Goal: Obtain resource: Download file/media

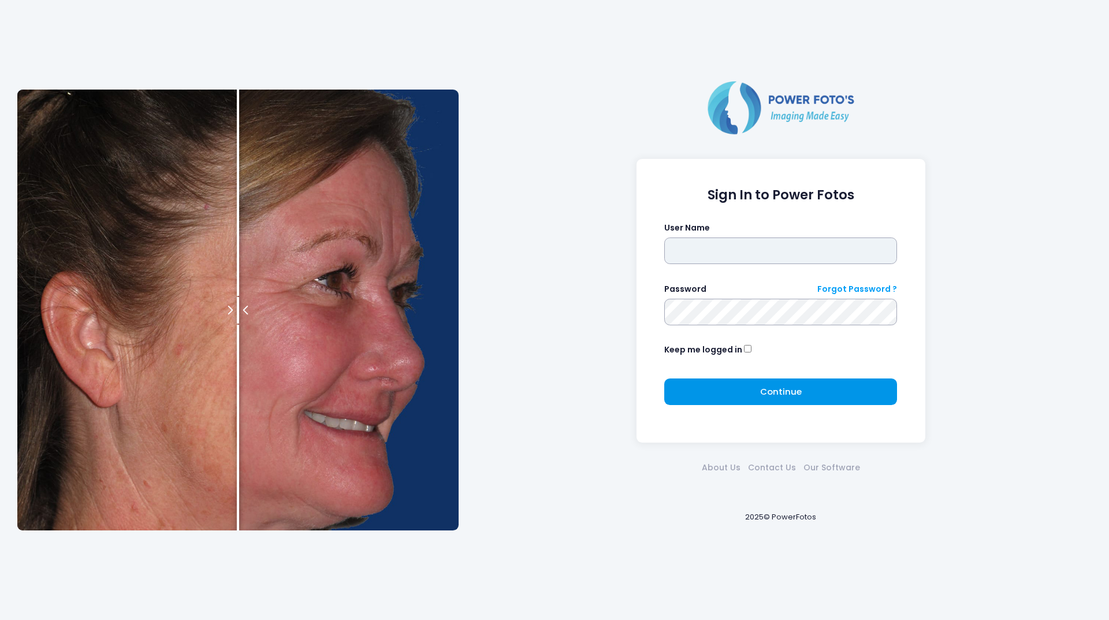
type input "********"
click at [705, 390] on button "Continue Please wait..." at bounding box center [780, 391] width 233 height 27
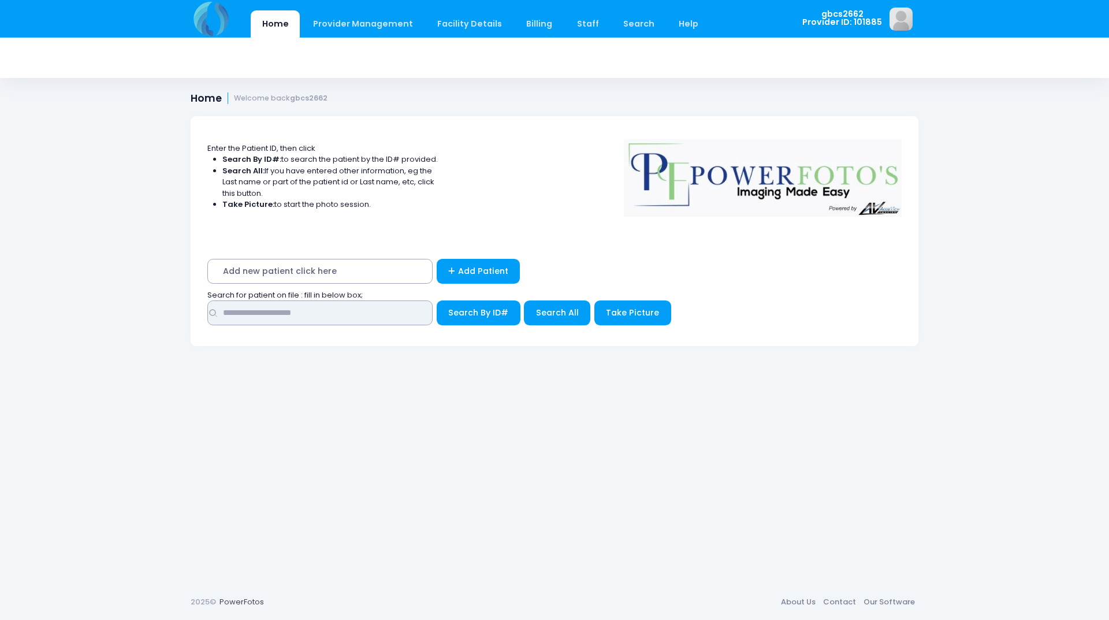
click at [310, 310] on input "text" at bounding box center [319, 312] width 225 height 25
type input "*****"
click at [437, 300] on button "Search By ID#" at bounding box center [479, 312] width 84 height 25
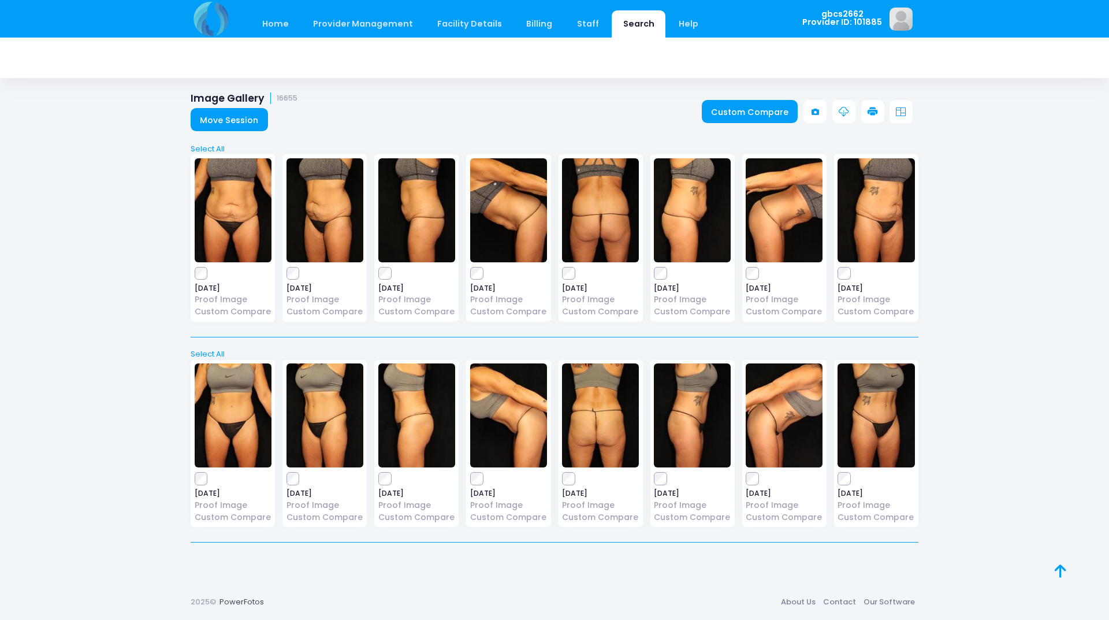
click at [874, 110] on icon at bounding box center [872, 112] width 10 height 10
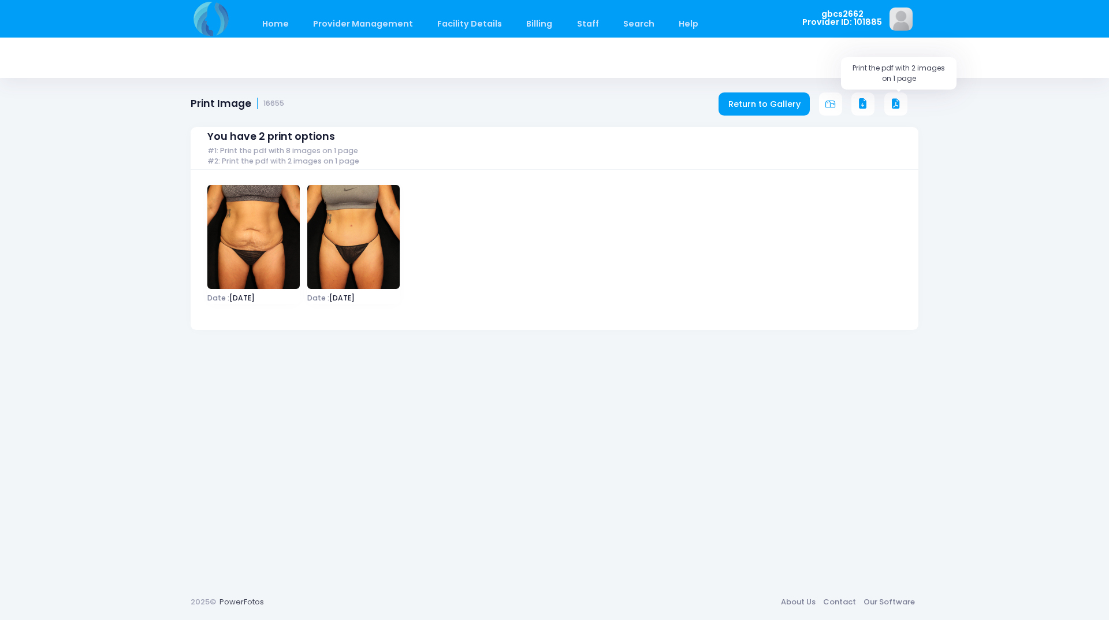
click at [895, 102] on icon at bounding box center [896, 104] width 10 height 10
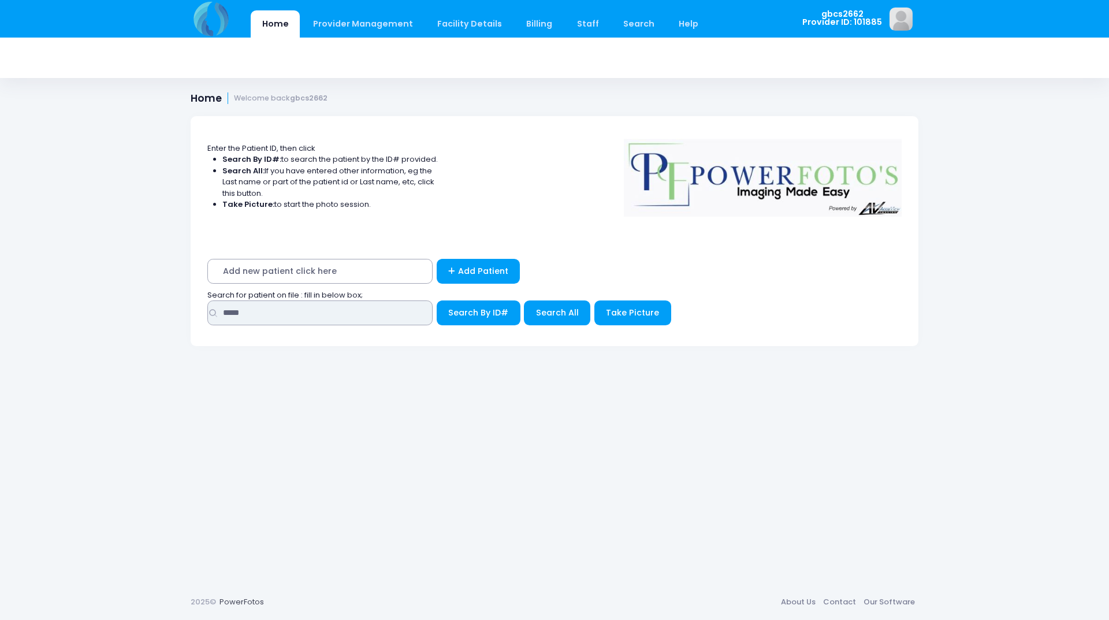
drag, startPoint x: 271, startPoint y: 316, endPoint x: 13, endPoint y: 274, distance: 260.9
click at [0, 282] on div "Home Provider Management Provider Management Add User View Users Billing" at bounding box center [554, 310] width 1109 height 620
type input "*****"
click at [437, 300] on button "Search By ID#" at bounding box center [479, 312] width 84 height 25
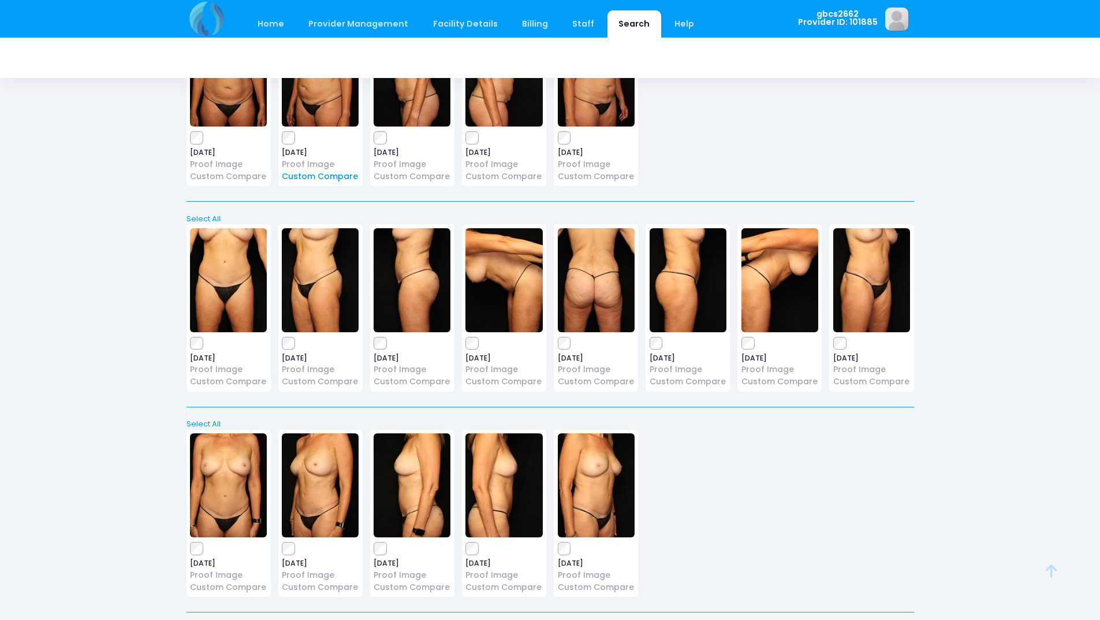
scroll to position [347, 0]
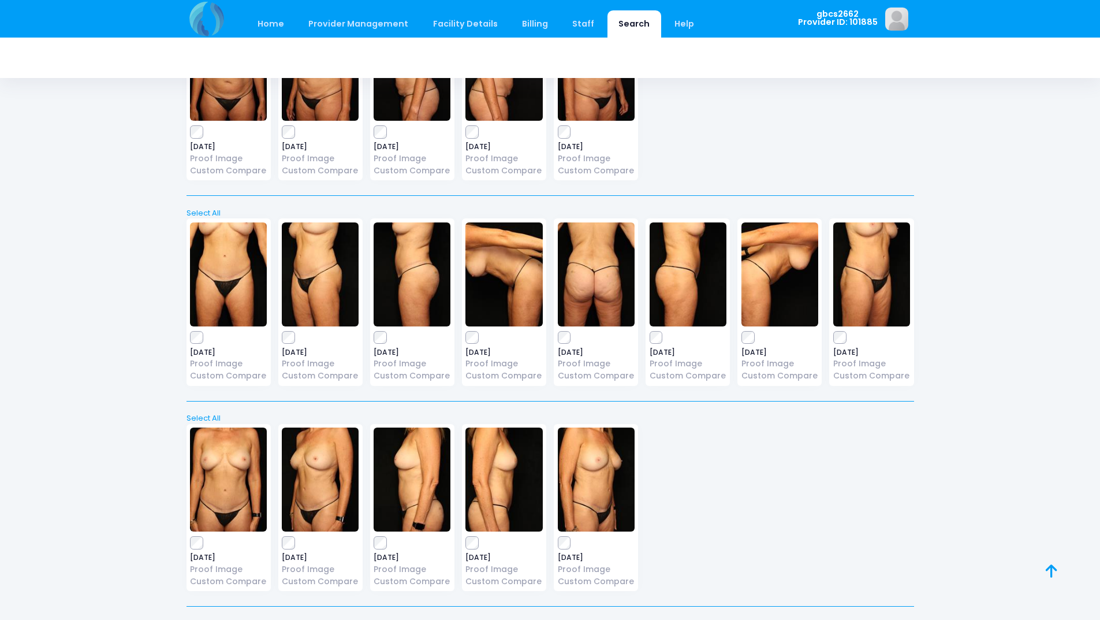
click at [189, 537] on div "2021-05-20 Proof Image Custom Compare" at bounding box center [229, 507] width 84 height 167
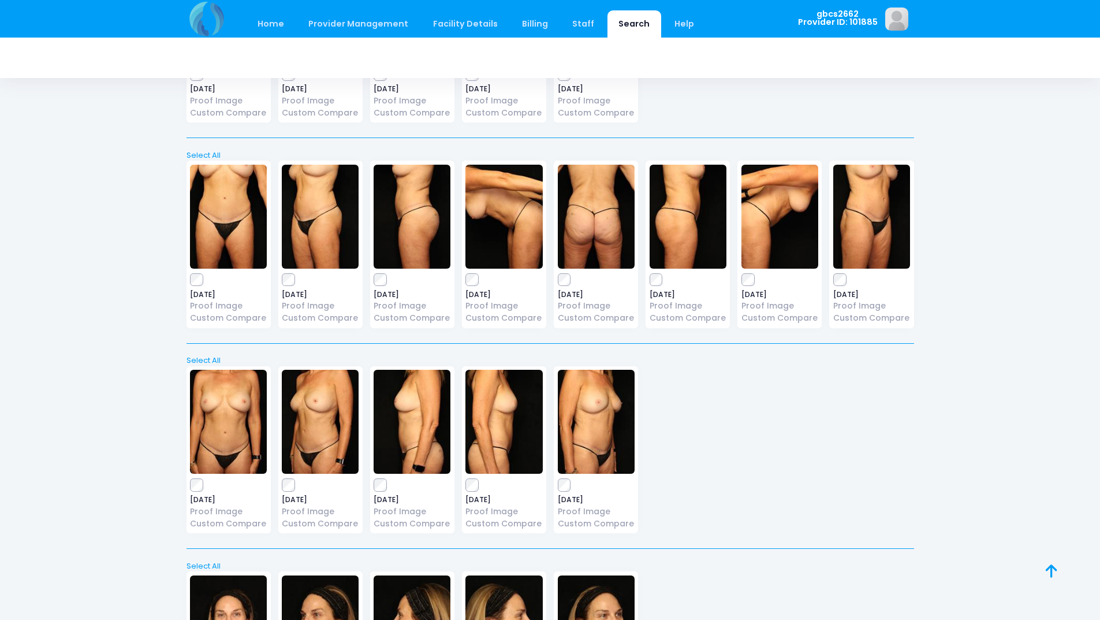
scroll to position [0, 0]
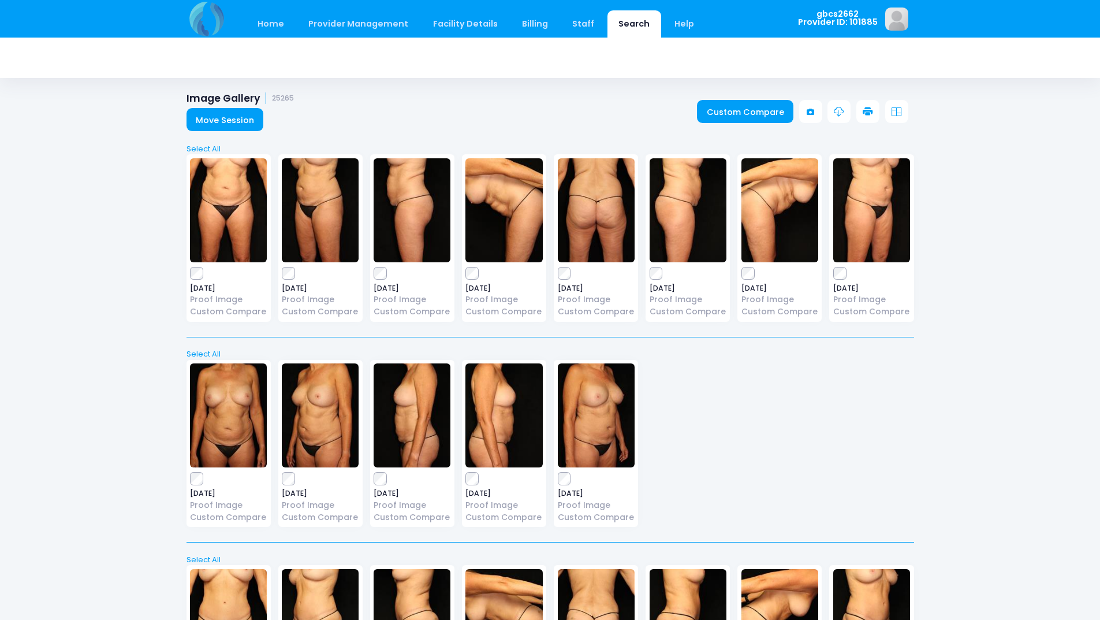
click at [865, 112] on icon at bounding box center [868, 112] width 10 height 10
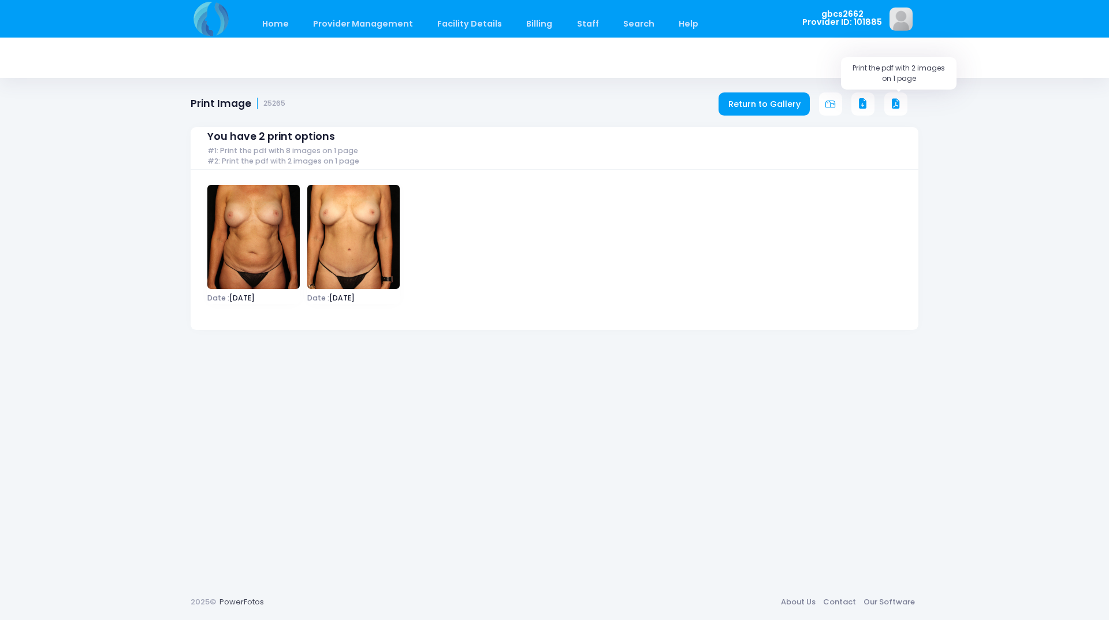
click at [892, 100] on icon at bounding box center [896, 104] width 10 height 10
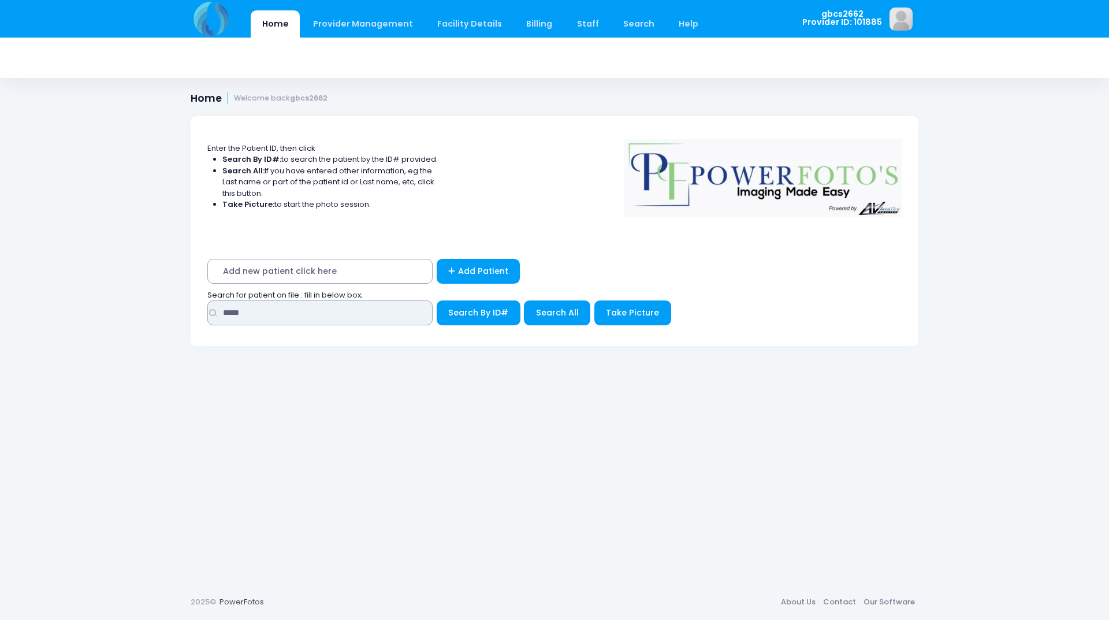
drag, startPoint x: 294, startPoint y: 317, endPoint x: 82, endPoint y: 316, distance: 212.0
click at [82, 316] on div "Home Provider Management Provider Management Add User View Users Billing" at bounding box center [554, 310] width 1109 height 620
type input "*****"
click at [437, 300] on button "Search By ID#" at bounding box center [479, 312] width 84 height 25
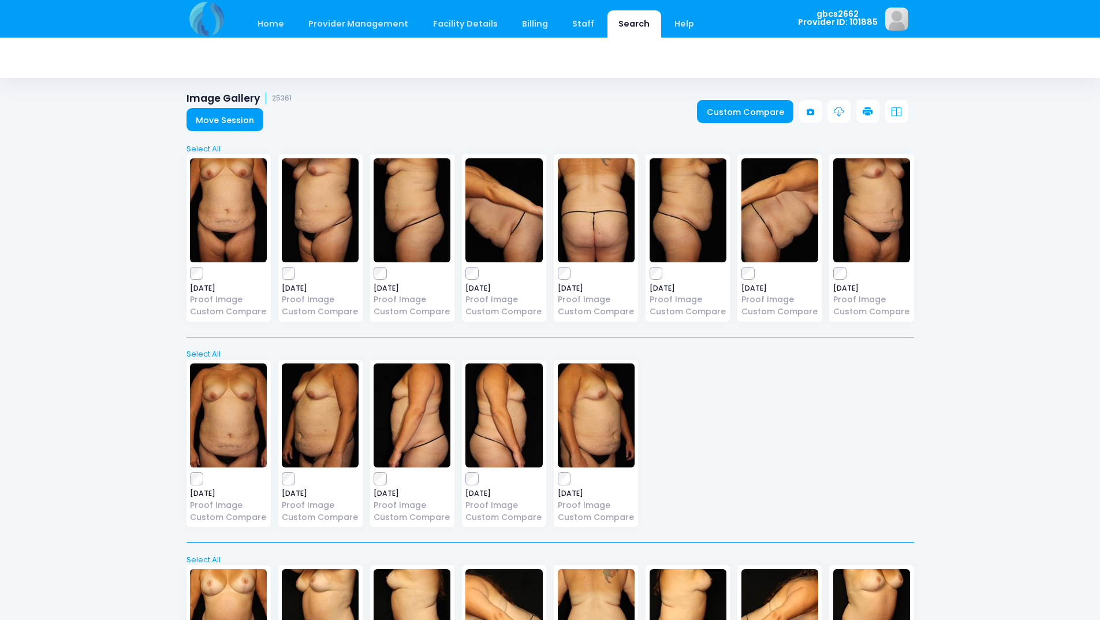
click at [872, 109] on icon at bounding box center [868, 112] width 10 height 10
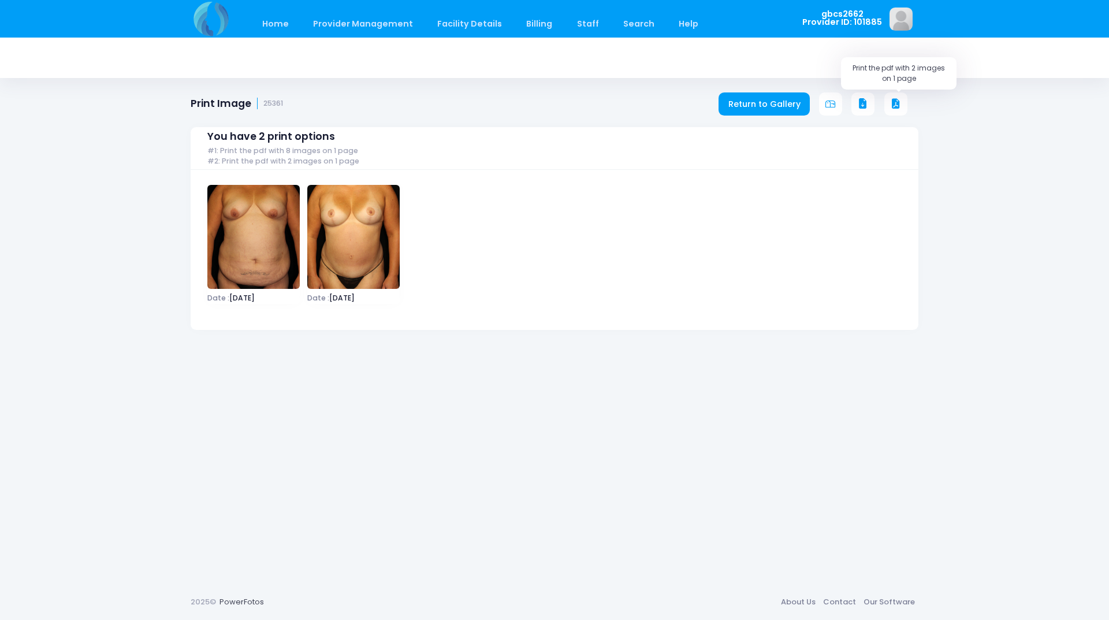
click at [896, 103] on icon at bounding box center [896, 104] width 10 height 10
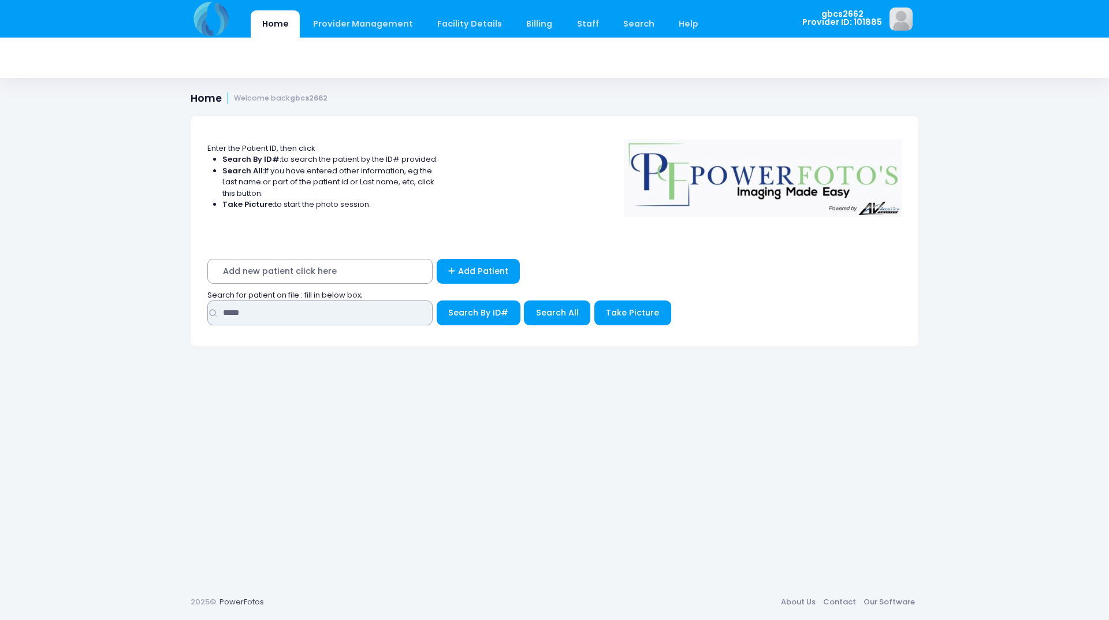
drag, startPoint x: 265, startPoint y: 313, endPoint x: 152, endPoint y: 313, distance: 113.2
click at [152, 313] on div "Home Provider Management Provider Management Add User View Users Billing" at bounding box center [554, 310] width 1109 height 620
type input "*****"
click at [437, 300] on button "Search By ID#" at bounding box center [479, 312] width 84 height 25
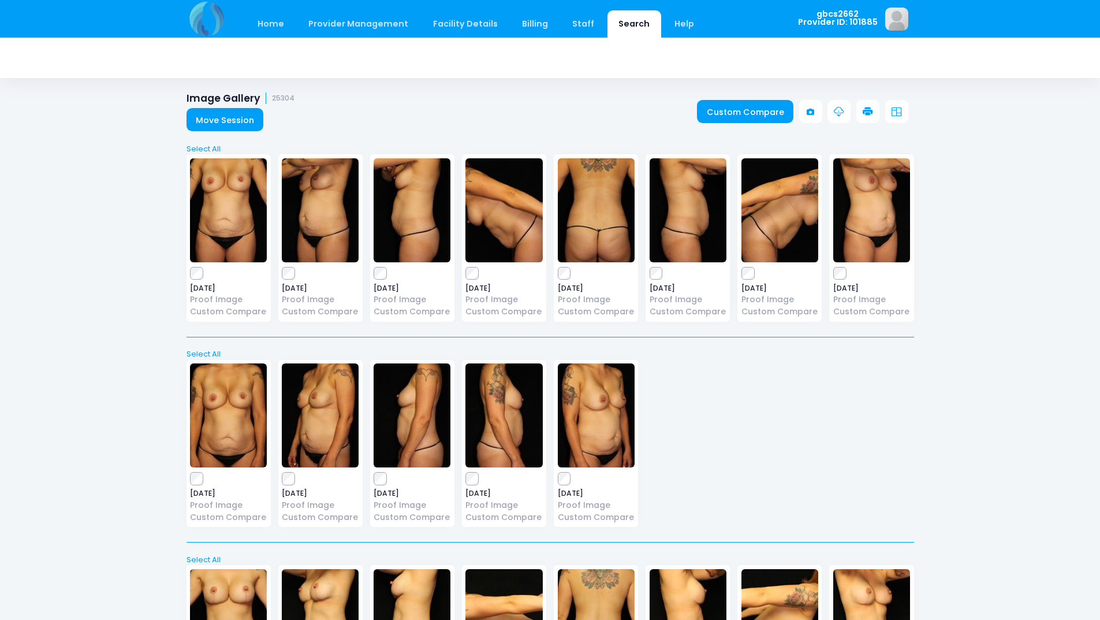
click at [871, 110] on icon at bounding box center [868, 112] width 10 height 10
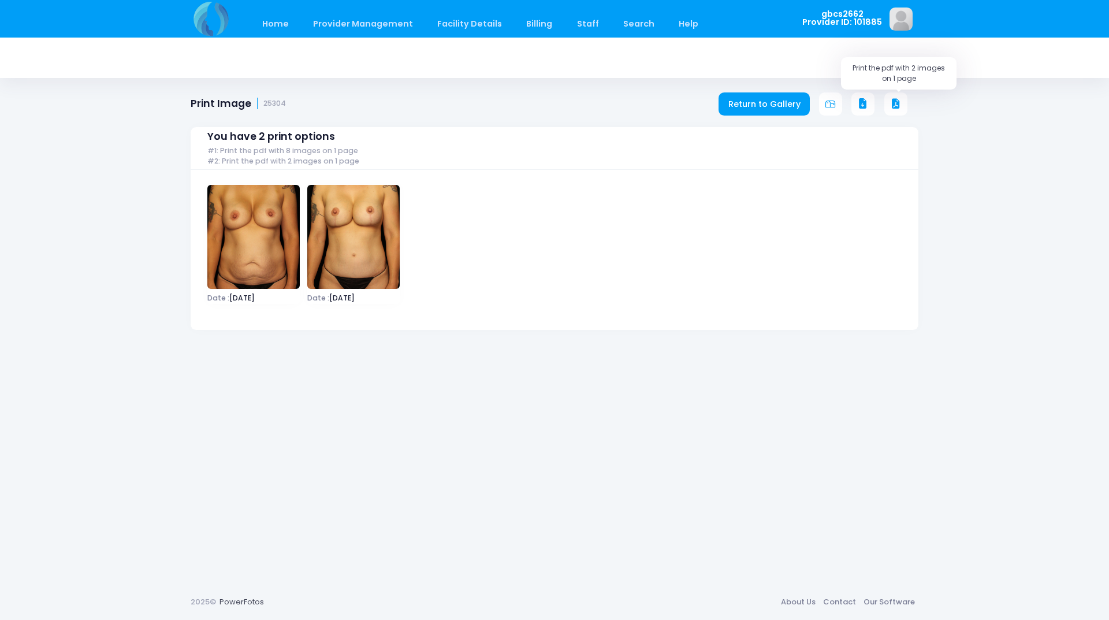
click at [896, 99] on icon at bounding box center [896, 104] width 10 height 10
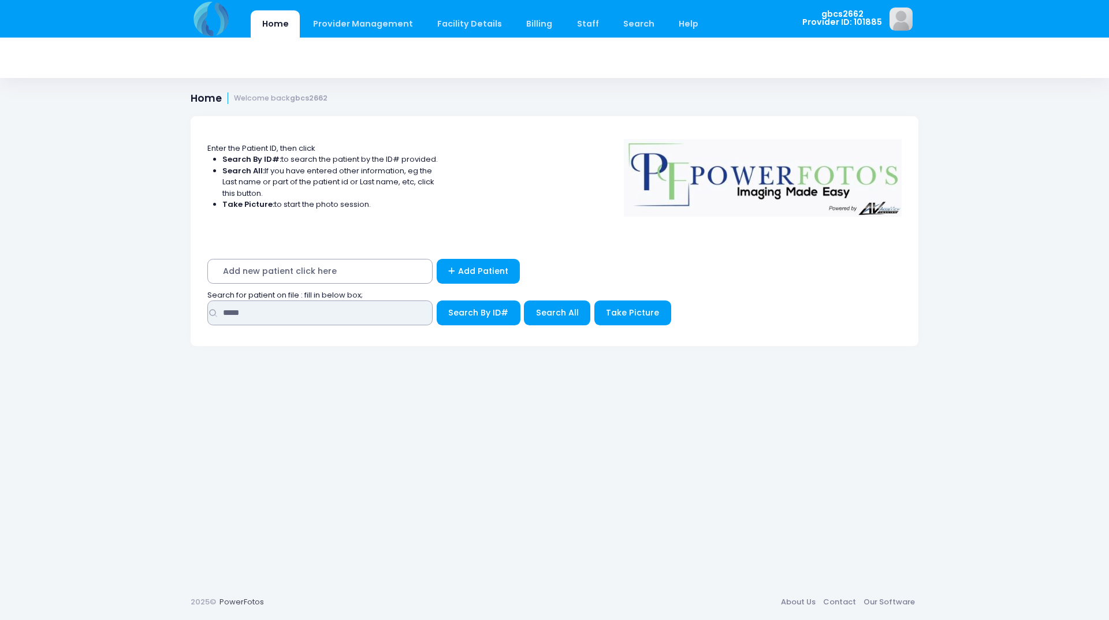
drag, startPoint x: 282, startPoint y: 318, endPoint x: 154, endPoint y: 314, distance: 127.7
click at [154, 314] on div "Home Provider Management Provider Management Add User View Users Billing" at bounding box center [554, 310] width 1109 height 620
type input "*****"
click at [437, 300] on button "Search By ID#" at bounding box center [479, 312] width 84 height 25
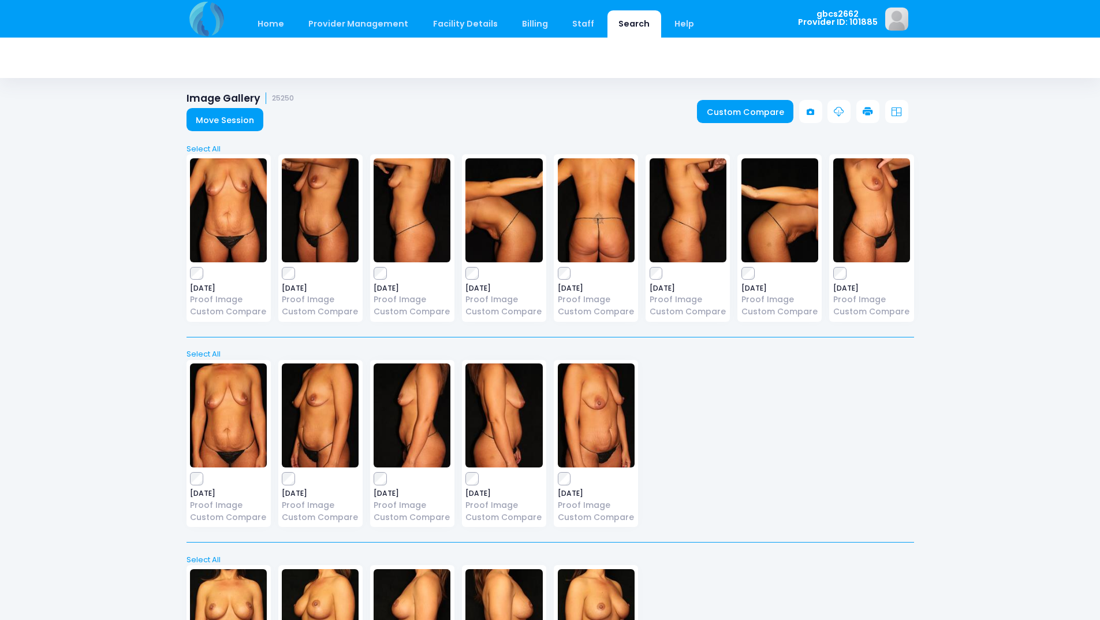
click at [868, 110] on icon at bounding box center [868, 112] width 10 height 10
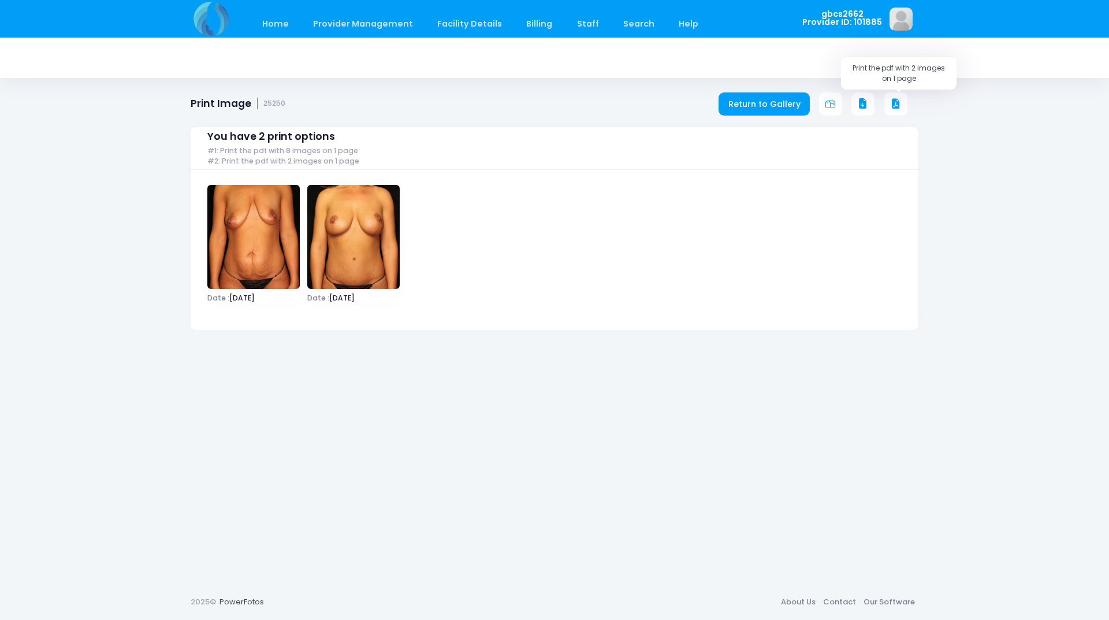
click at [899, 100] on icon at bounding box center [896, 104] width 10 height 10
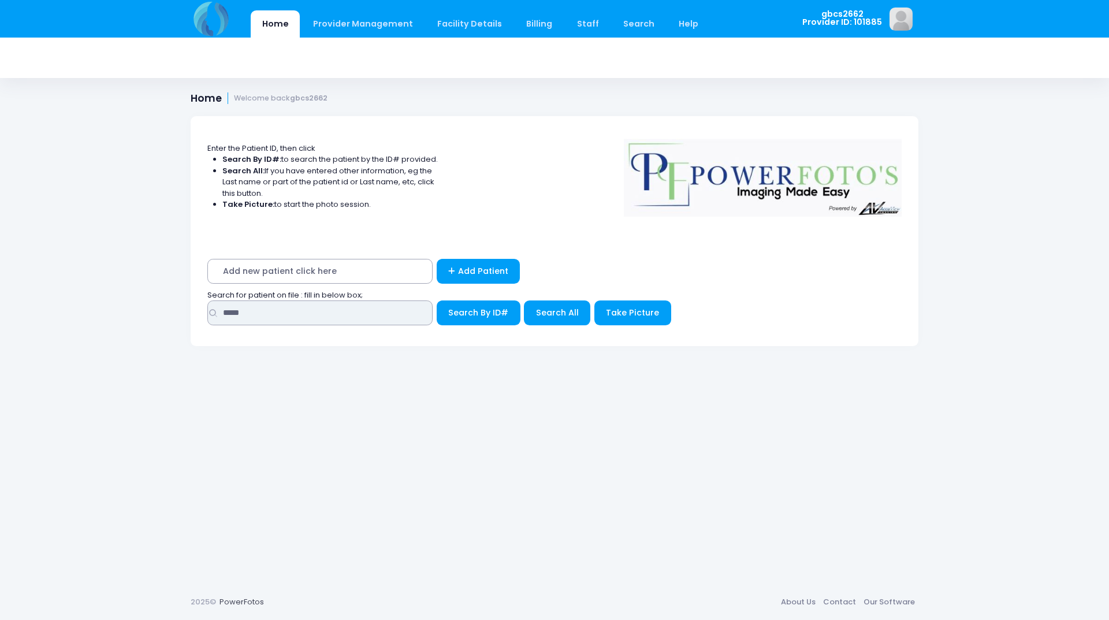
drag, startPoint x: 273, startPoint y: 313, endPoint x: 92, endPoint y: 298, distance: 181.4
click at [92, 298] on div "Home Provider Management Provider Management Add User View Users Billing" at bounding box center [554, 310] width 1109 height 620
type input "*****"
click at [437, 300] on button "Search By ID#" at bounding box center [479, 312] width 84 height 25
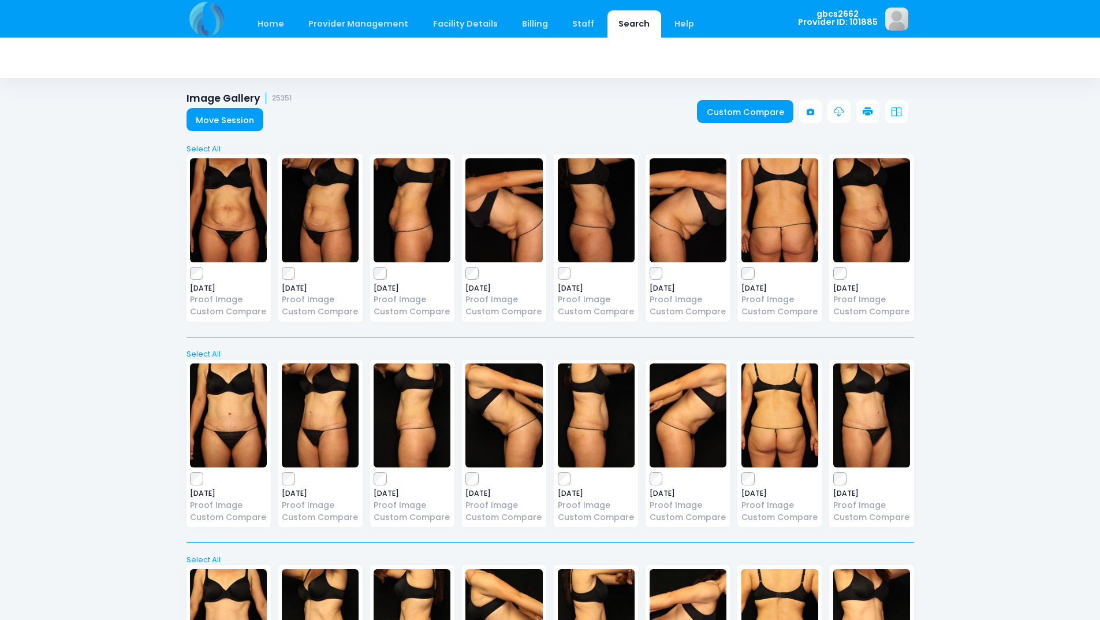
click at [865, 111] on icon at bounding box center [868, 112] width 10 height 10
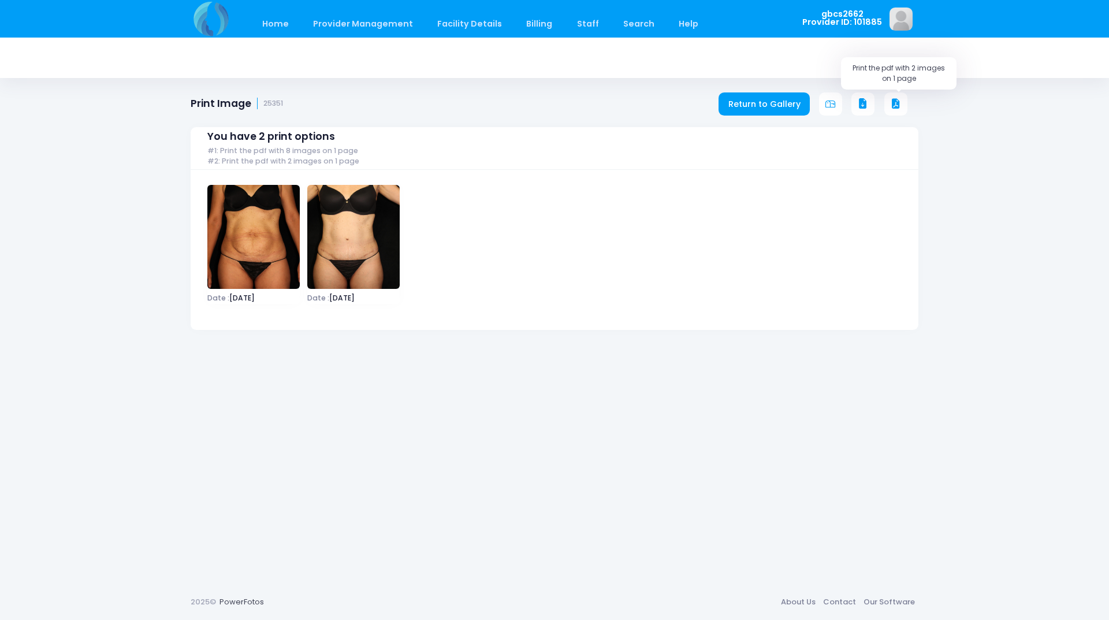
click at [895, 100] on icon at bounding box center [896, 104] width 10 height 10
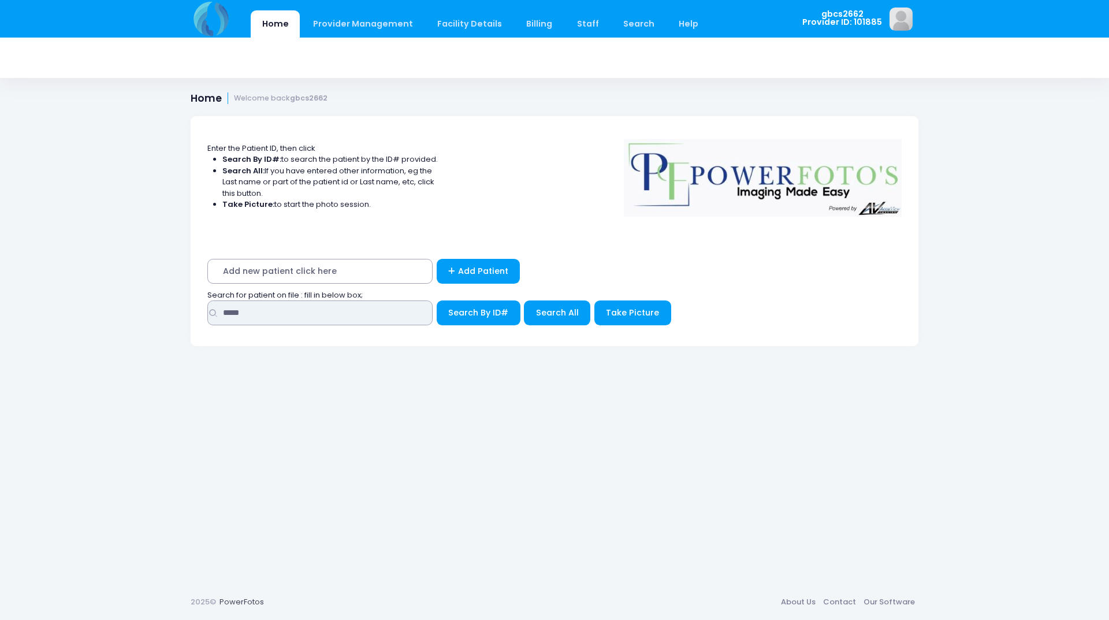
drag, startPoint x: 256, startPoint y: 311, endPoint x: 132, endPoint y: 311, distance: 124.2
click at [132, 311] on div "Home Provider Management Provider Management Add User View Users Billing" at bounding box center [554, 310] width 1109 height 620
type input "*****"
click at [437, 300] on button "Search By ID#" at bounding box center [479, 312] width 84 height 25
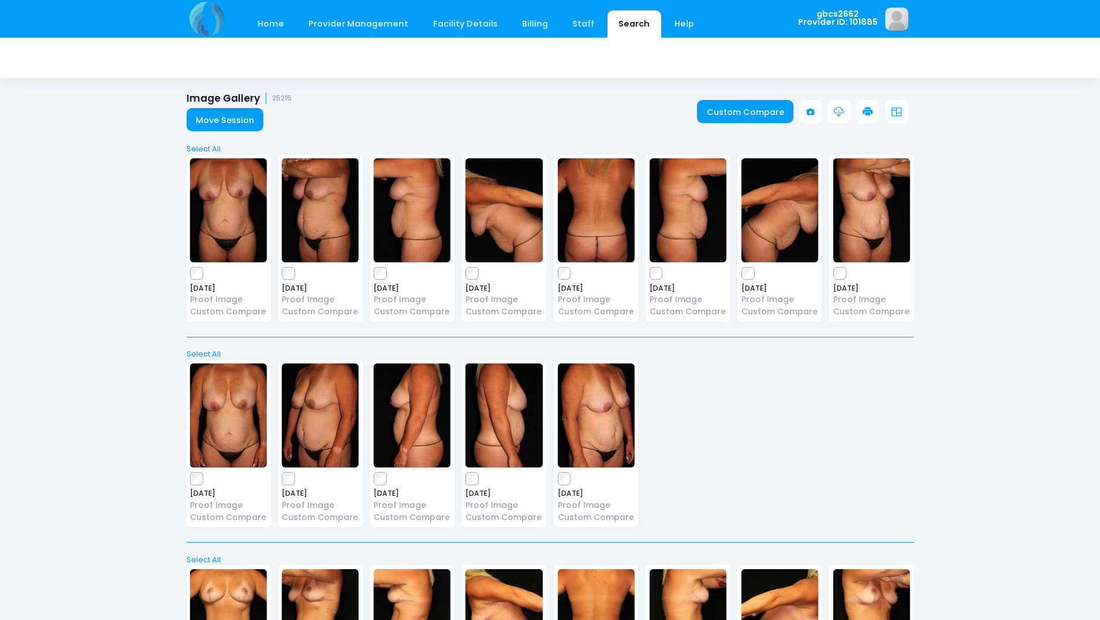
click at [869, 115] on icon at bounding box center [868, 112] width 10 height 10
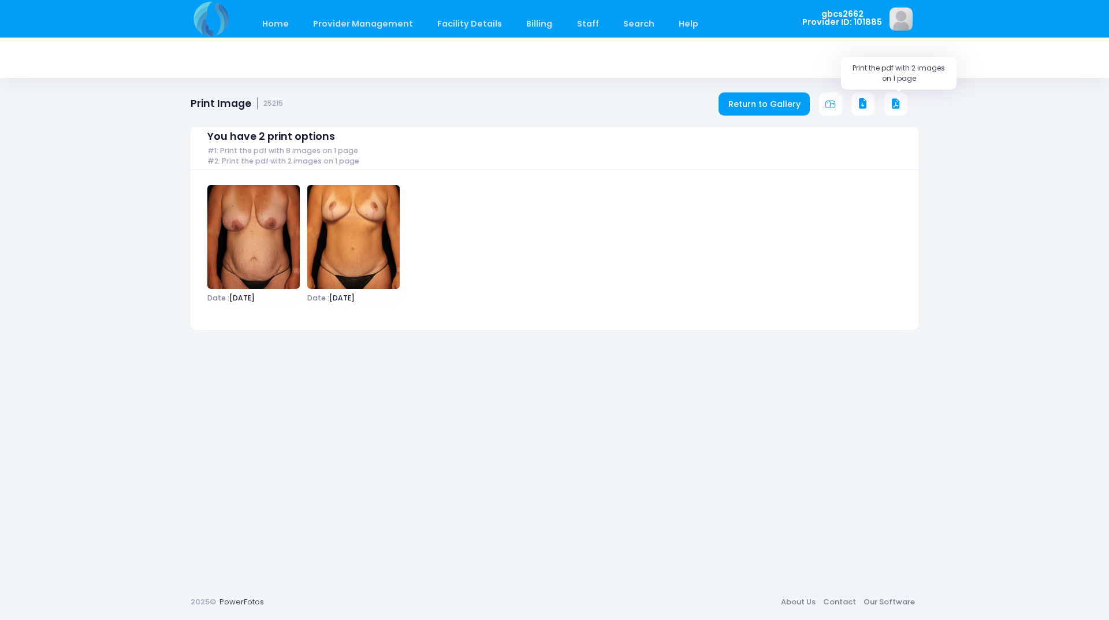
click at [891, 105] on icon at bounding box center [896, 104] width 10 height 10
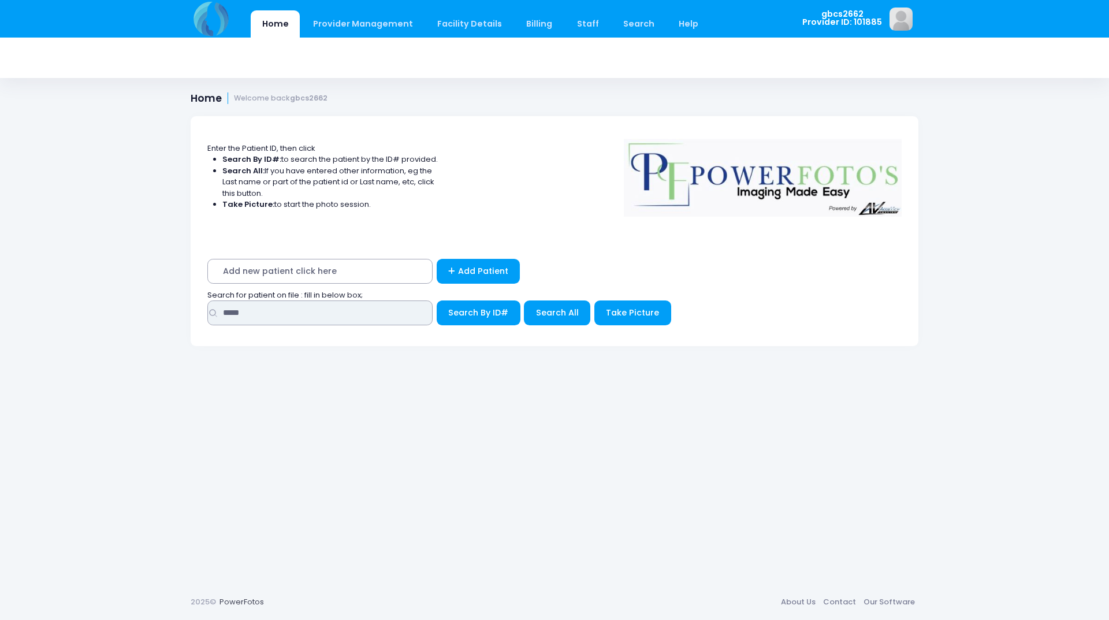
drag, startPoint x: 273, startPoint y: 310, endPoint x: 112, endPoint y: 307, distance: 161.2
click at [112, 307] on div "Home Provider Management Provider Management Add User View Users Billing" at bounding box center [554, 310] width 1109 height 620
type input "*****"
click at [437, 300] on button "Search By ID#" at bounding box center [479, 312] width 84 height 25
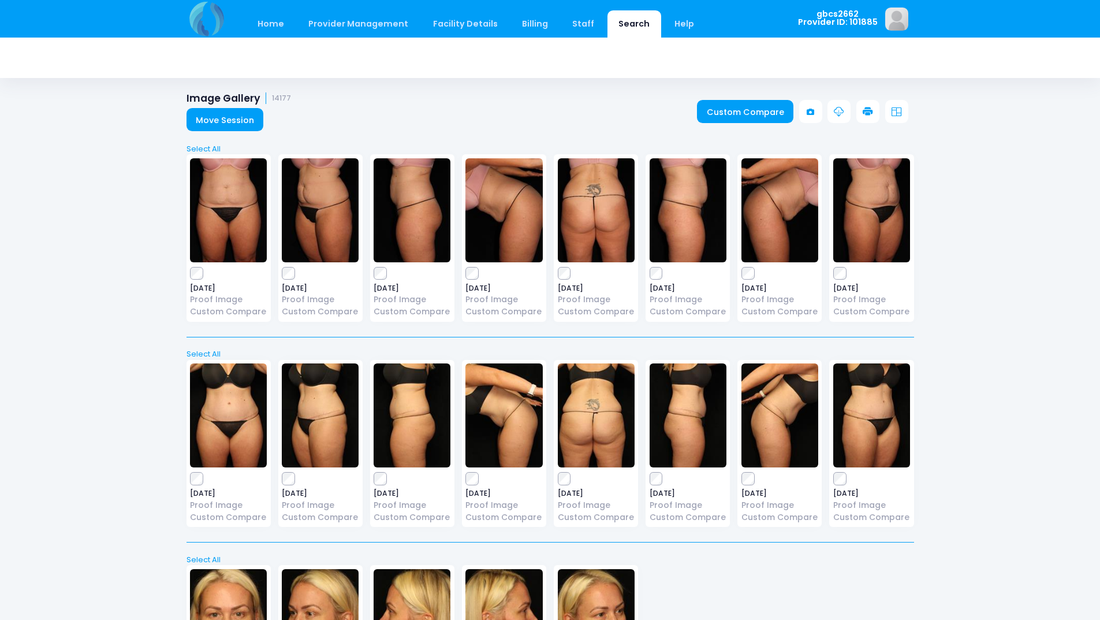
click at [872, 110] on icon at bounding box center [868, 112] width 10 height 10
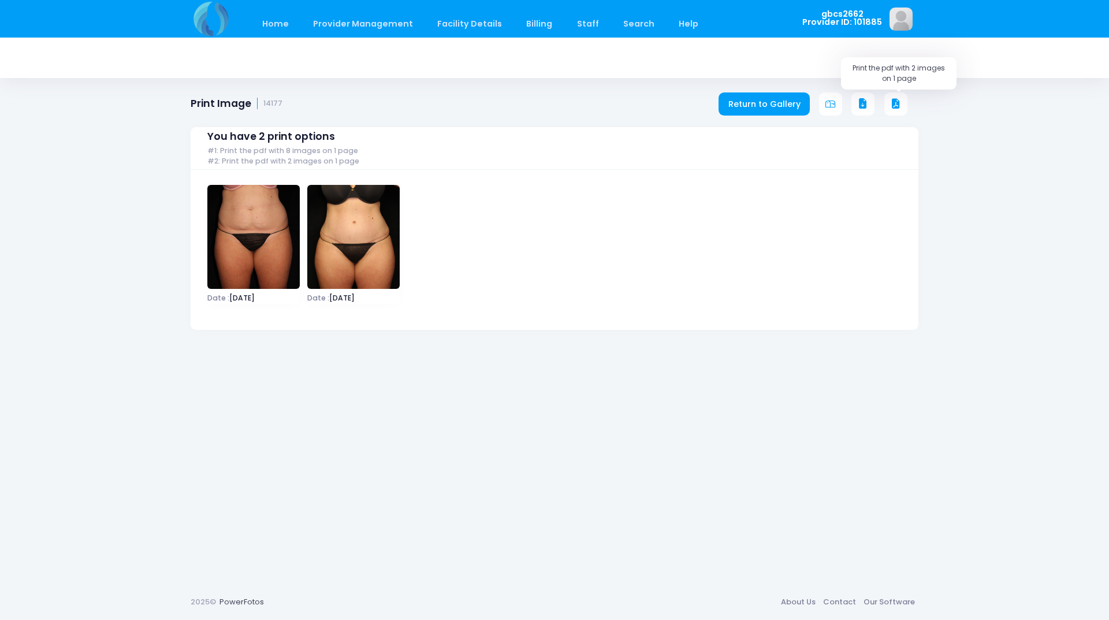
click at [898, 99] on icon at bounding box center [896, 104] width 10 height 10
click at [892, 103] on icon at bounding box center [896, 104] width 10 height 10
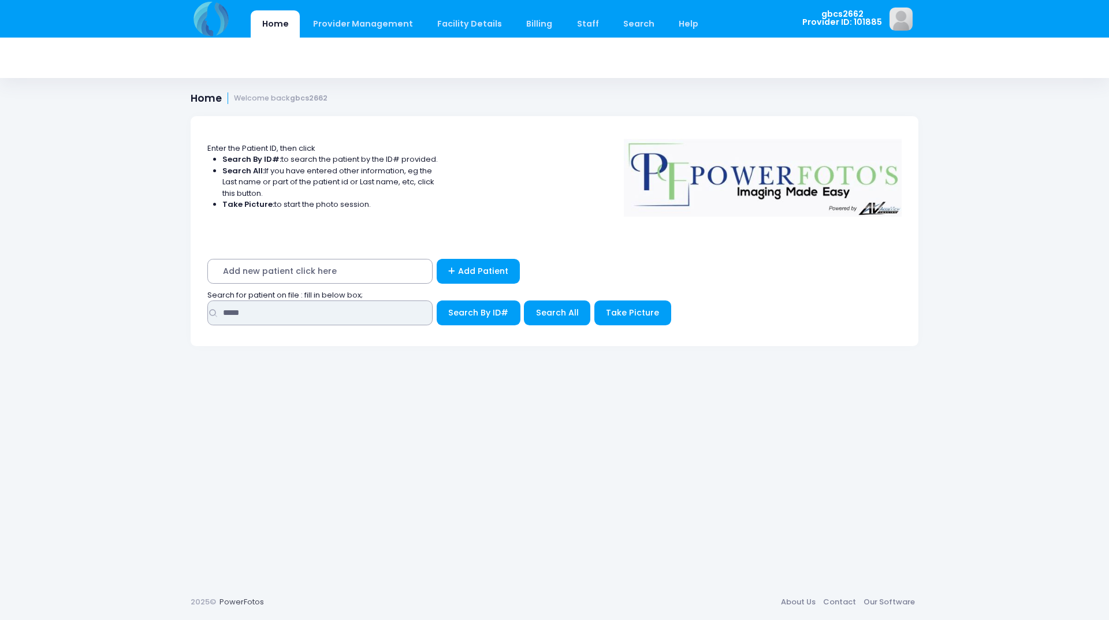
drag, startPoint x: 254, startPoint y: 310, endPoint x: 206, endPoint y: 311, distance: 47.9
click at [208, 311] on div "*****" at bounding box center [319, 312] width 225 height 25
type input "*****"
click at [437, 300] on button "Search By ID#" at bounding box center [479, 312] width 84 height 25
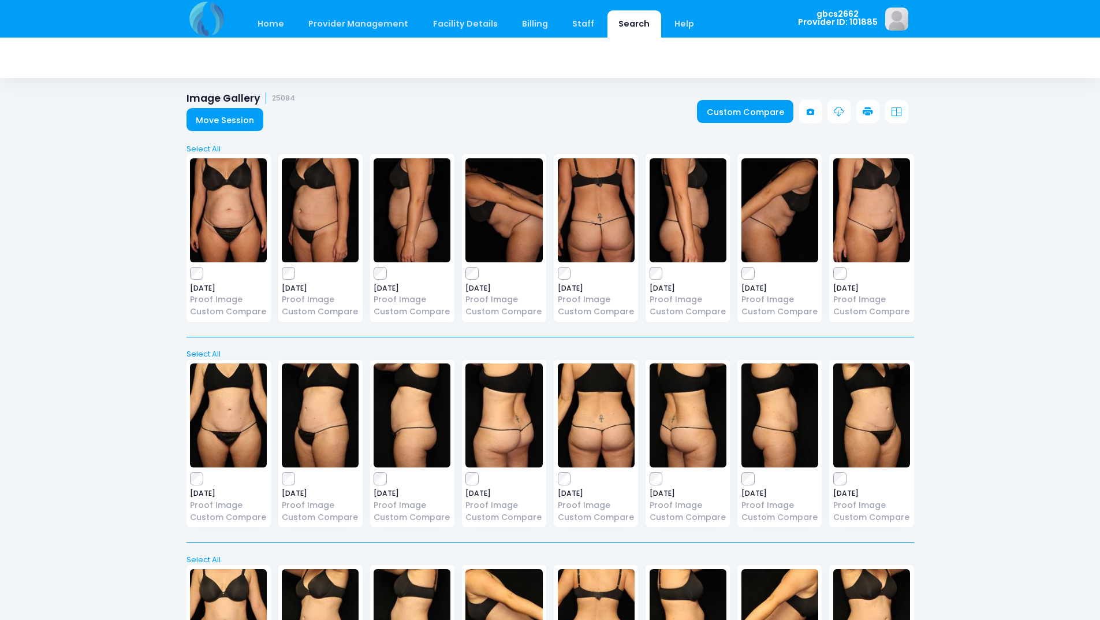
click at [870, 110] on icon at bounding box center [868, 112] width 10 height 10
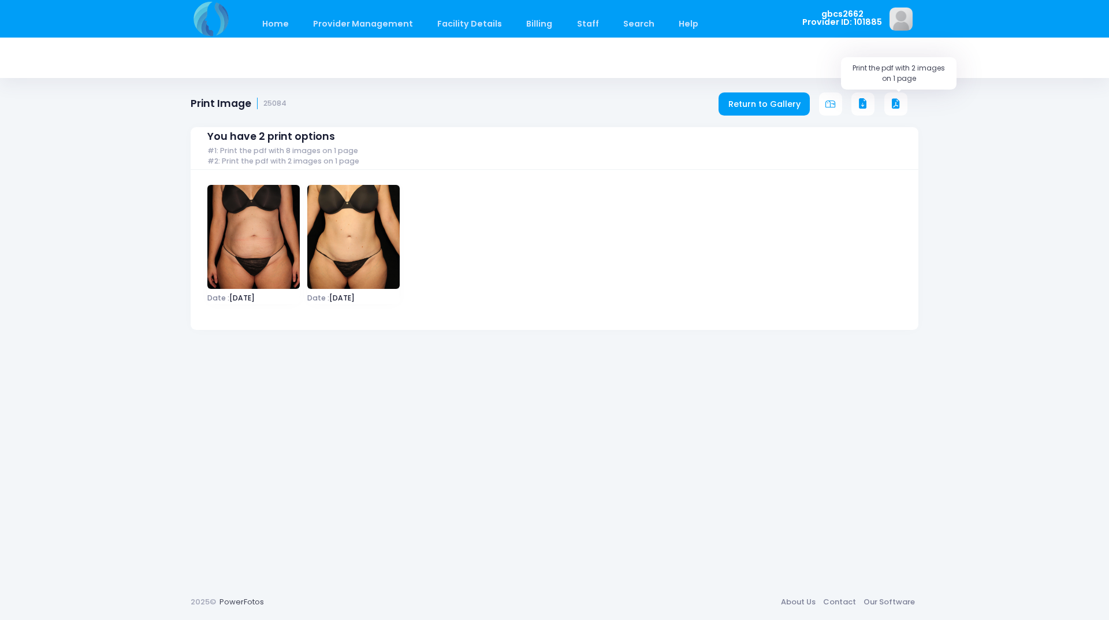
click at [887, 98] on button at bounding box center [895, 103] width 23 height 23
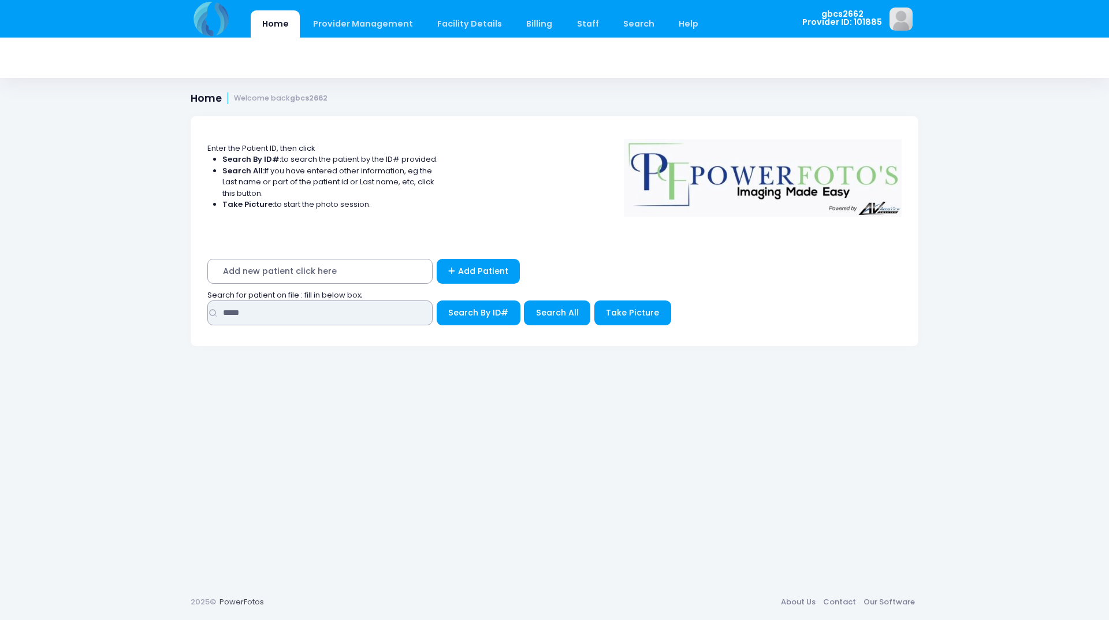
drag, startPoint x: 259, startPoint y: 308, endPoint x: 122, endPoint y: 277, distance: 139.8
click at [118, 287] on div "Home Provider Management Provider Management Add User View Users Billing" at bounding box center [554, 310] width 1109 height 620
type input "*****"
click at [437, 300] on button "Search By ID#" at bounding box center [479, 312] width 84 height 25
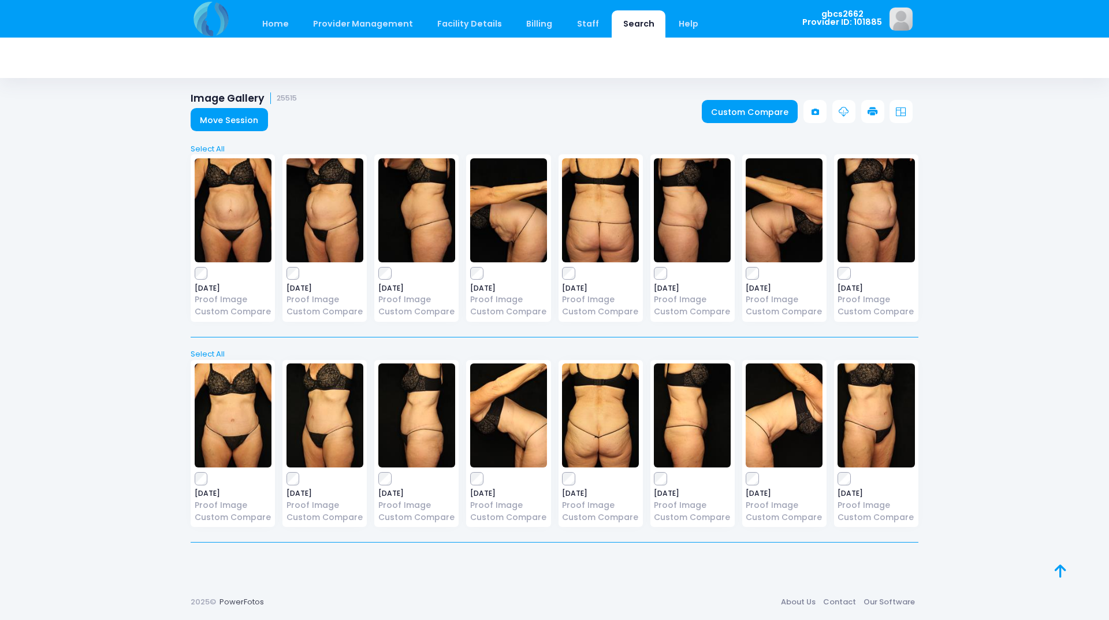
click at [877, 110] on icon at bounding box center [872, 112] width 10 height 10
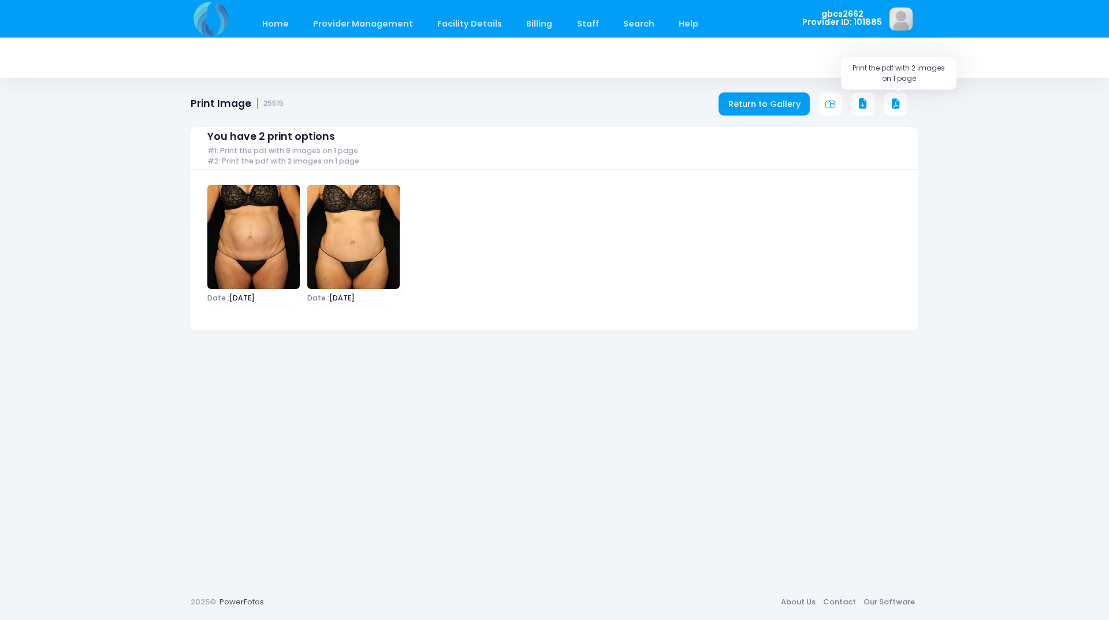
click at [895, 99] on icon at bounding box center [896, 104] width 10 height 10
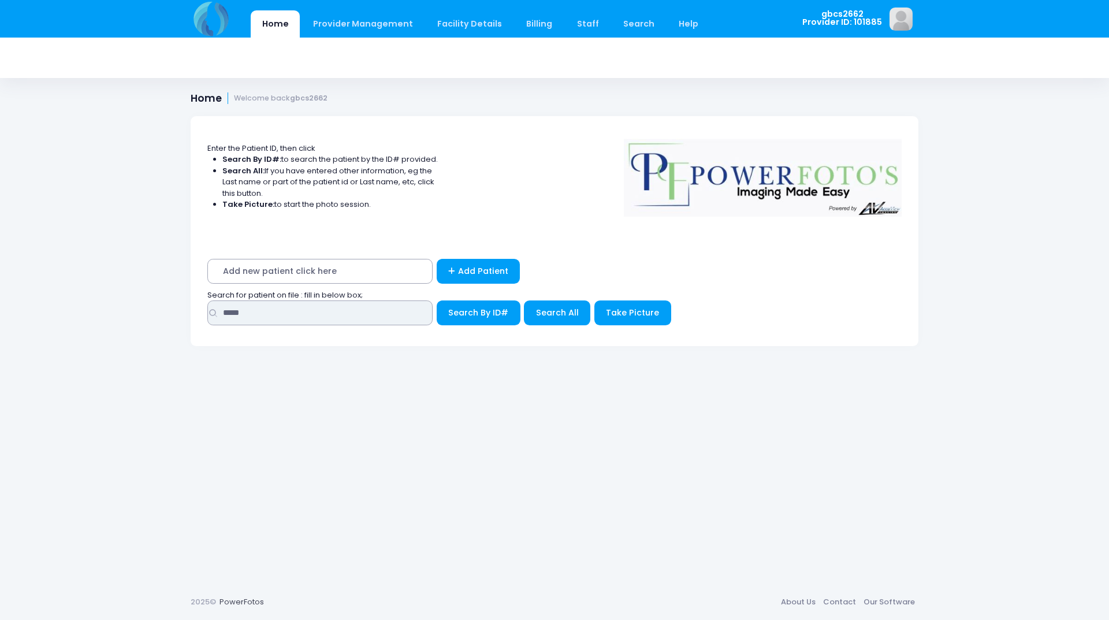
drag, startPoint x: 254, startPoint y: 315, endPoint x: 145, endPoint y: 308, distance: 108.8
click at [151, 311] on div "Home Provider Management Provider Management Add User View Users Billing" at bounding box center [554, 310] width 1109 height 620
type input "*****"
click at [437, 300] on button "Search By ID#" at bounding box center [479, 312] width 84 height 25
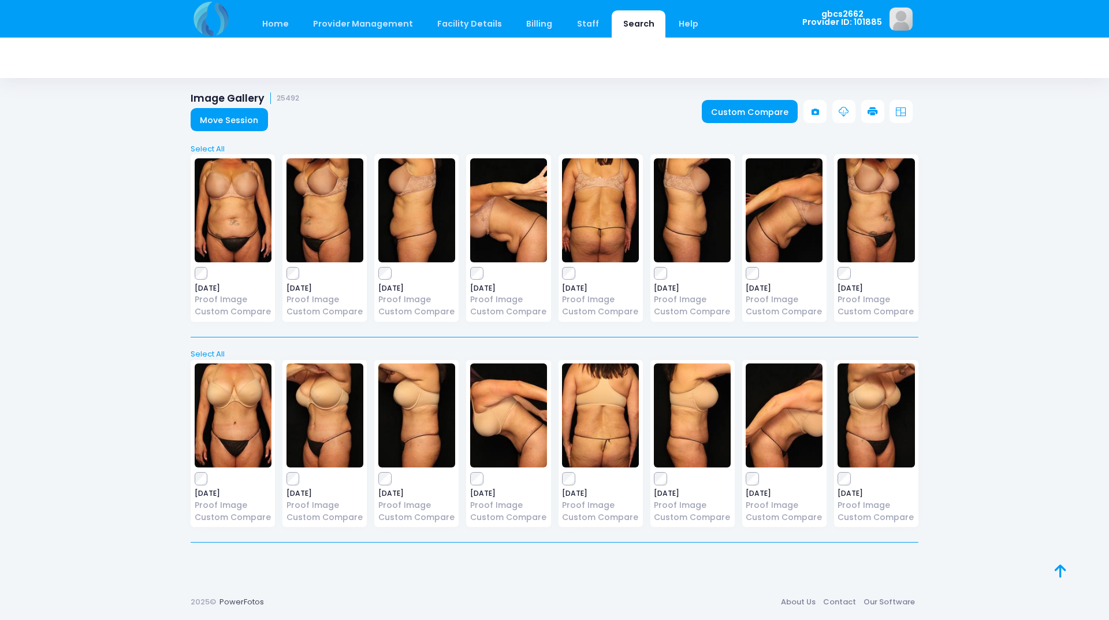
click at [875, 113] on icon at bounding box center [872, 112] width 10 height 10
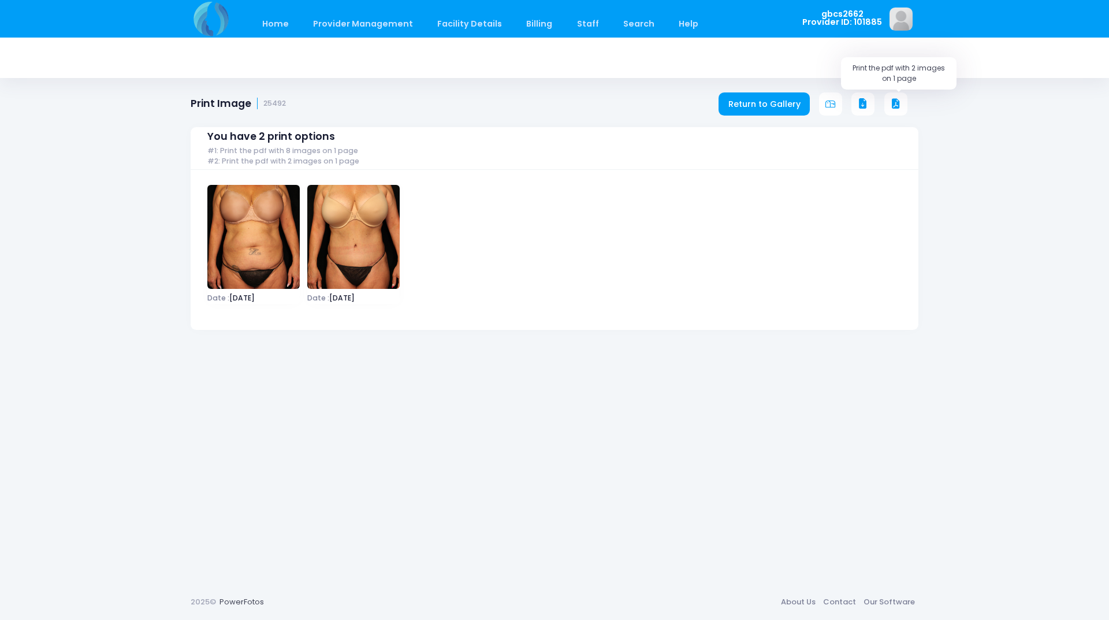
click at [898, 105] on icon at bounding box center [896, 104] width 10 height 10
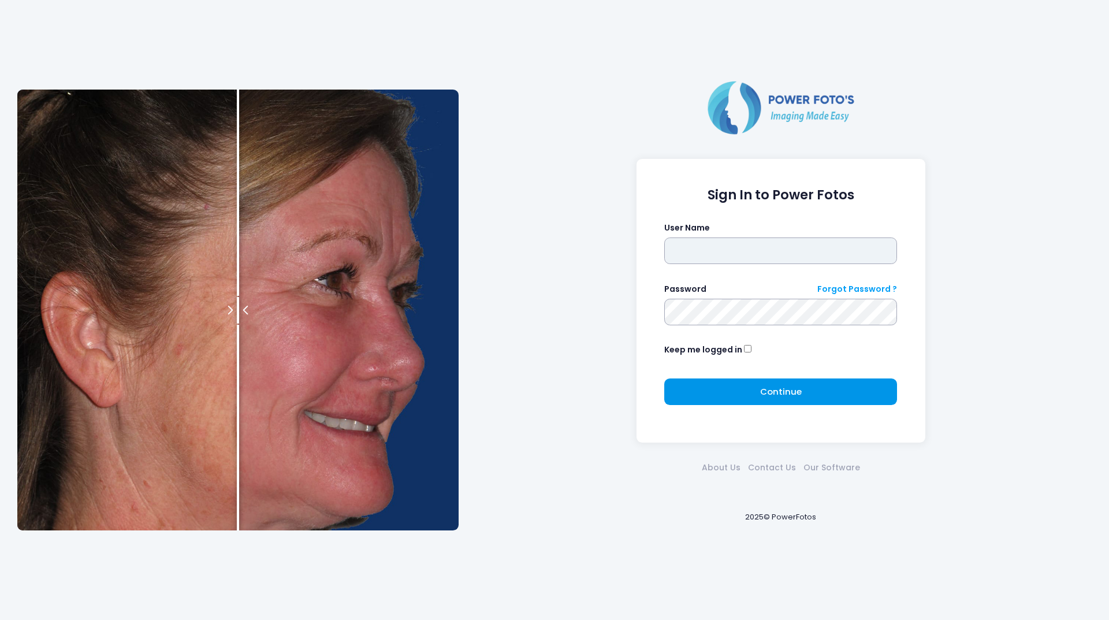
type input "********"
click at [723, 388] on button "Continue Please wait..." at bounding box center [780, 391] width 233 height 27
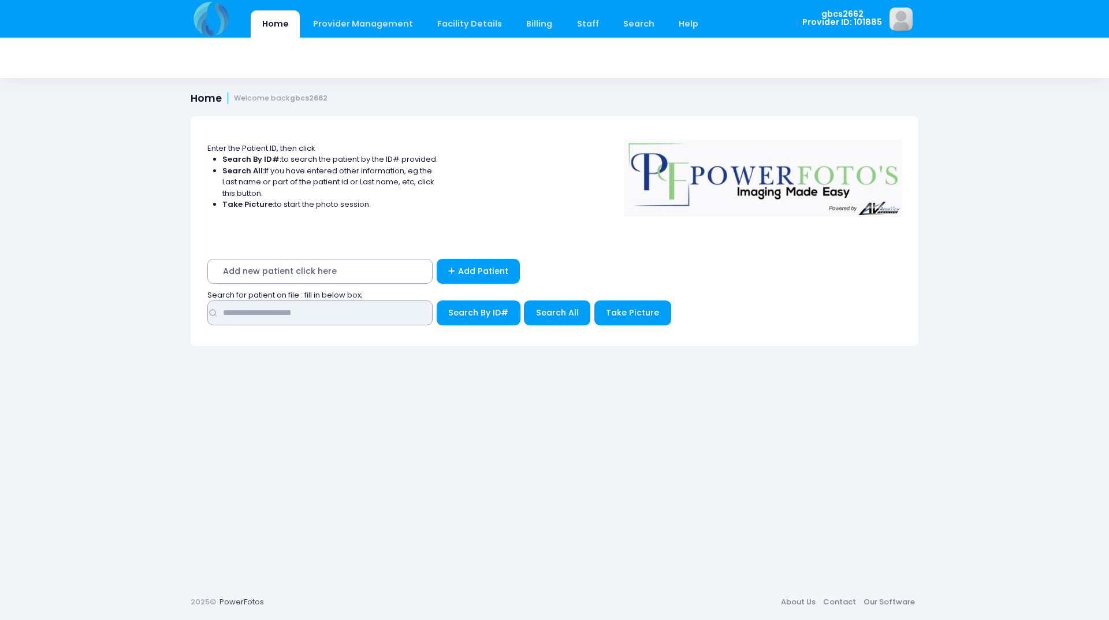
click at [319, 309] on input "text" at bounding box center [319, 312] width 225 height 25
type input "*****"
click at [437, 300] on button "Search By ID#" at bounding box center [479, 312] width 84 height 25
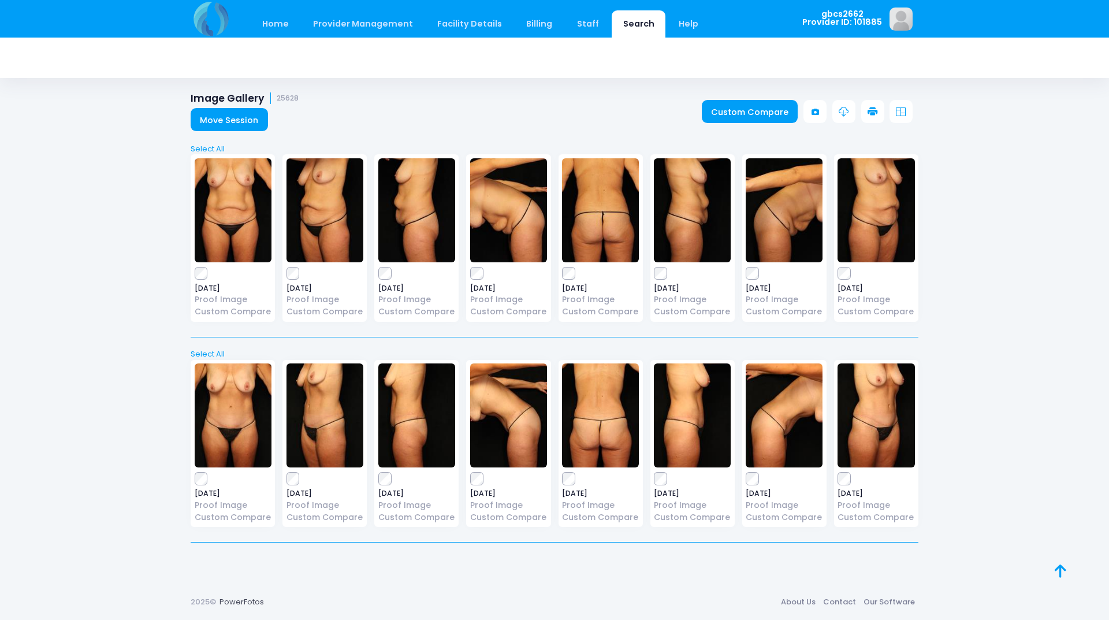
click at [872, 107] on icon at bounding box center [872, 112] width 10 height 10
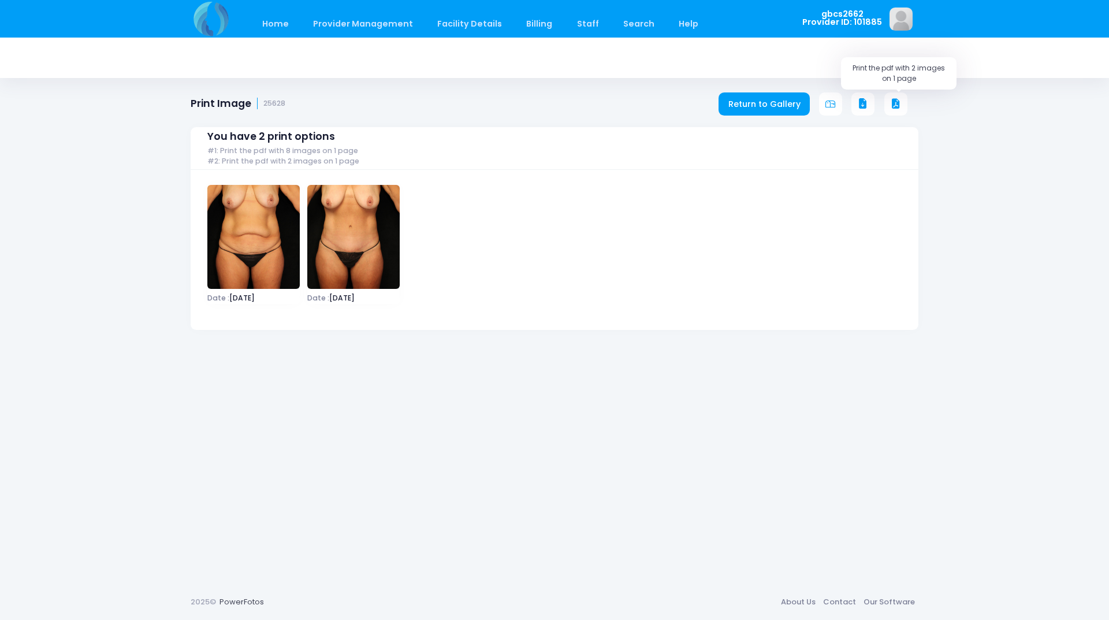
click at [898, 105] on icon at bounding box center [896, 104] width 10 height 10
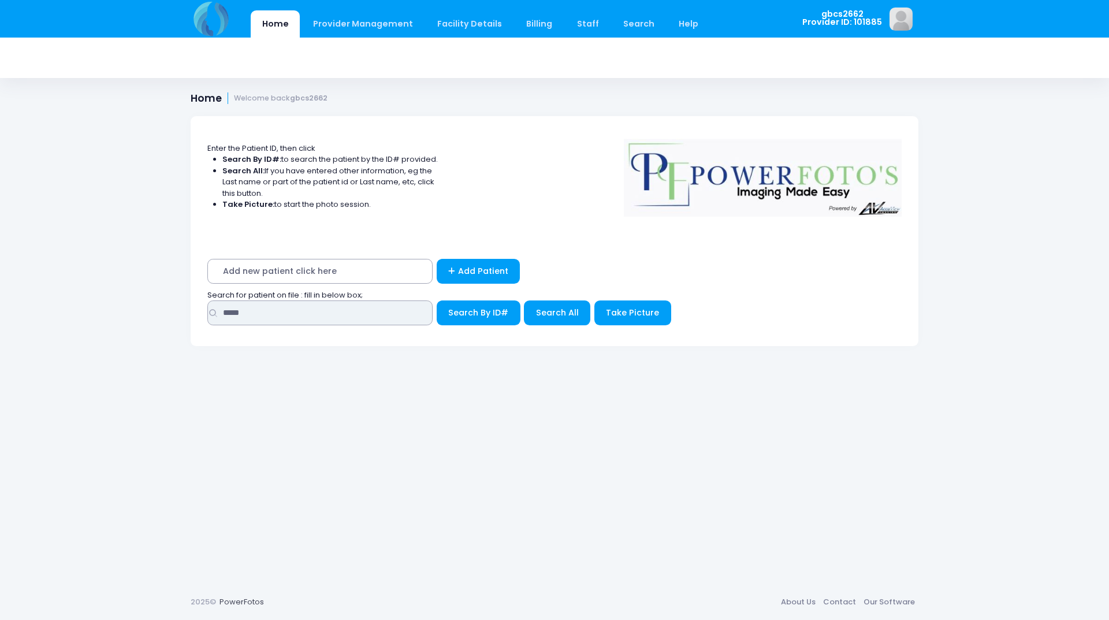
drag, startPoint x: 251, startPoint y: 314, endPoint x: 177, endPoint y: 303, distance: 74.7
click at [177, 303] on div "Enter the Patient ID, then click Search By ID#: to search the patient by the ID…" at bounding box center [554, 341] width 762 height 485
type input "*****"
click at [437, 300] on button "Search By ID#" at bounding box center [479, 312] width 84 height 25
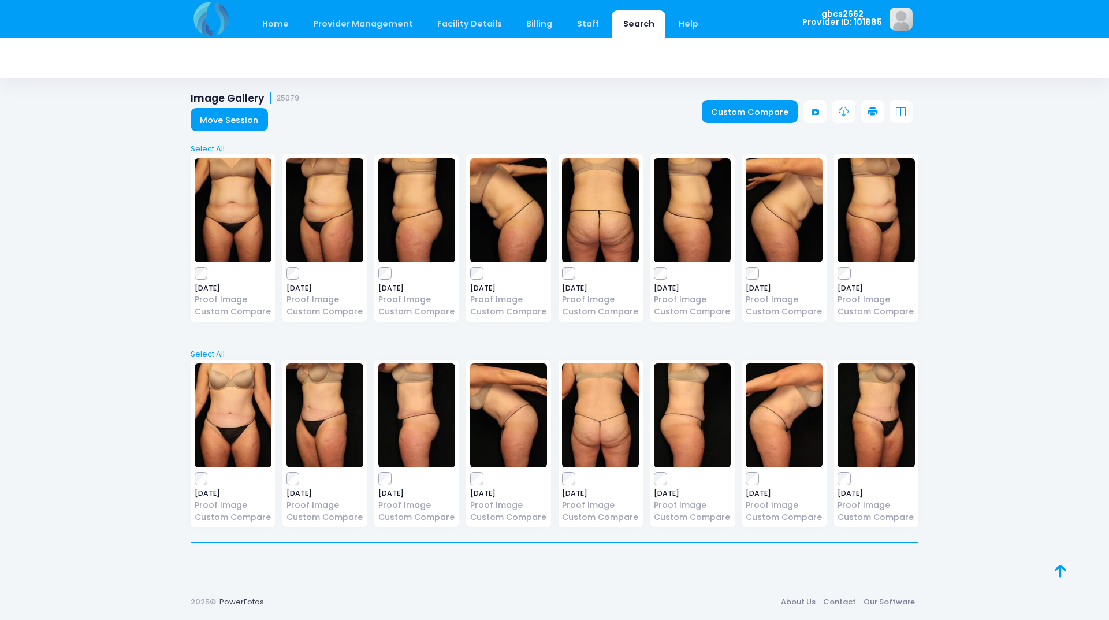
click at [869, 108] on icon at bounding box center [872, 112] width 10 height 10
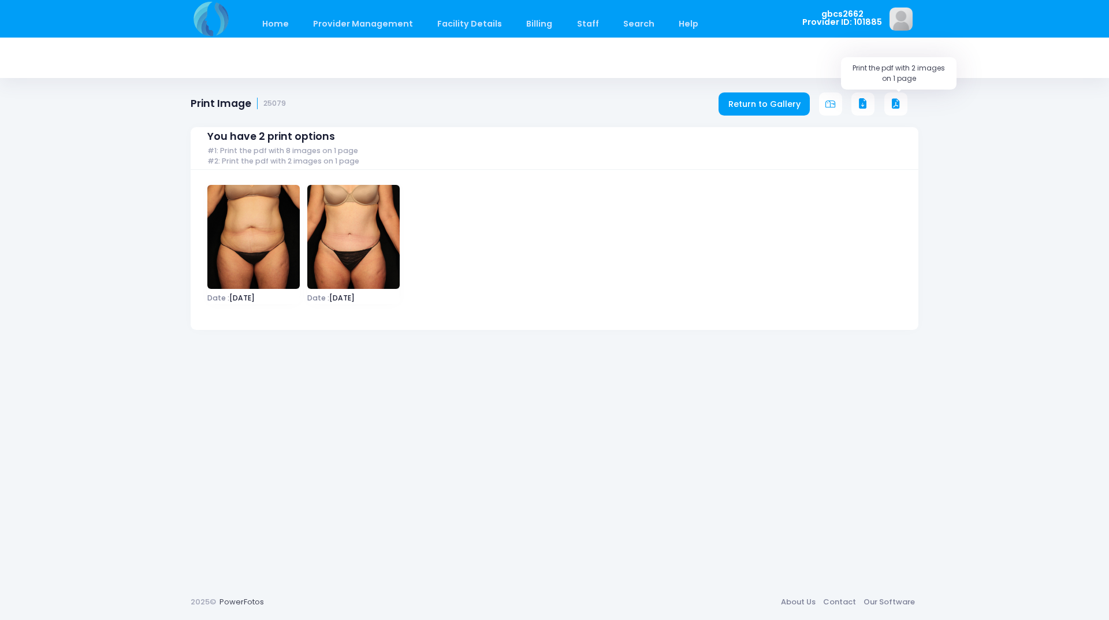
click at [893, 107] on icon at bounding box center [896, 104] width 10 height 10
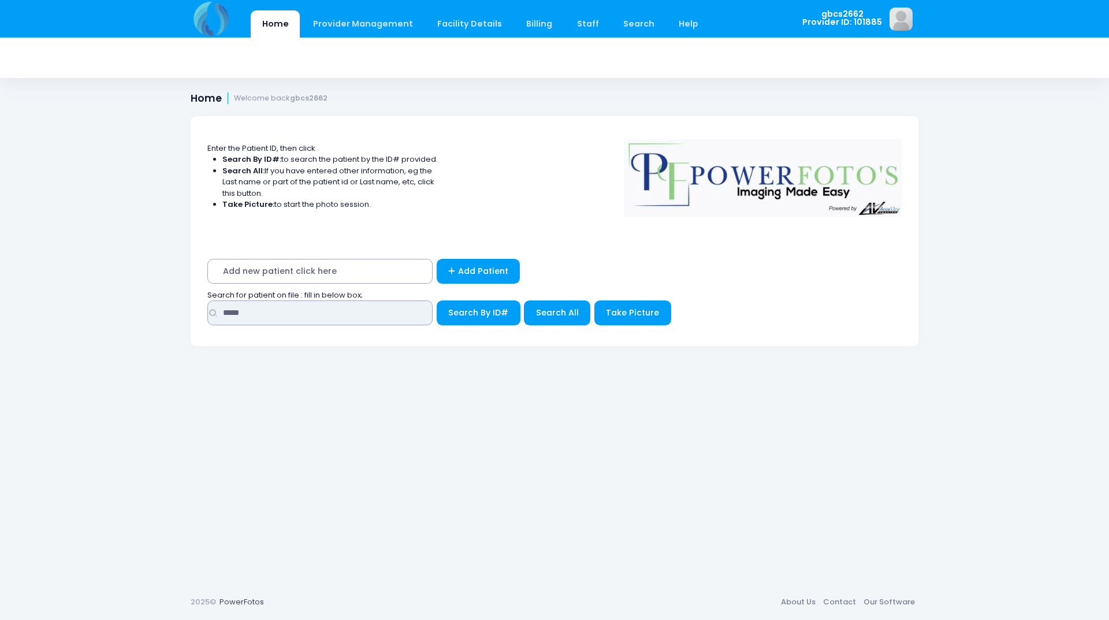
drag, startPoint x: 260, startPoint y: 309, endPoint x: 218, endPoint y: 289, distance: 46.2
click at [169, 306] on div "Home Provider Management Provider Management Add User View Users Billing" at bounding box center [554, 310] width 1109 height 620
type input "*****"
click at [437, 300] on button "Search By ID#" at bounding box center [479, 312] width 84 height 25
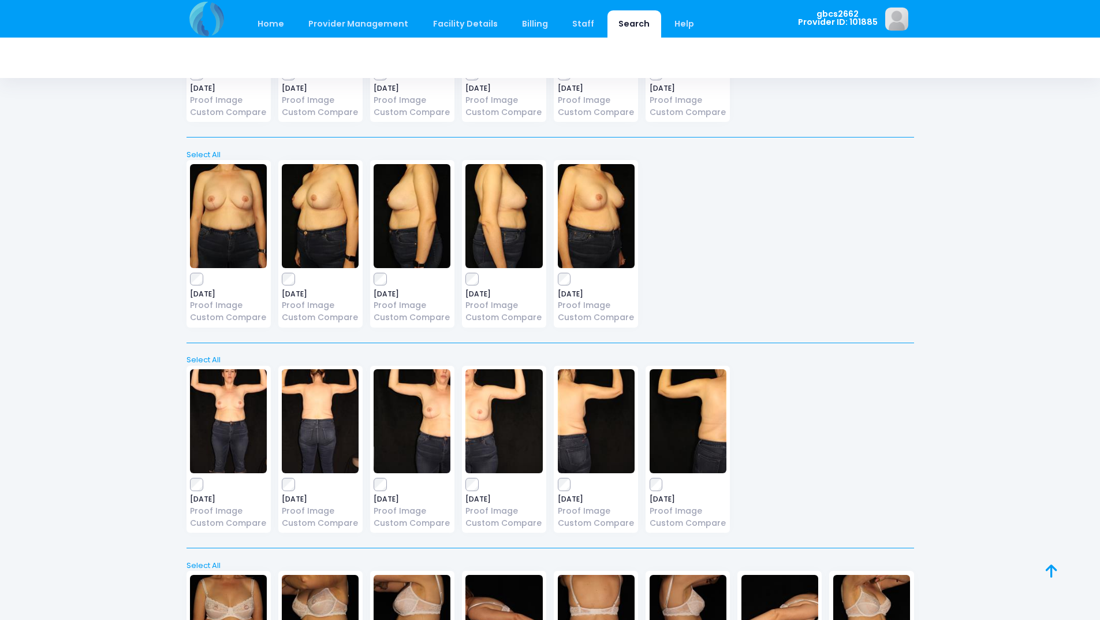
scroll to position [635, 0]
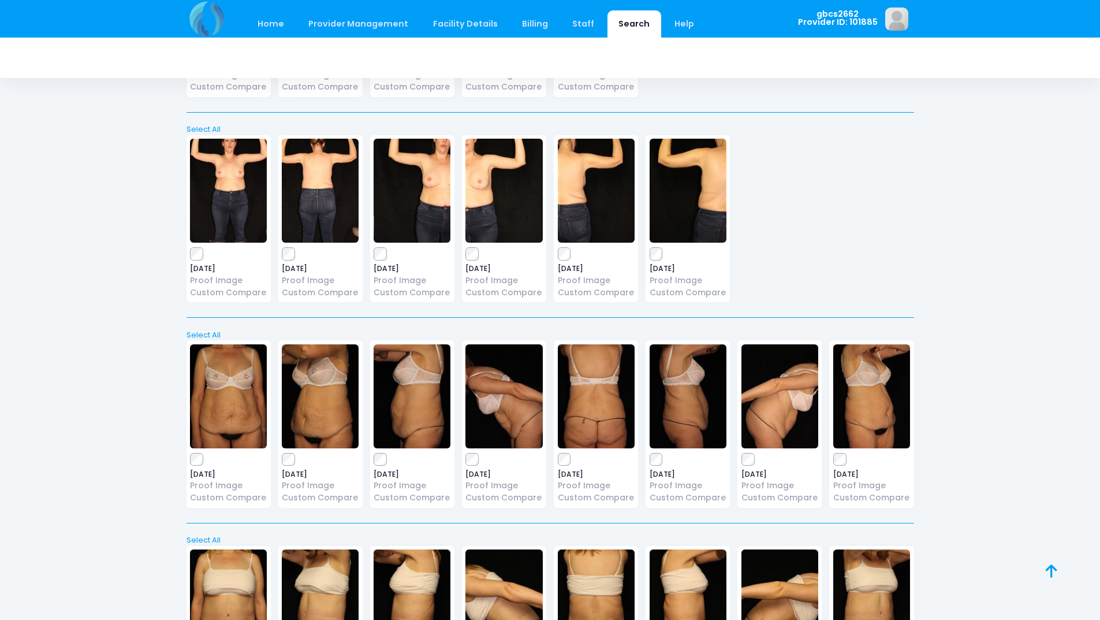
click at [571, 459] on label at bounding box center [596, 459] width 77 height 12
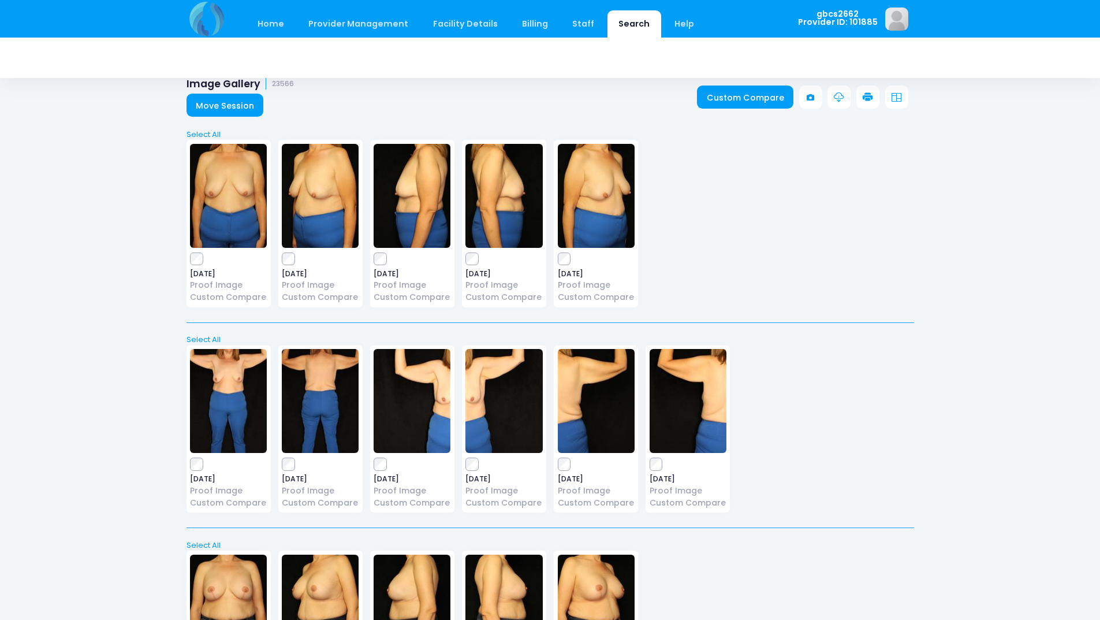
scroll to position [0, 0]
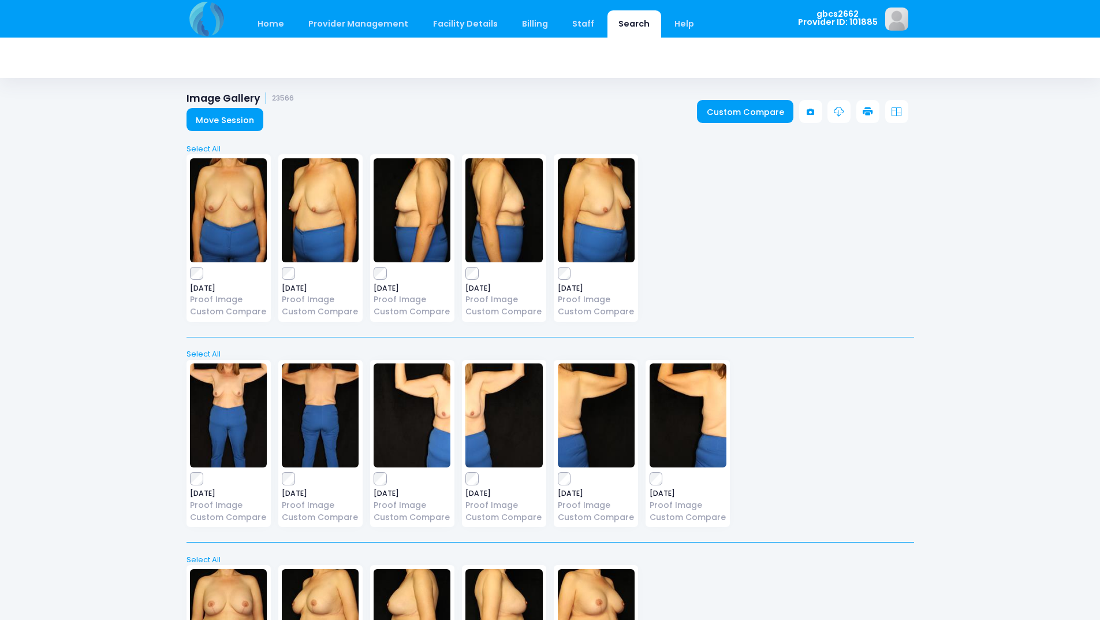
click at [869, 113] on icon at bounding box center [868, 112] width 10 height 10
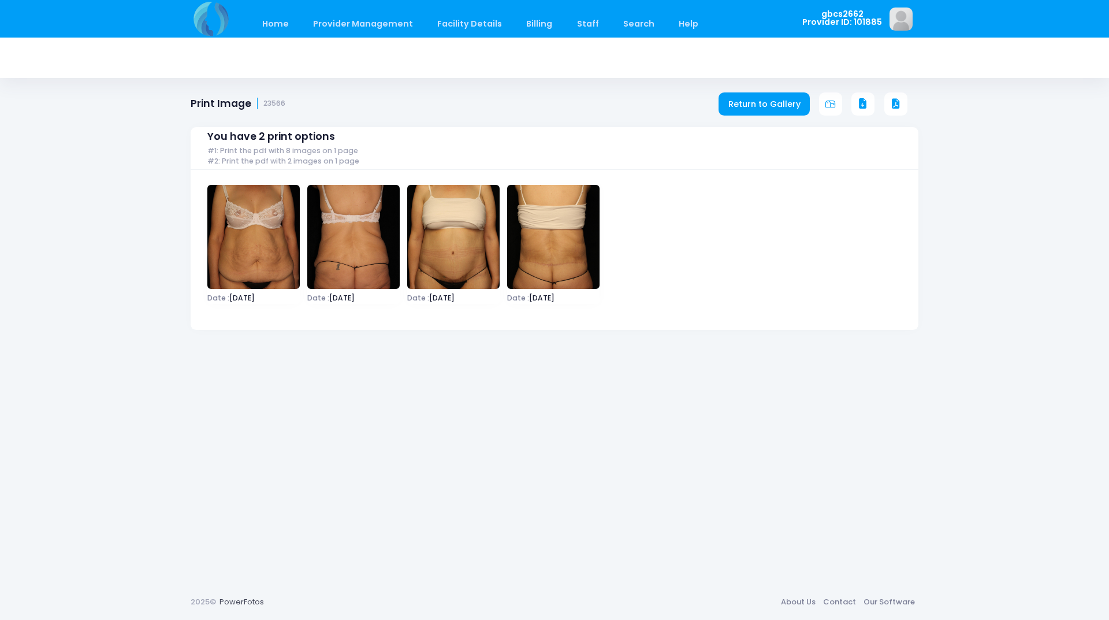
click at [859, 103] on icon at bounding box center [863, 104] width 10 height 10
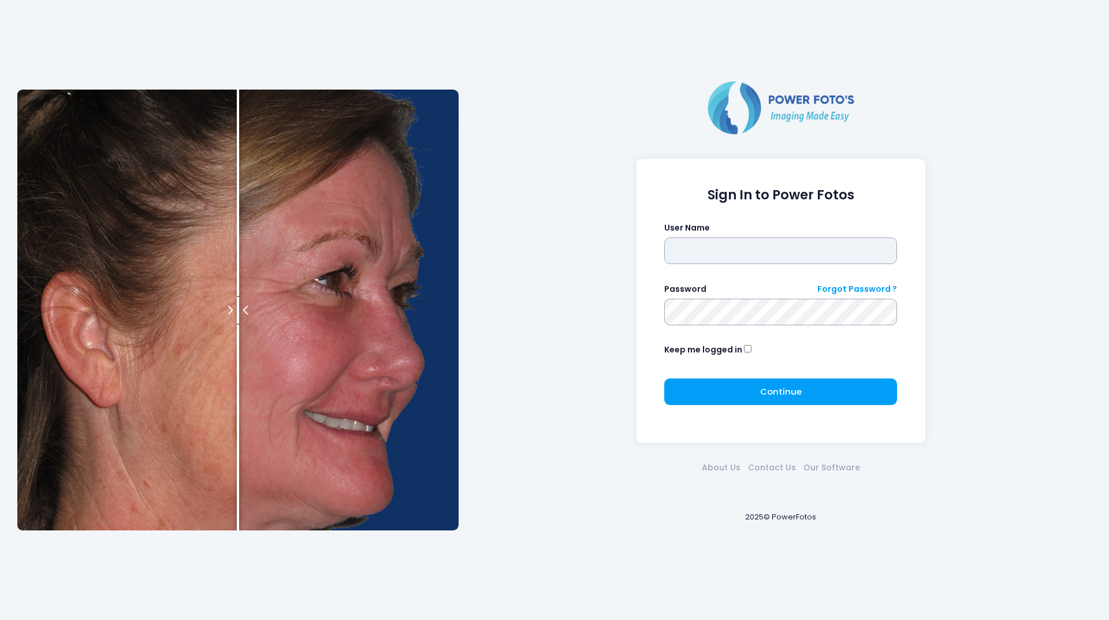
type input "********"
click at [760, 377] on form "Sign In to Power Fotos User Name ******** Password Forgot Password ? Keep me lo…" at bounding box center [780, 301] width 233 height 228
click at [758, 383] on button "Continue Please wait..." at bounding box center [780, 391] width 233 height 27
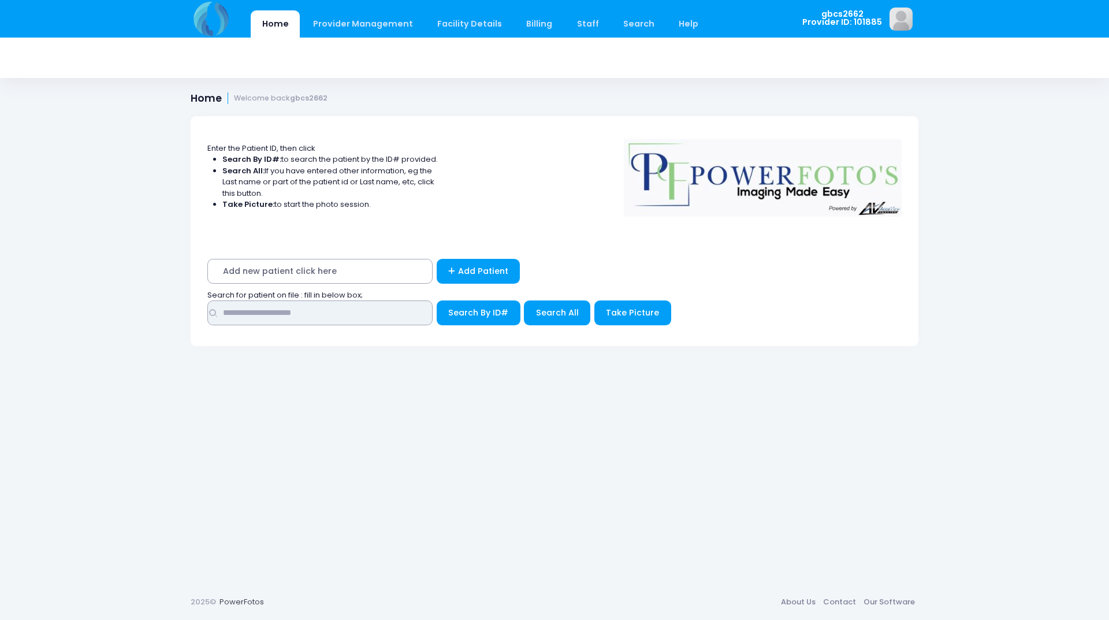
click at [322, 315] on input "text" at bounding box center [319, 312] width 225 height 25
type input "*****"
click at [437, 300] on button "Search By ID#" at bounding box center [479, 312] width 84 height 25
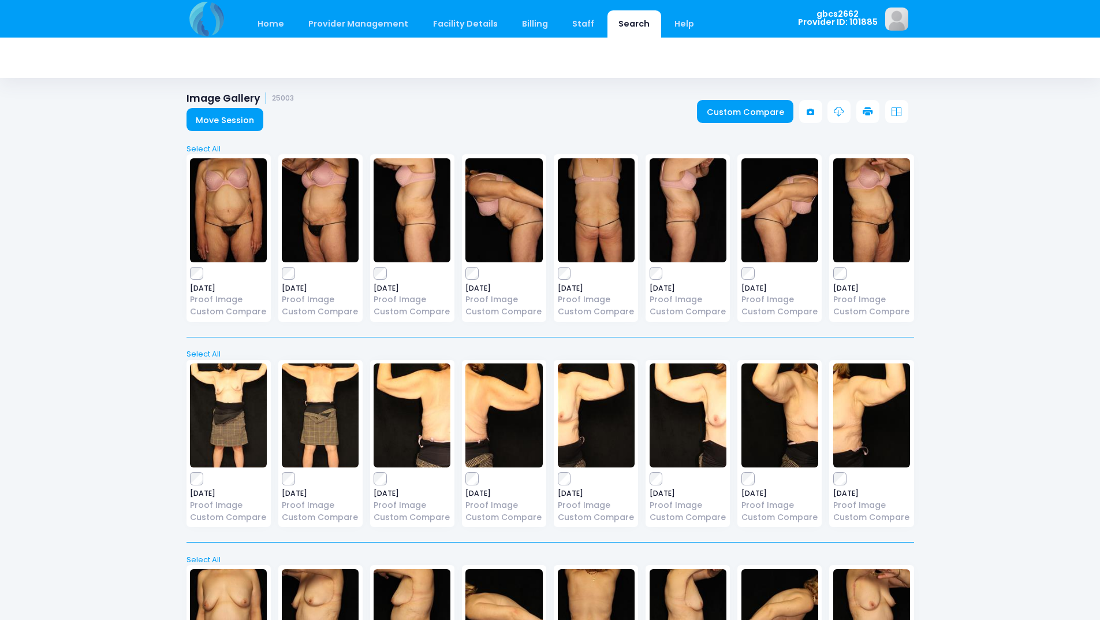
click at [868, 111] on icon at bounding box center [868, 112] width 10 height 10
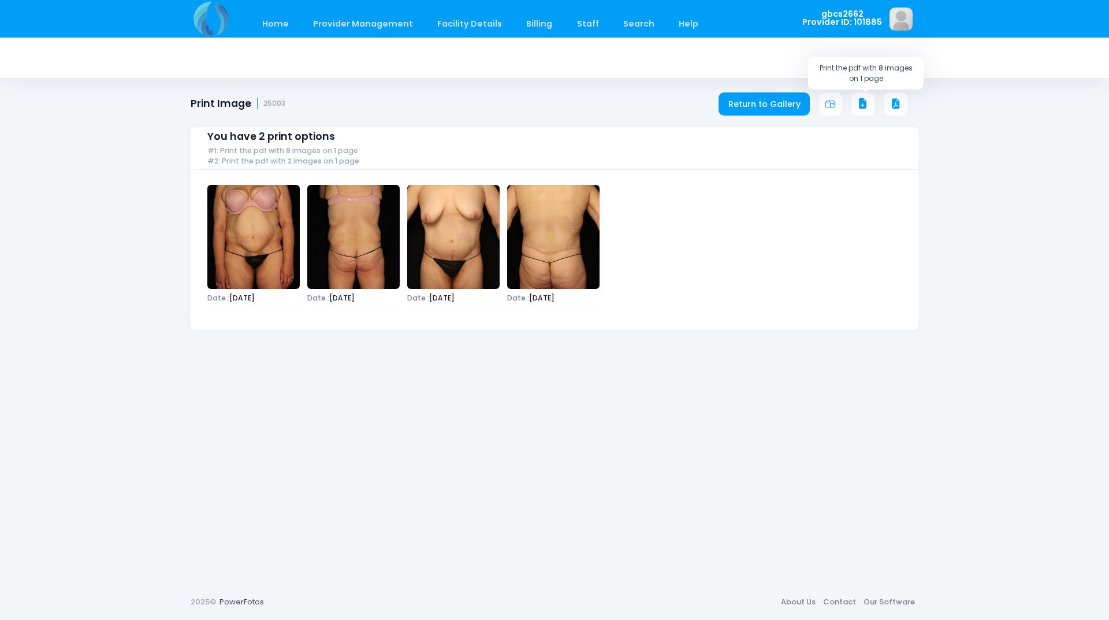
click at [854, 96] on button at bounding box center [862, 103] width 23 height 23
click at [870, 102] on button at bounding box center [862, 103] width 23 height 23
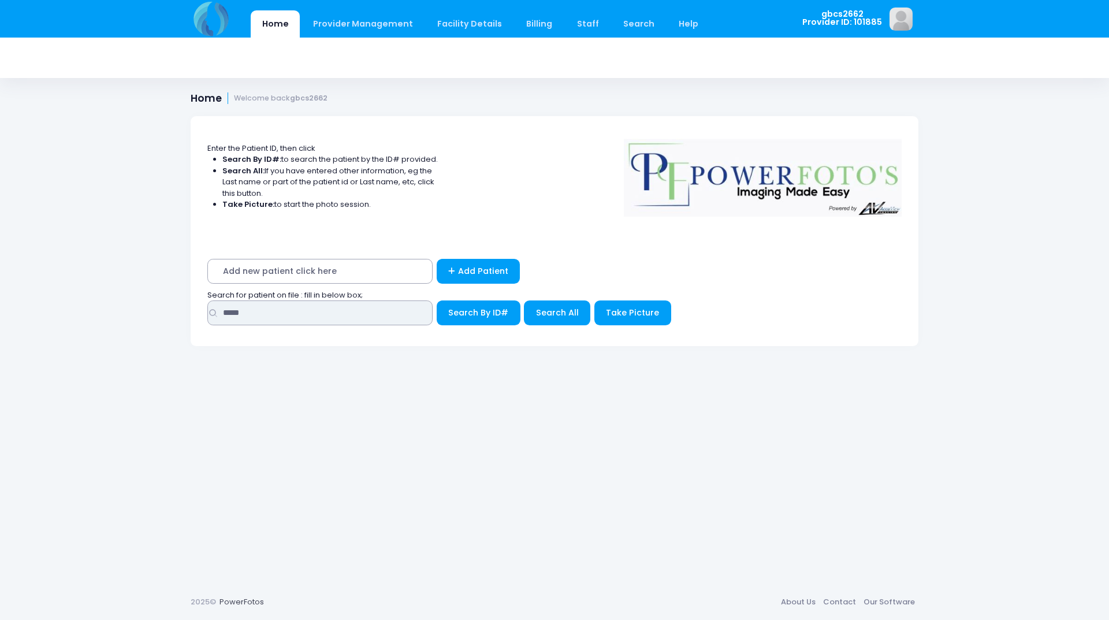
drag, startPoint x: 266, startPoint y: 315, endPoint x: 123, endPoint y: 286, distance: 145.4
click at [128, 286] on div "Home Provider Management Provider Management Add User View Users Billing" at bounding box center [554, 310] width 1109 height 620
type input "*****"
click at [437, 300] on button "Search By ID#" at bounding box center [479, 312] width 84 height 25
drag, startPoint x: 259, startPoint y: 311, endPoint x: 78, endPoint y: 299, distance: 181.8
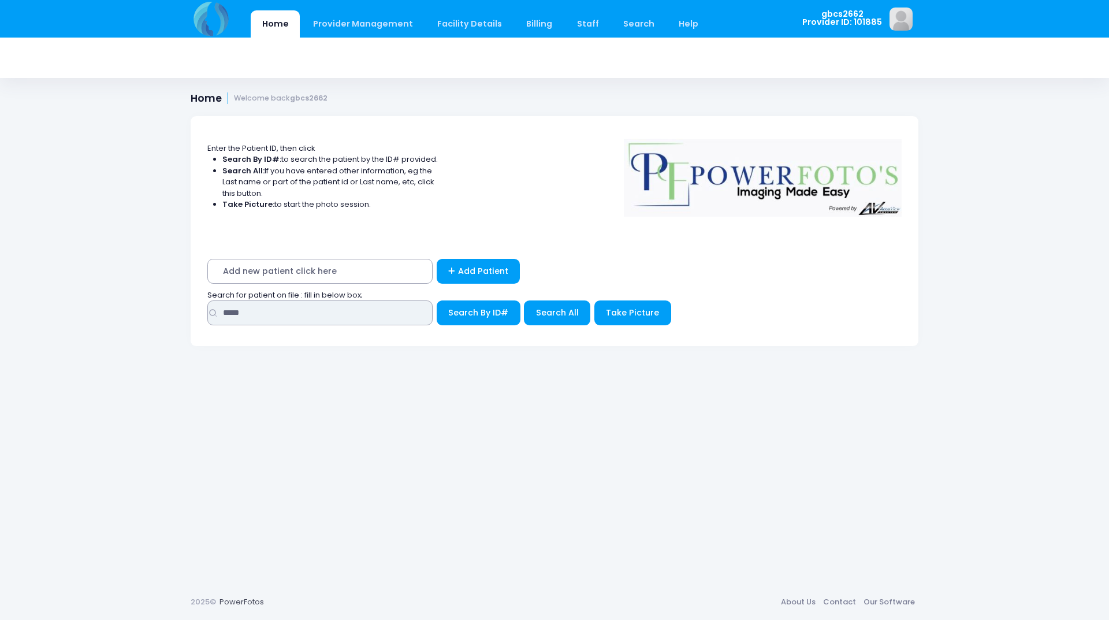
click at [78, 299] on div "Home Provider Management Provider Management Add User View Users Billing" at bounding box center [554, 310] width 1109 height 620
type input "*****"
click at [437, 300] on button "Search By ID#" at bounding box center [479, 312] width 84 height 25
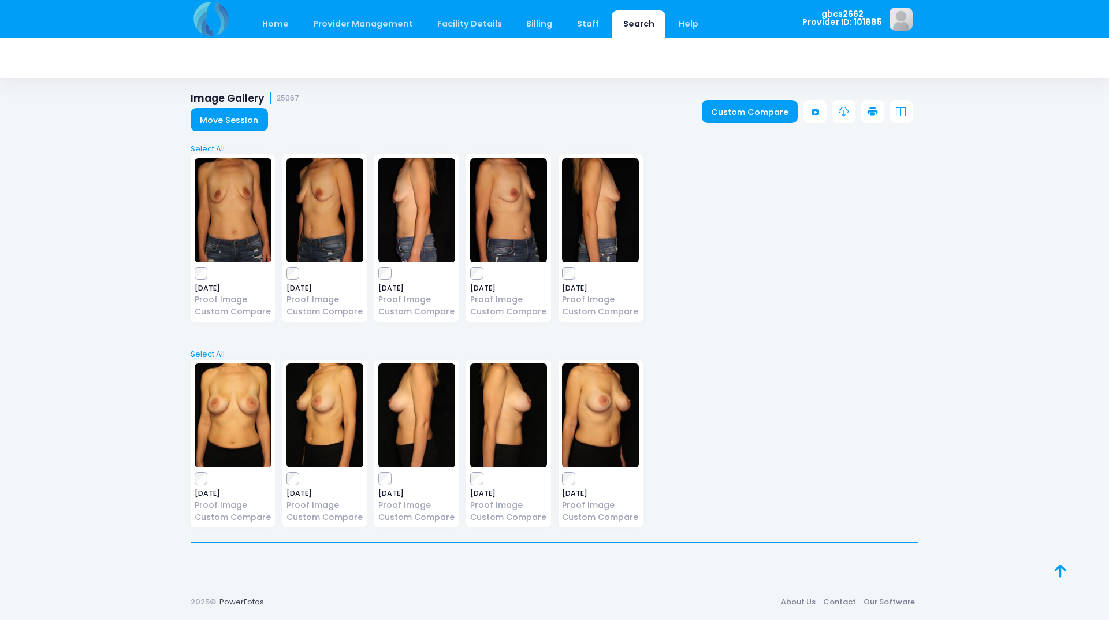
click at [868, 110] on icon at bounding box center [872, 112] width 10 height 10
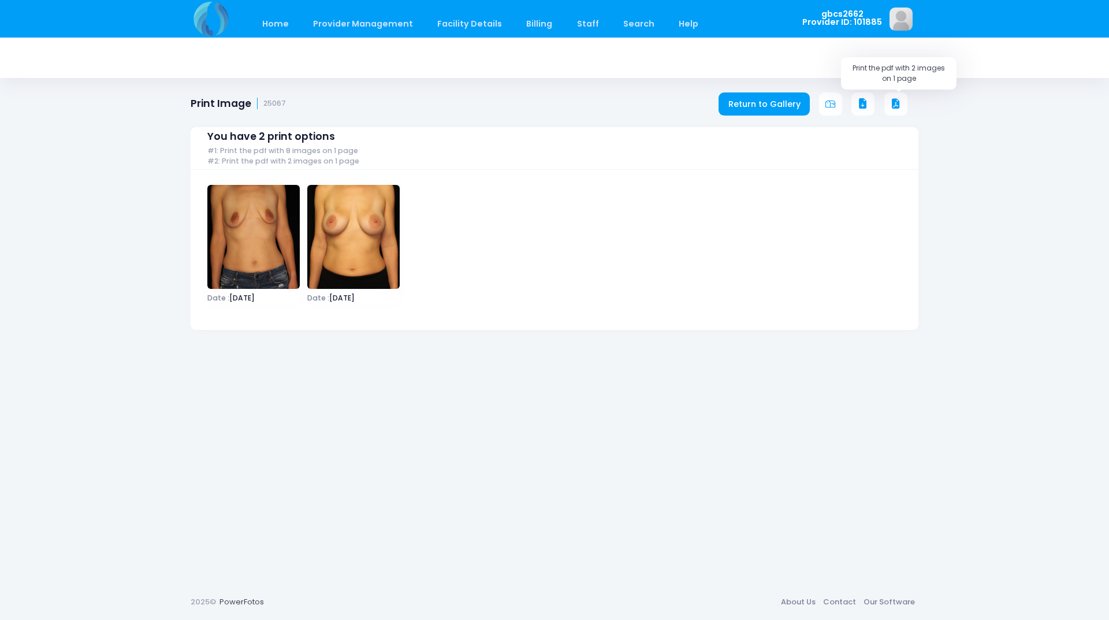
click at [896, 102] on icon at bounding box center [896, 104] width 10 height 10
click at [893, 102] on icon at bounding box center [896, 104] width 10 height 10
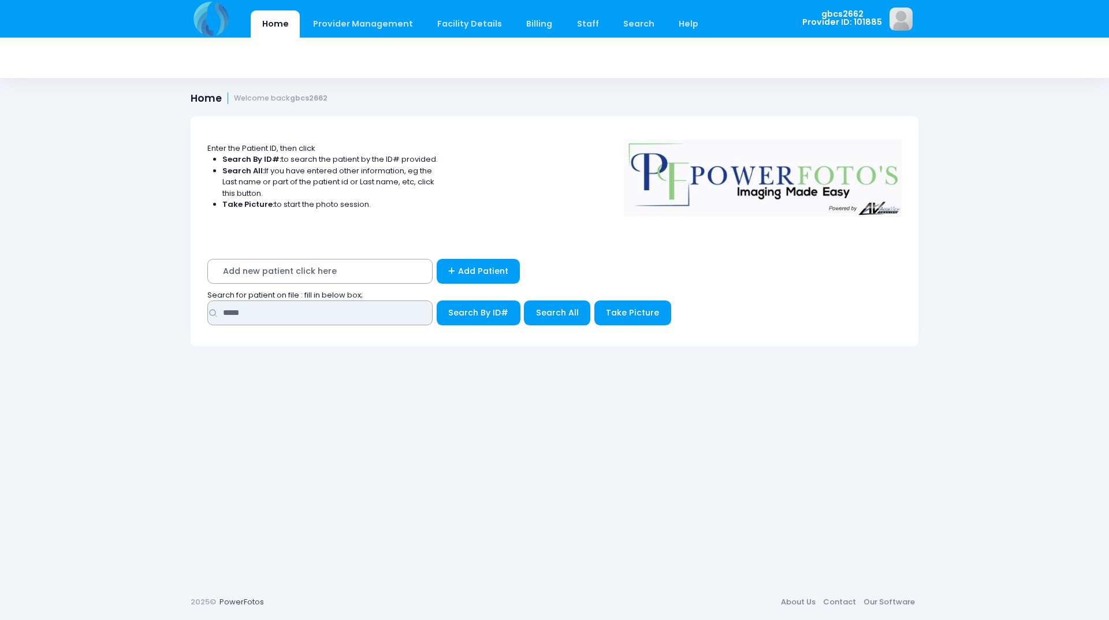
drag, startPoint x: 254, startPoint y: 312, endPoint x: 172, endPoint y: 312, distance: 82.0
click at [172, 312] on div "Home Provider Management Provider Management Add User View Users Billing" at bounding box center [554, 310] width 1109 height 620
type input "*****"
click at [437, 300] on button "Search By ID#" at bounding box center [479, 312] width 84 height 25
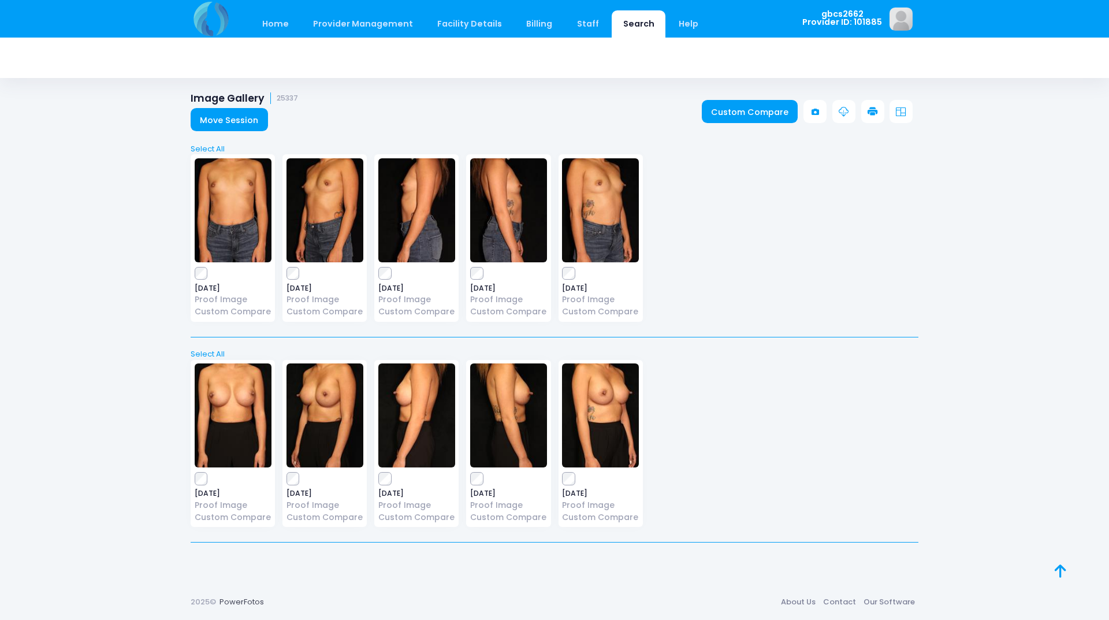
click at [867, 107] on icon at bounding box center [872, 112] width 10 height 10
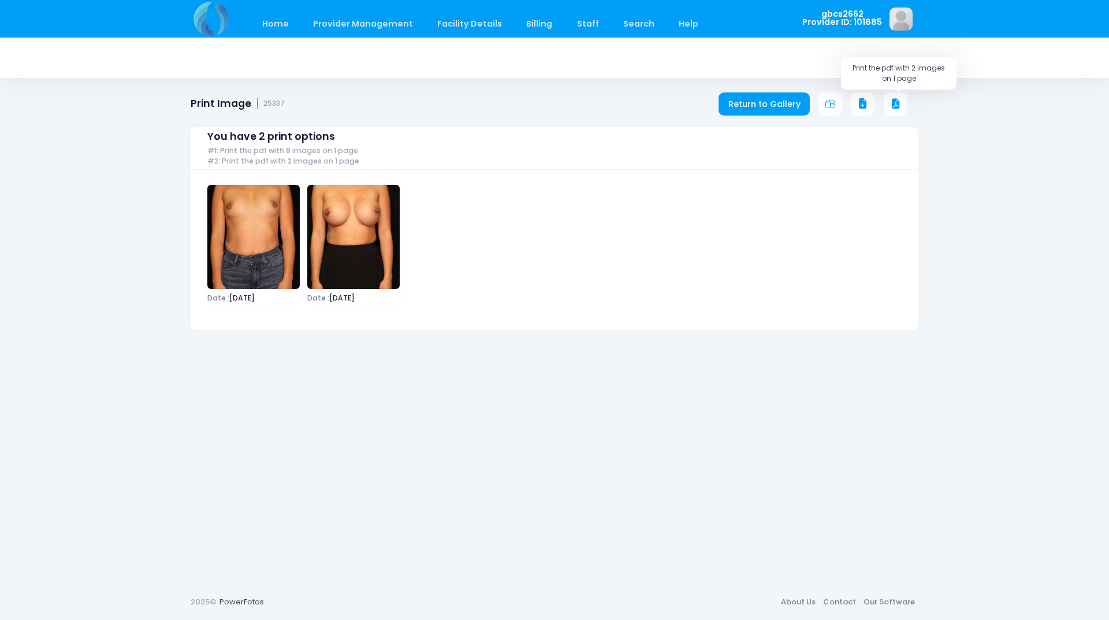
click at [904, 99] on button at bounding box center [895, 103] width 23 height 23
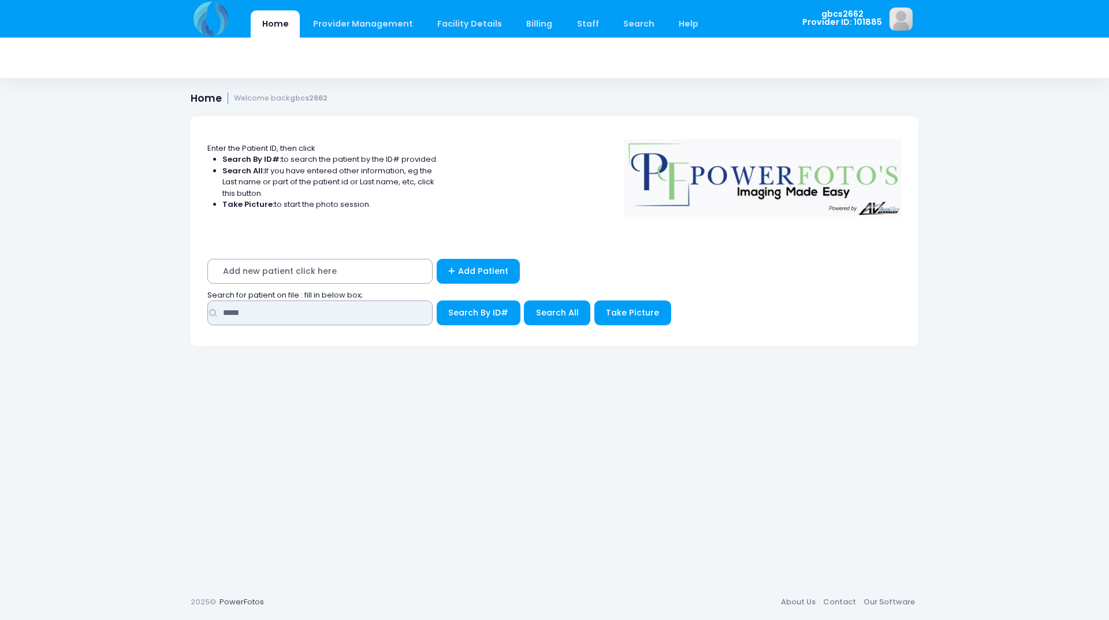
drag, startPoint x: 262, startPoint y: 318, endPoint x: 187, endPoint y: 315, distance: 74.5
click at [187, 315] on form "Enter the Patient ID, then click Search By ID#: to search the patient by the ID…" at bounding box center [554, 237] width 735 height 243
type input "*****"
click at [437, 300] on button "Search By ID#" at bounding box center [479, 312] width 84 height 25
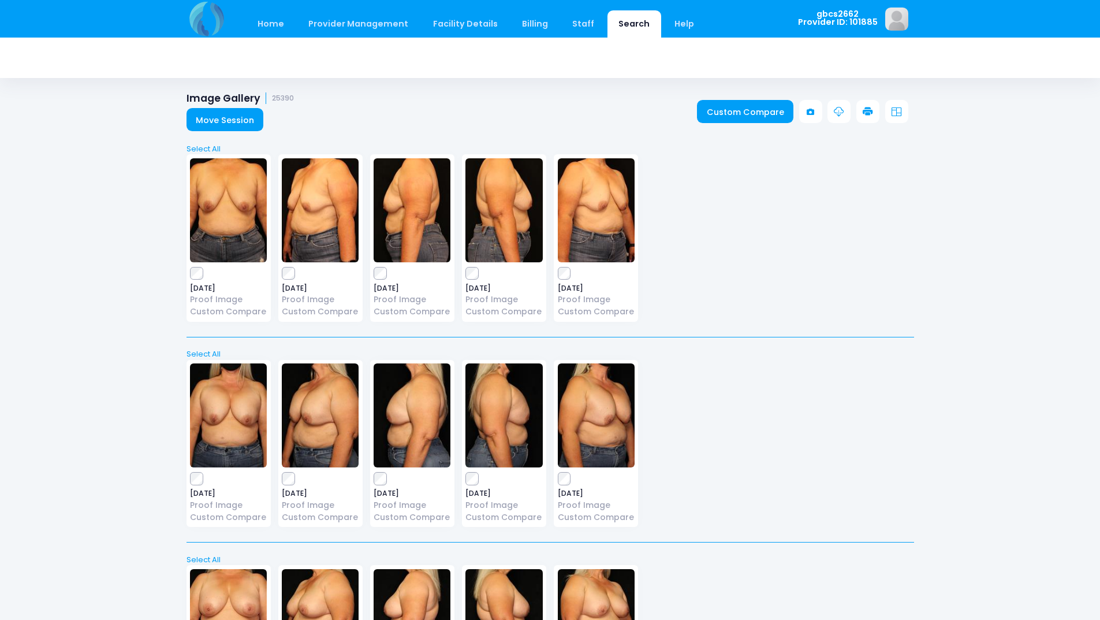
click at [872, 110] on icon at bounding box center [868, 112] width 10 height 10
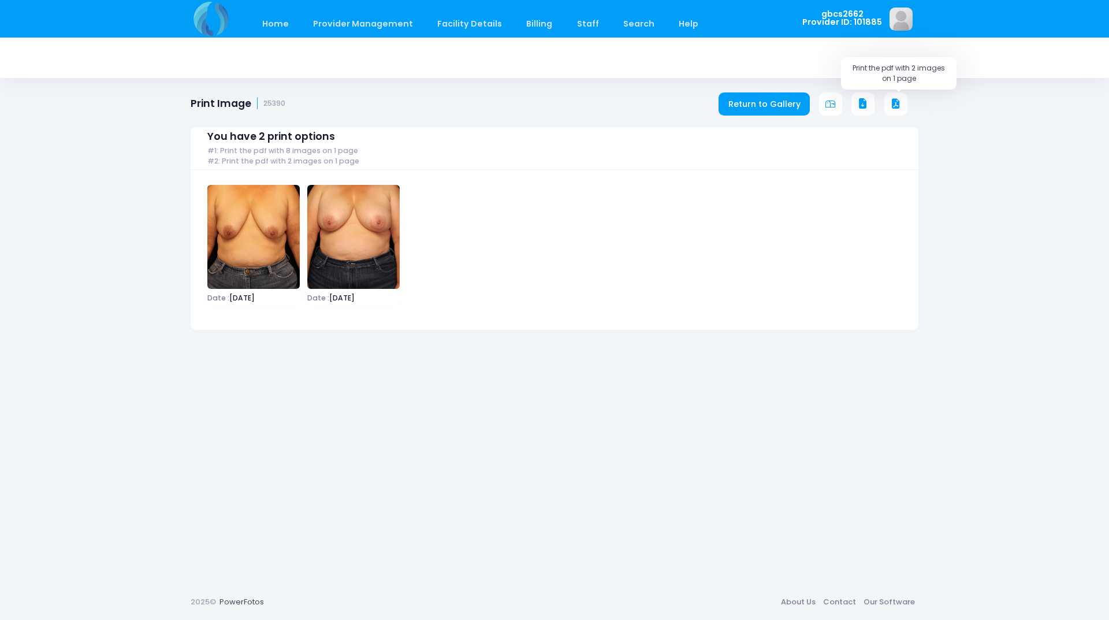
click at [891, 103] on icon at bounding box center [896, 104] width 10 height 10
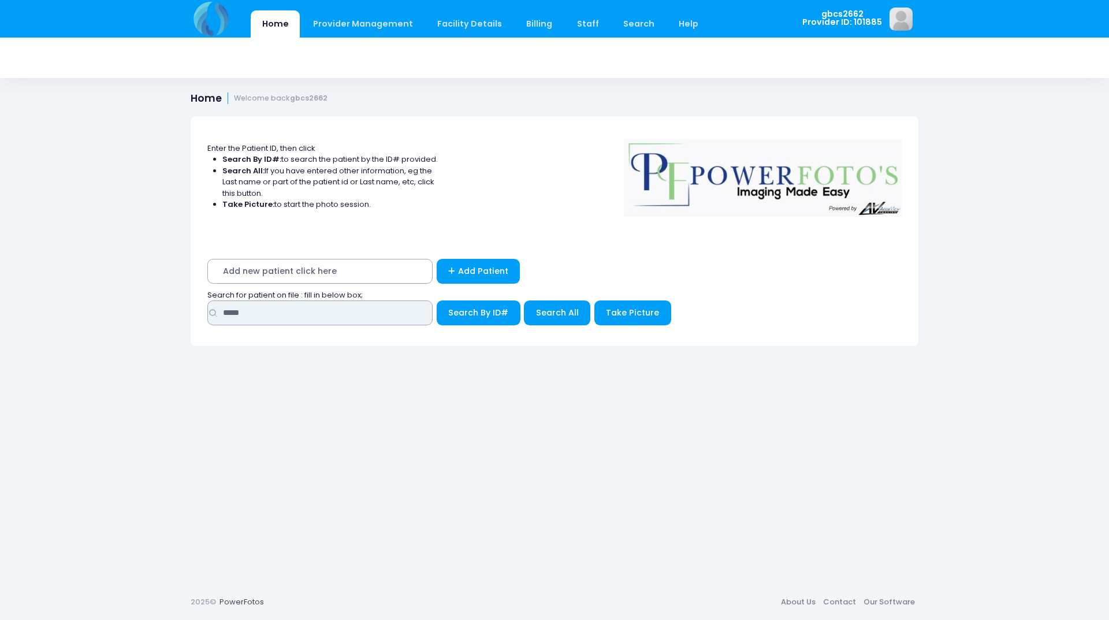
drag, startPoint x: 248, startPoint y: 312, endPoint x: 198, endPoint y: 326, distance: 52.0
click at [198, 326] on div "Add new patient click here Add Patient Search for patient on file : fill in bel…" at bounding box center [555, 295] width 728 height 102
type input "*****"
click at [437, 300] on button "Search By ID#" at bounding box center [479, 312] width 84 height 25
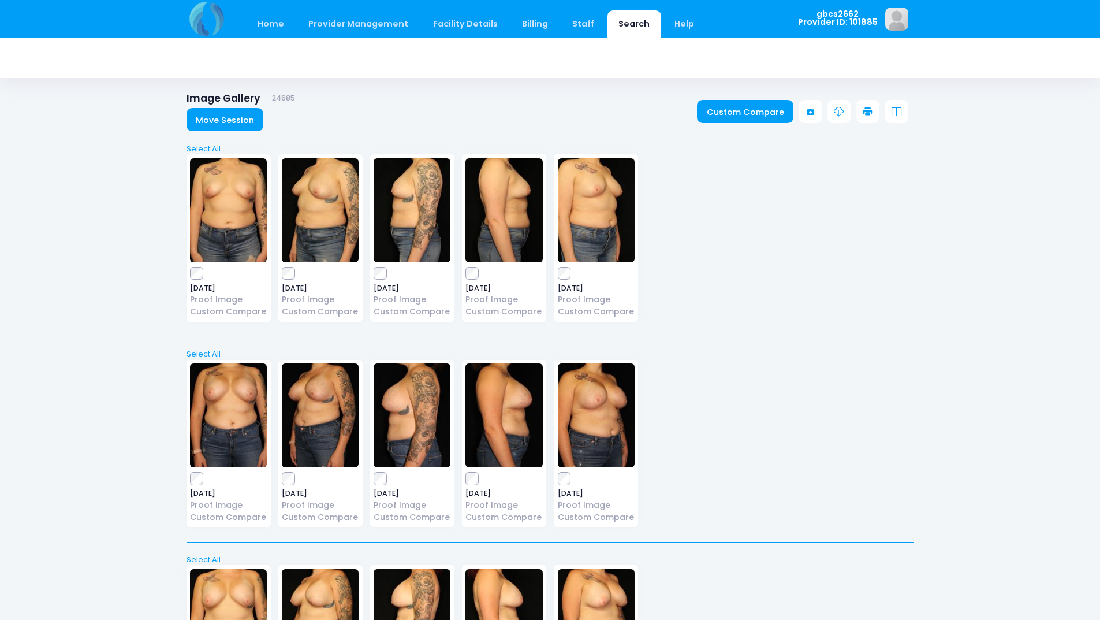
click at [870, 108] on icon at bounding box center [868, 112] width 10 height 10
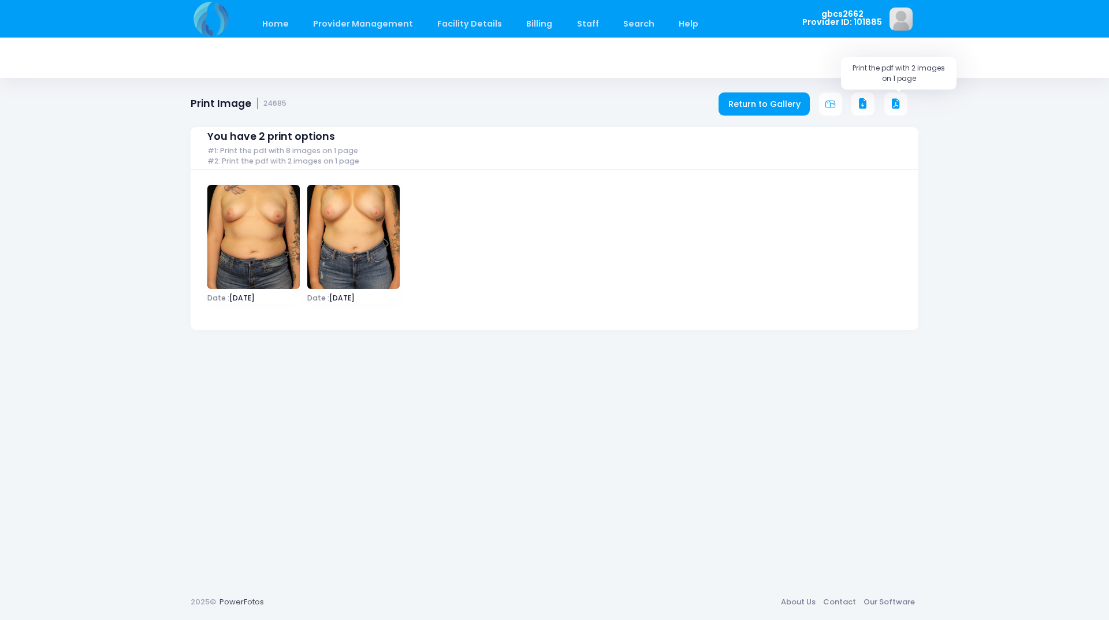
click at [900, 106] on icon at bounding box center [896, 104] width 10 height 10
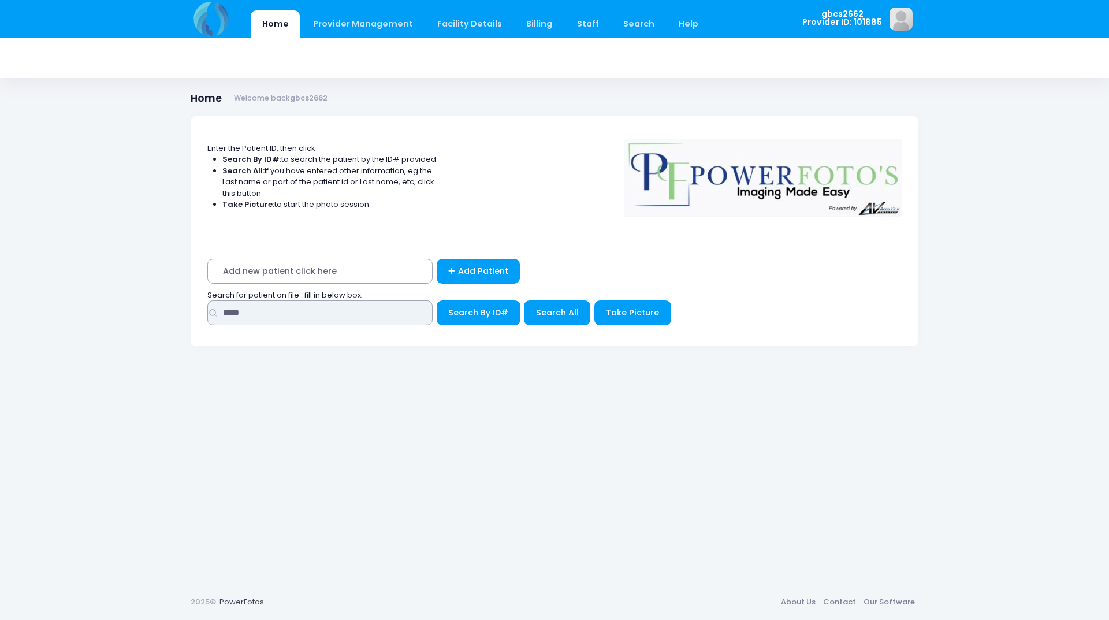
drag, startPoint x: 209, startPoint y: 300, endPoint x: 181, endPoint y: 296, distance: 28.0
click at [186, 299] on div "Enter the Patient ID, then click Search By ID#: to search the patient by the ID…" at bounding box center [554, 341] width 762 height 485
type input "*****"
click at [437, 300] on button "Search By ID#" at bounding box center [479, 312] width 84 height 25
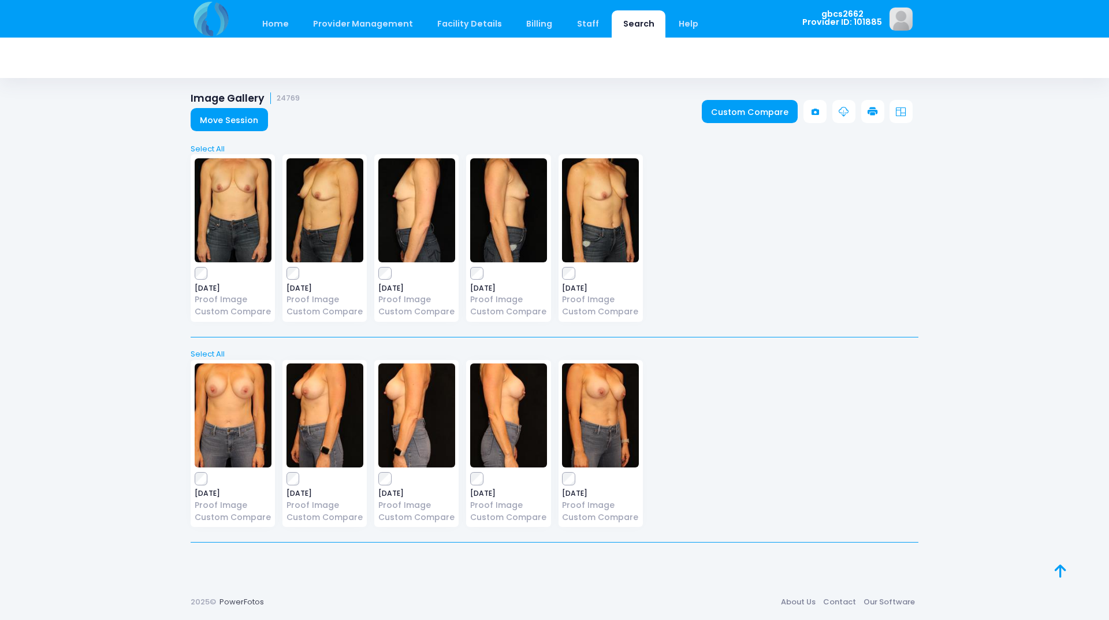
click at [870, 112] on icon at bounding box center [872, 112] width 10 height 10
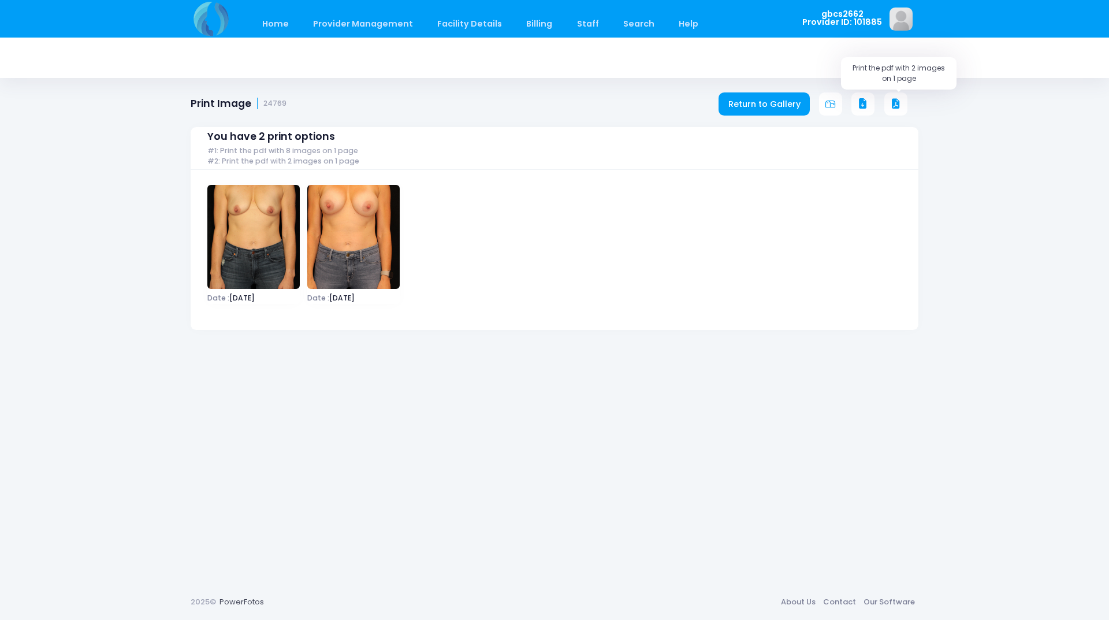
click at [893, 102] on icon at bounding box center [896, 104] width 10 height 10
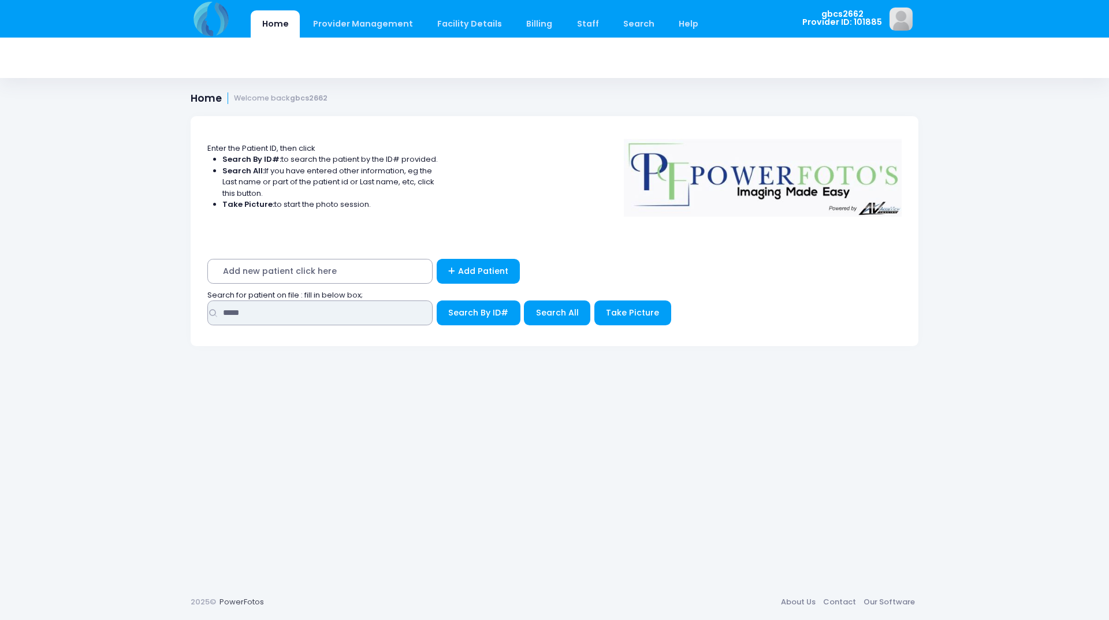
drag, startPoint x: 202, startPoint y: 312, endPoint x: 409, endPoint y: 230, distance: 223.0
click at [189, 312] on form "Enter the Patient ID, then click Search By ID#: to search the patient by the ID…" at bounding box center [554, 237] width 735 height 243
type input "*****"
click at [437, 300] on button "Search By ID#" at bounding box center [479, 312] width 84 height 25
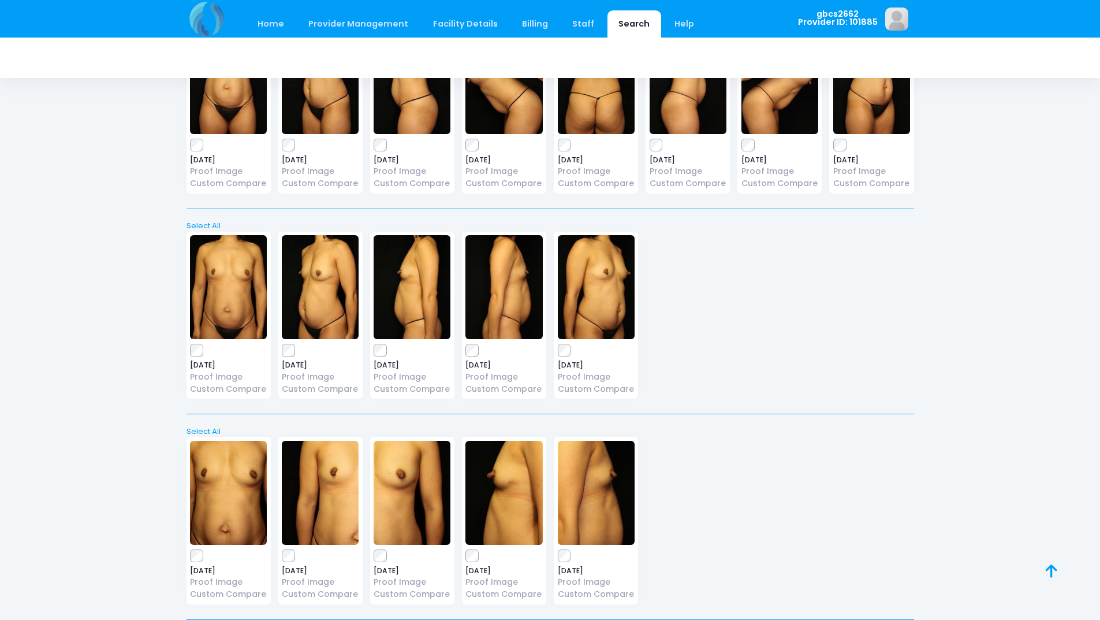
scroll to position [116, 0]
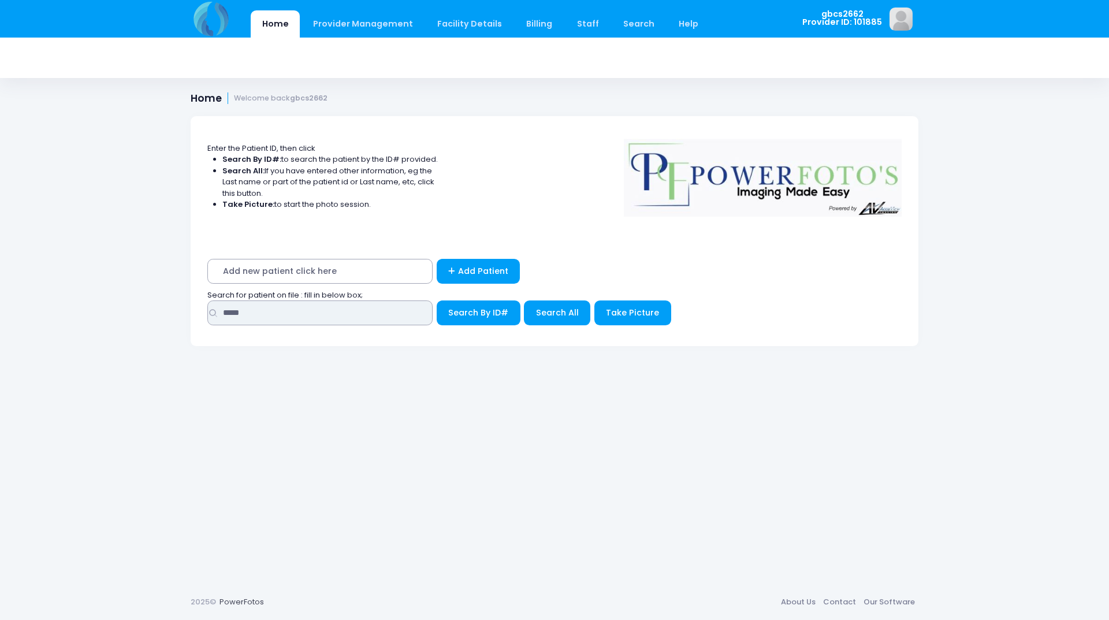
drag, startPoint x: 248, startPoint y: 311, endPoint x: 161, endPoint y: 311, distance: 87.2
click at [161, 311] on div "Home Provider Management Provider Management Add User View Users Billing" at bounding box center [554, 310] width 1109 height 620
type input "*****"
click at [437, 300] on button "Search By ID#" at bounding box center [479, 312] width 84 height 25
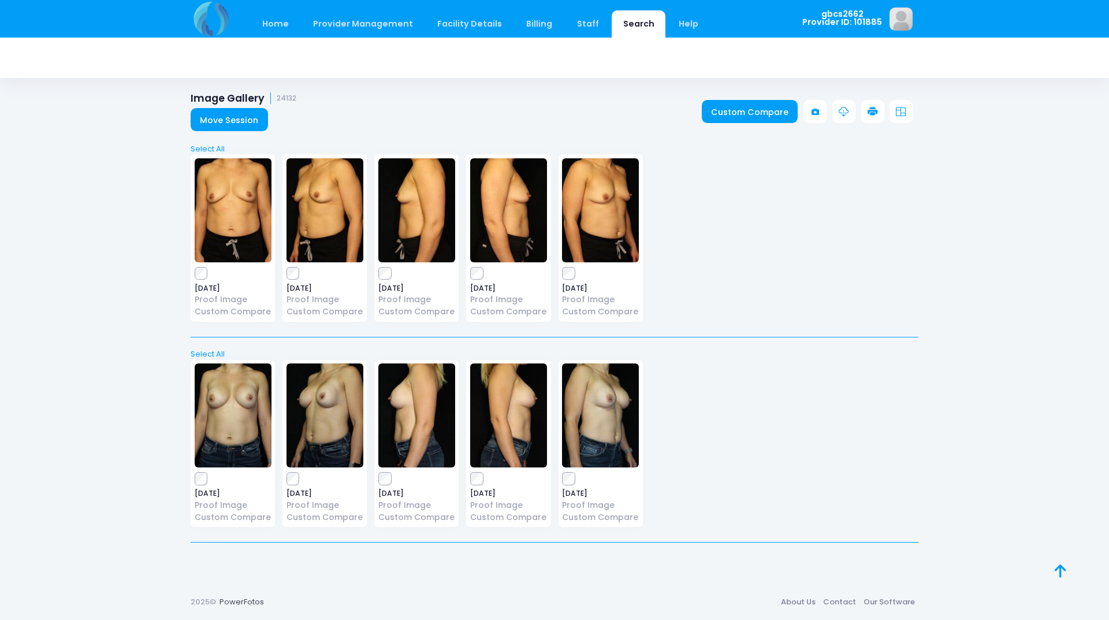
click at [202, 266] on div "[DATE] Proof Image Custom Compare" at bounding box center [233, 237] width 84 height 167
click at [876, 110] on icon at bounding box center [872, 112] width 10 height 10
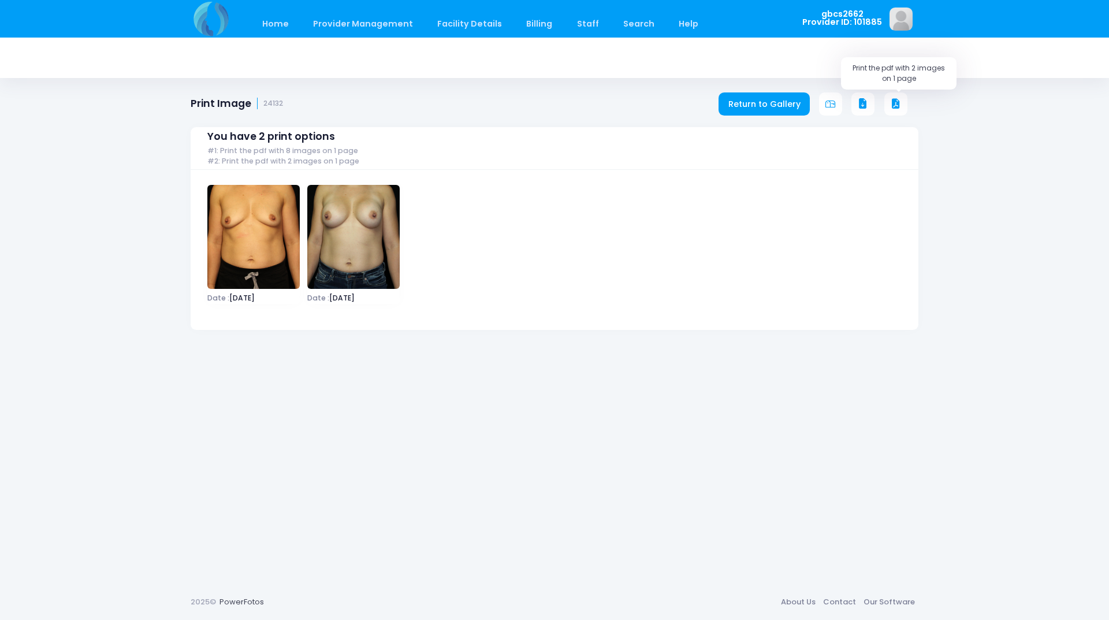
click at [891, 99] on icon at bounding box center [896, 104] width 10 height 10
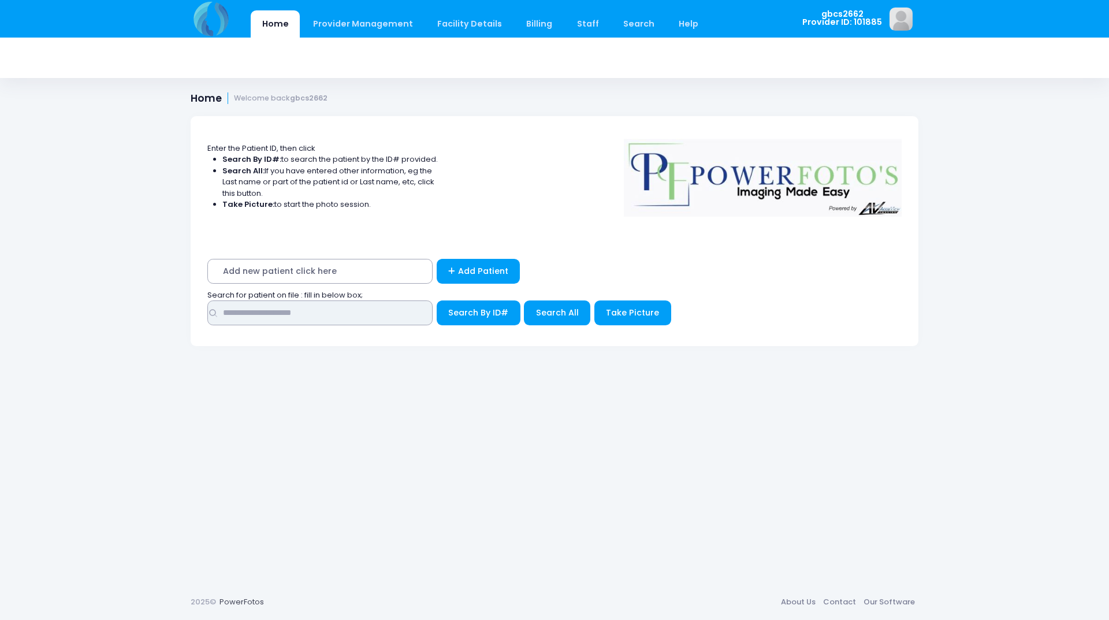
drag, startPoint x: 268, startPoint y: 312, endPoint x: 104, endPoint y: 313, distance: 164.0
click at [104, 313] on div "Home Provider Management Provider Management Add User View Users Billing" at bounding box center [554, 310] width 1109 height 620
type input "*****"
click at [437, 300] on button "Search By ID#" at bounding box center [479, 312] width 84 height 25
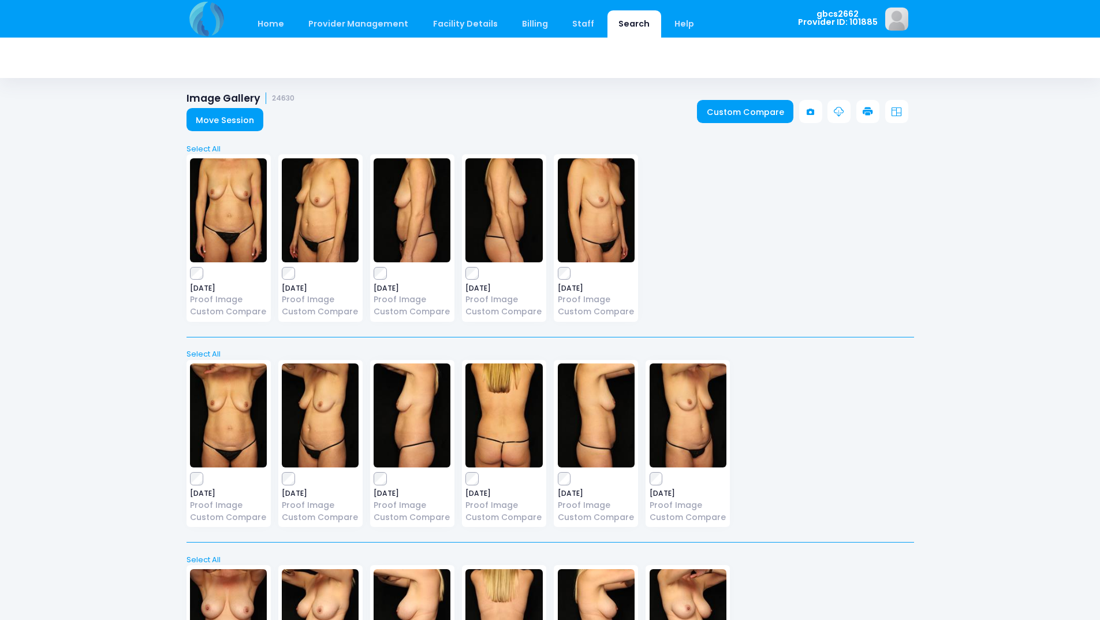
click at [869, 113] on icon at bounding box center [868, 112] width 10 height 10
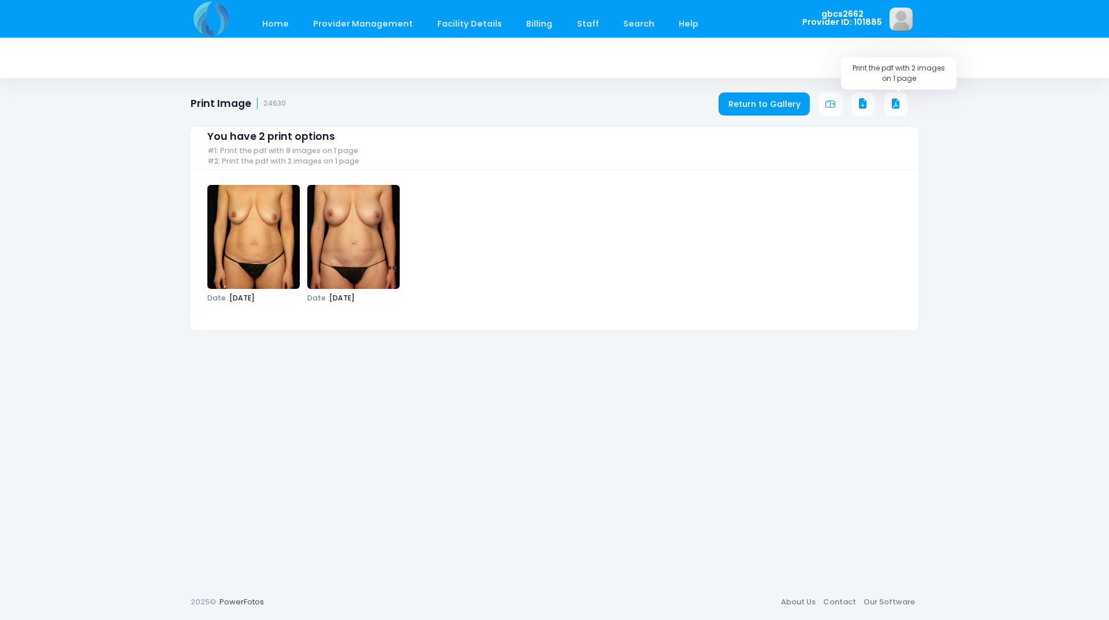
click at [896, 101] on icon at bounding box center [896, 104] width 10 height 10
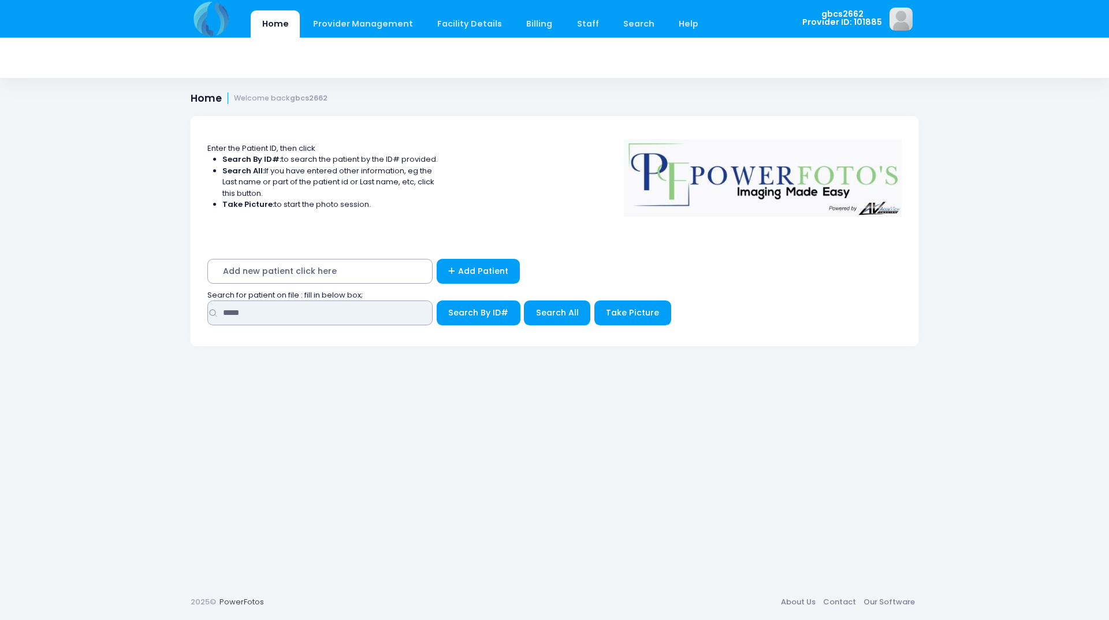
drag, startPoint x: 252, startPoint y: 311, endPoint x: 146, endPoint y: 304, distance: 106.5
click at [146, 304] on div "Home Provider Management Provider Management Add User View Users Billing" at bounding box center [554, 310] width 1109 height 620
type input "*****"
click at [437, 300] on button "Search By ID#" at bounding box center [479, 312] width 84 height 25
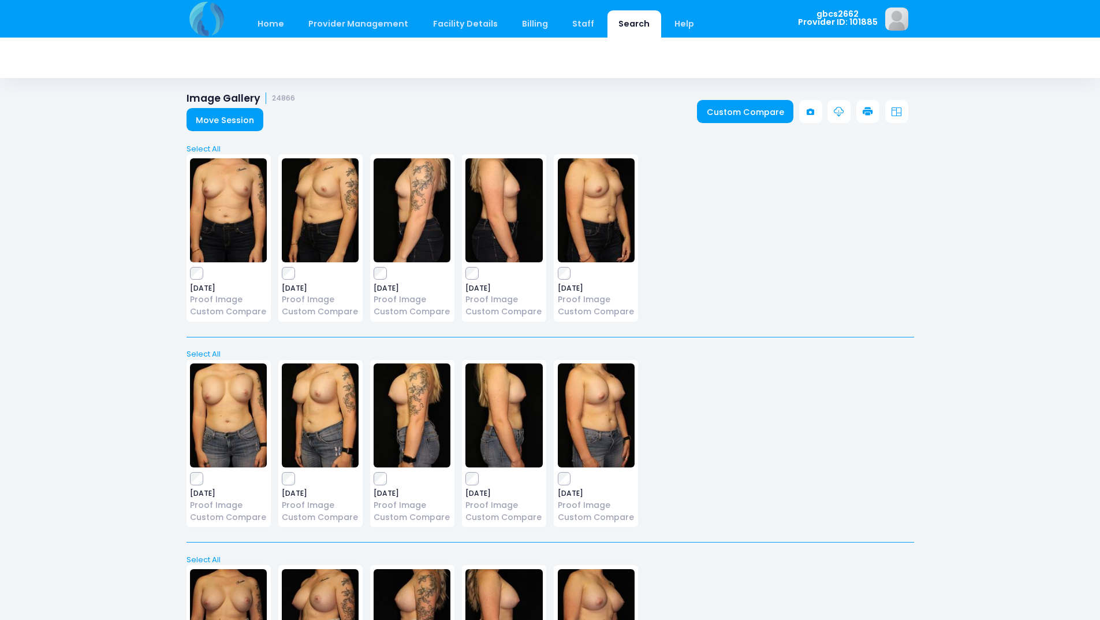
click at [865, 110] on icon at bounding box center [868, 112] width 10 height 10
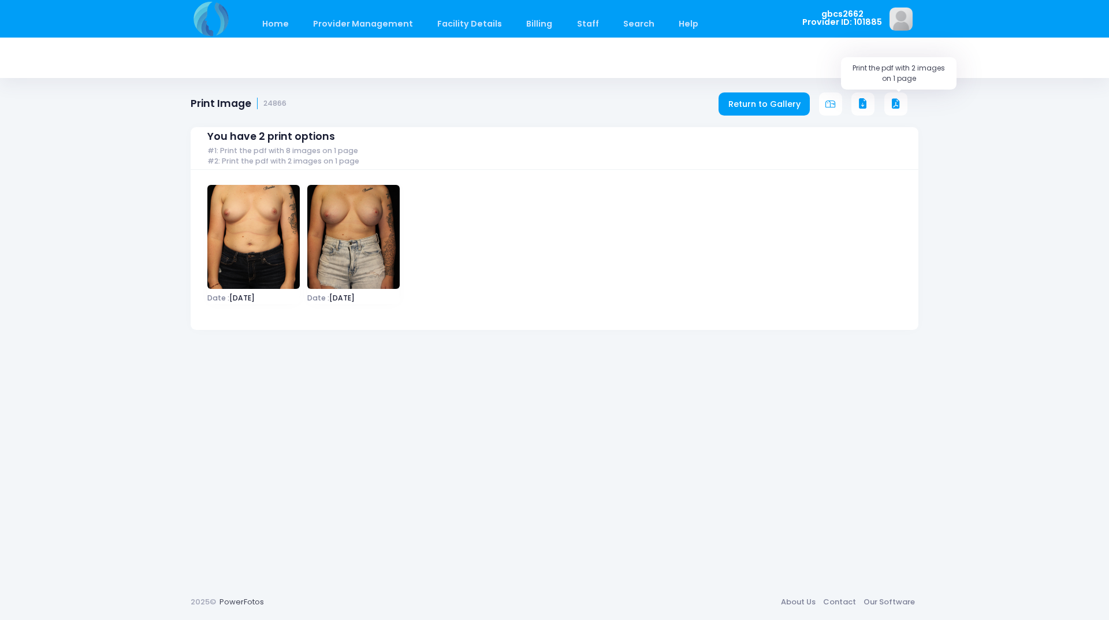
click at [895, 103] on icon at bounding box center [896, 104] width 10 height 10
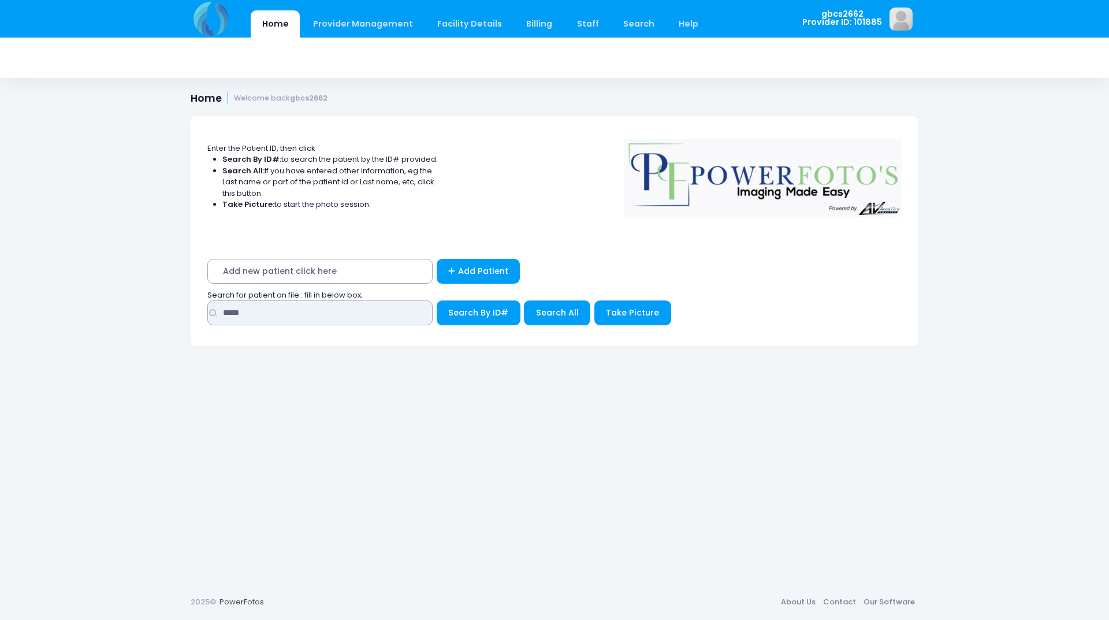
drag, startPoint x: 266, startPoint y: 317, endPoint x: 142, endPoint y: 303, distance: 124.9
click at [142, 303] on div "Home Provider Management Provider Management Add User View Users Billing" at bounding box center [554, 310] width 1109 height 620
type input "*****"
click at [437, 300] on button "Search By ID#" at bounding box center [479, 312] width 84 height 25
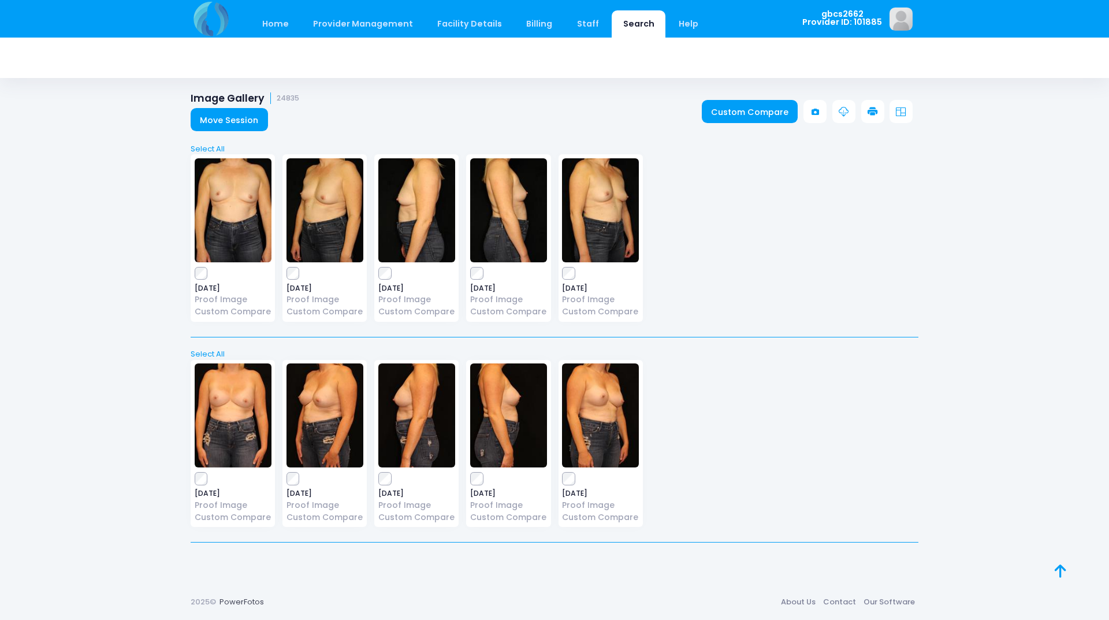
click at [870, 110] on icon at bounding box center [872, 112] width 10 height 10
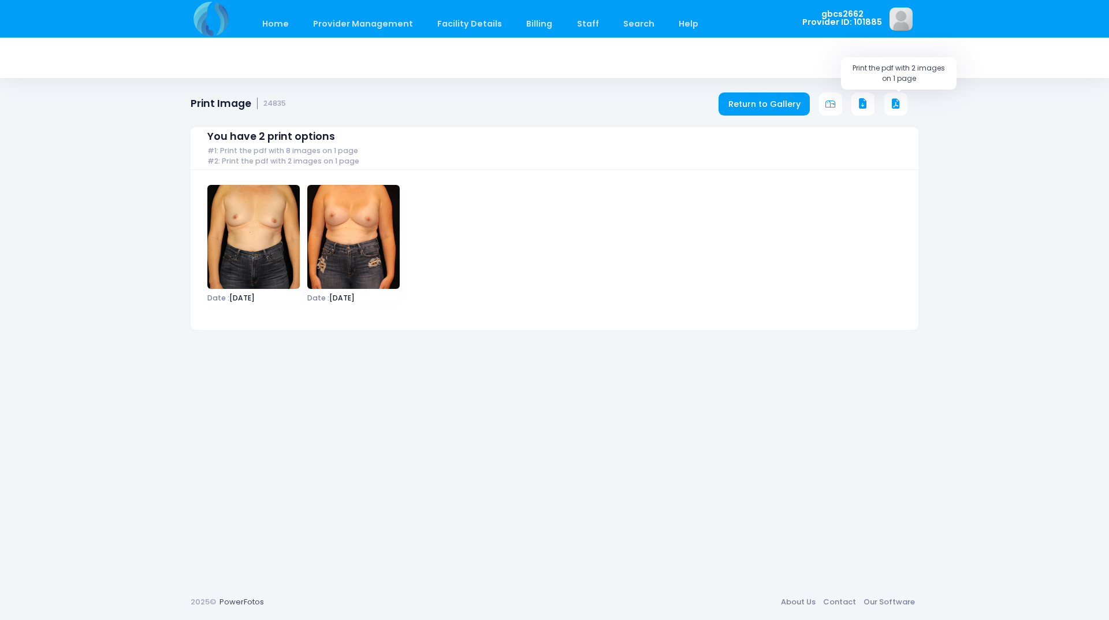
click at [902, 103] on button at bounding box center [895, 103] width 23 height 23
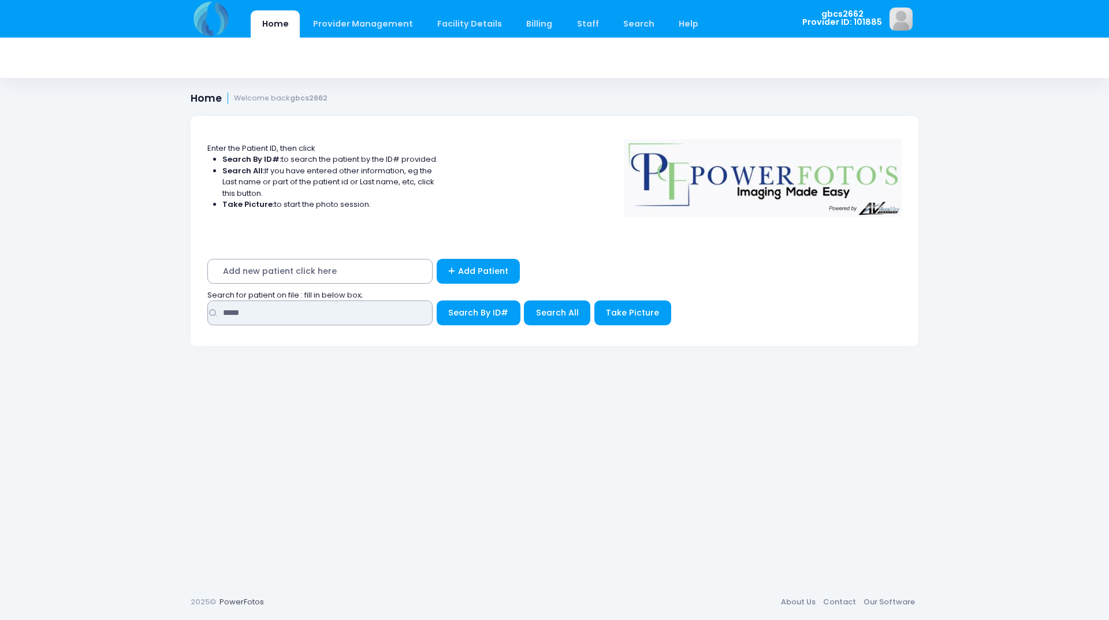
drag, startPoint x: 286, startPoint y: 312, endPoint x: 88, endPoint y: 309, distance: 198.1
click at [88, 309] on div "Home Provider Management Provider Management Add User View Users Billing" at bounding box center [554, 310] width 1109 height 620
type input "*****"
click at [437, 300] on button "Search By ID#" at bounding box center [479, 312] width 84 height 25
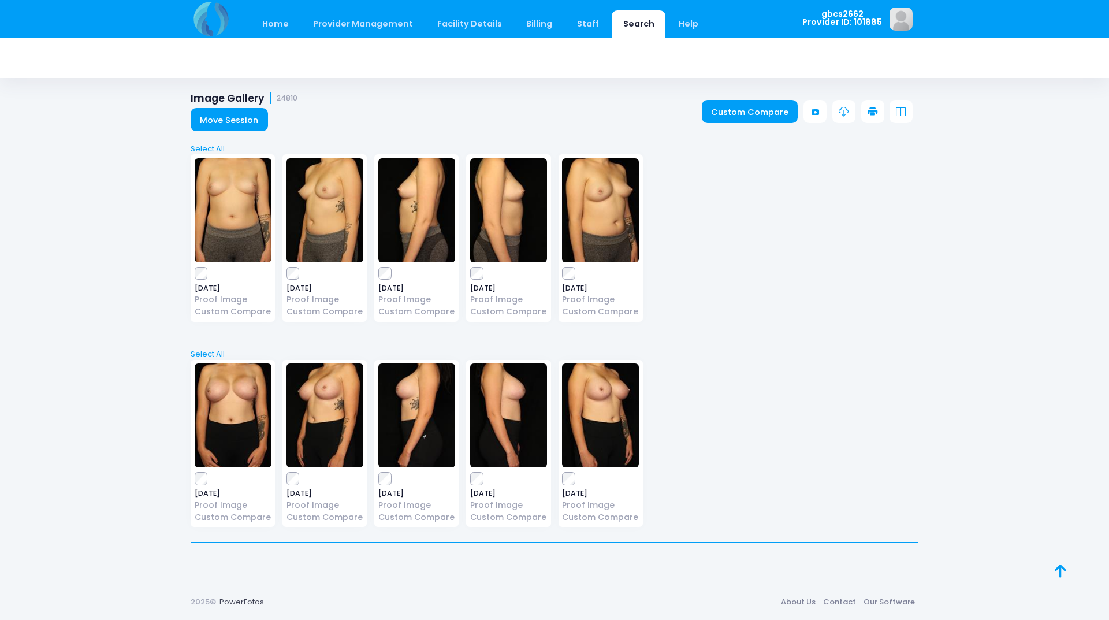
click at [870, 113] on icon at bounding box center [872, 112] width 10 height 10
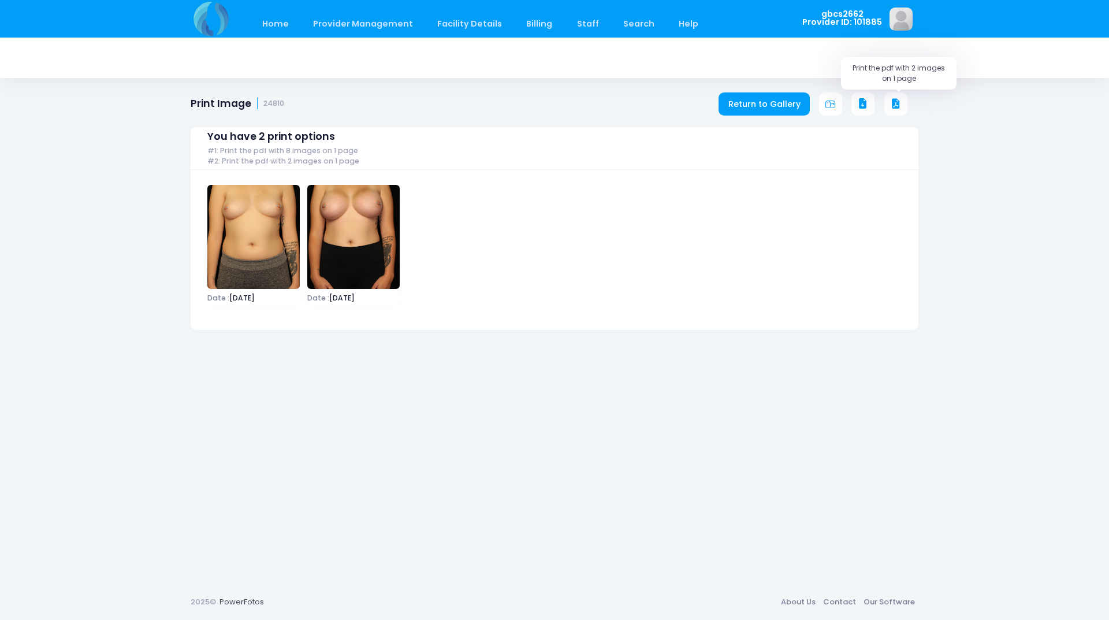
click at [891, 100] on icon at bounding box center [896, 104] width 10 height 10
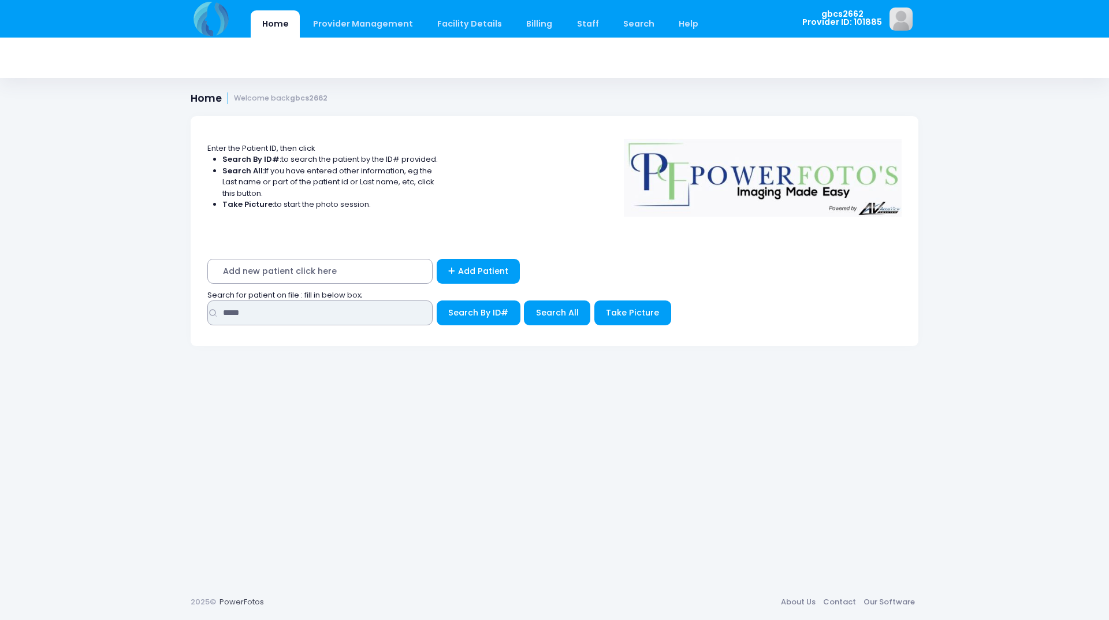
drag, startPoint x: 274, startPoint y: 323, endPoint x: 135, endPoint y: 293, distance: 143.0
click at [133, 295] on div "Home Provider Management Provider Management Add User View Users Billing" at bounding box center [554, 310] width 1109 height 620
type input "*****"
click at [437, 300] on button "Search By ID#" at bounding box center [479, 312] width 84 height 25
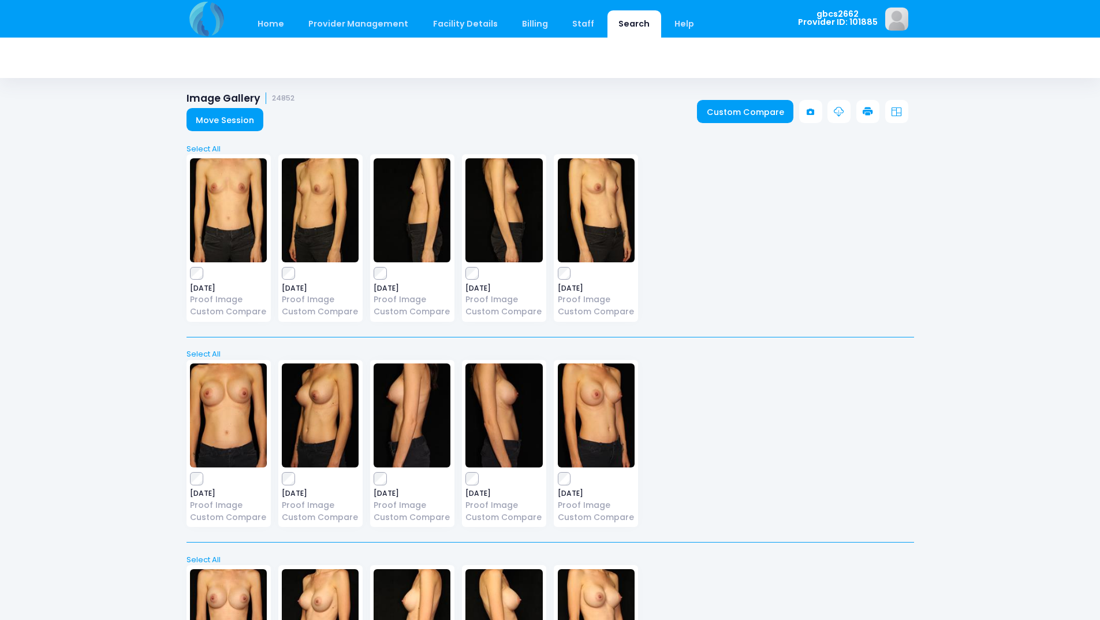
click at [870, 114] on icon at bounding box center [868, 112] width 10 height 10
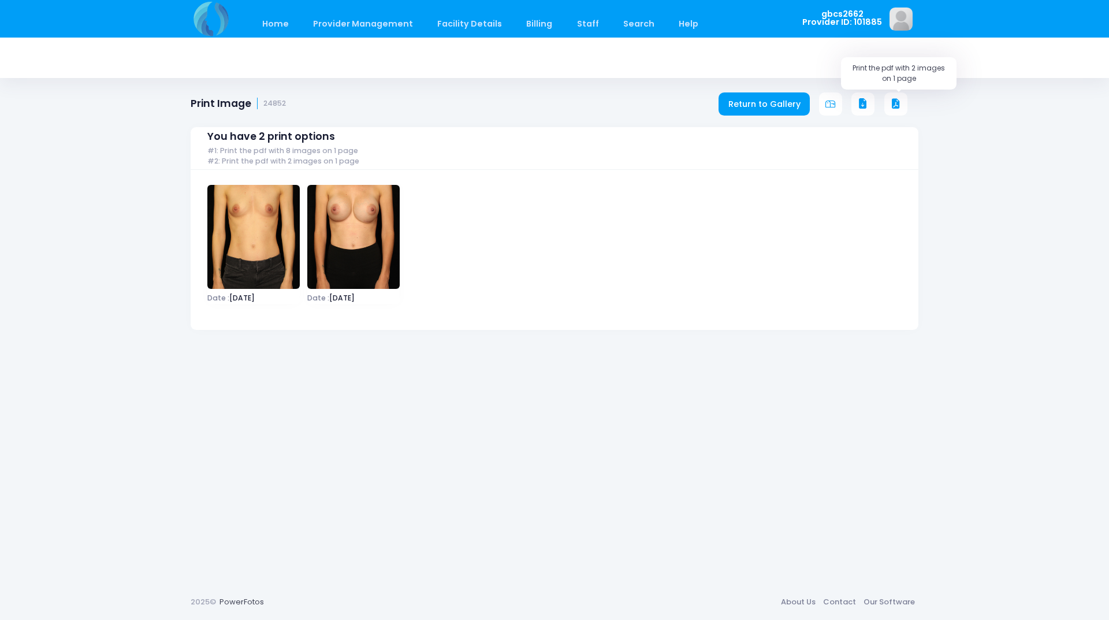
click at [898, 97] on button at bounding box center [895, 103] width 23 height 23
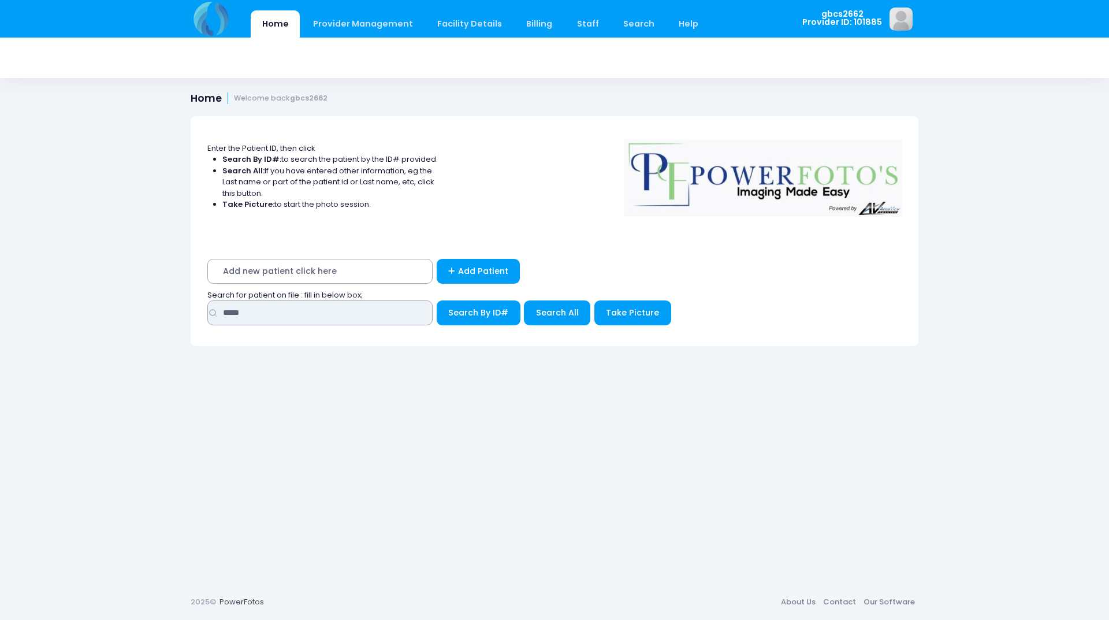
drag, startPoint x: 269, startPoint y: 308, endPoint x: 191, endPoint y: 303, distance: 78.2
click at [195, 306] on div "Add new patient click here Add Patient Search for patient on file : fill in bel…" at bounding box center [555, 295] width 728 height 102
type input "*****"
click at [437, 300] on button "Search By ID#" at bounding box center [479, 312] width 84 height 25
drag, startPoint x: 258, startPoint y: 312, endPoint x: 173, endPoint y: 310, distance: 84.4
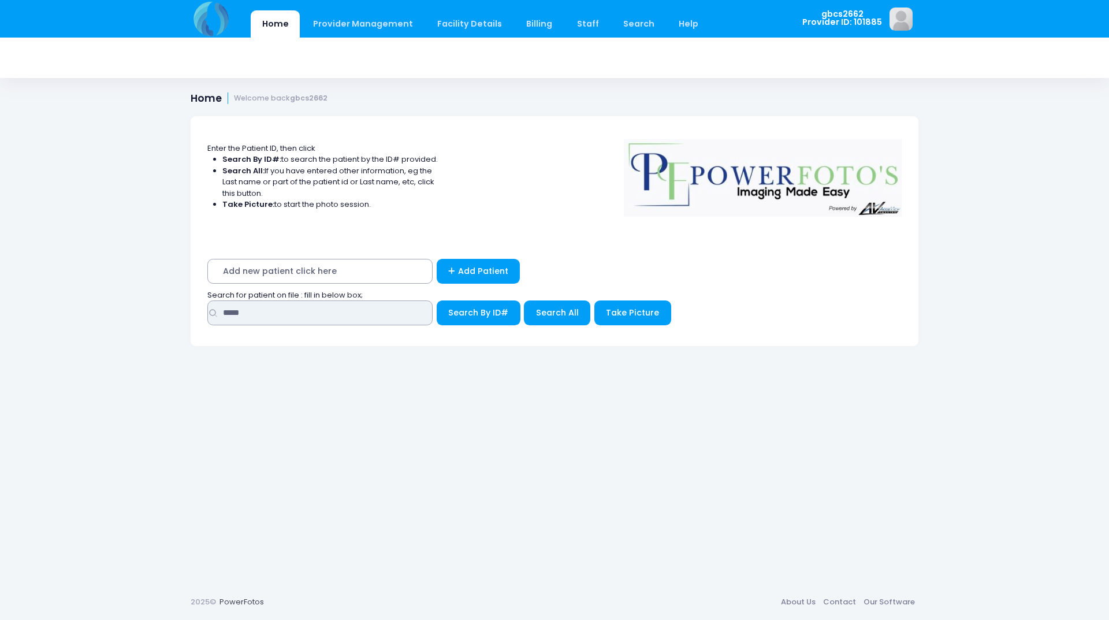
click at [173, 310] on div "Enter the Patient ID, then click Search By ID#: to search the patient by the ID…" at bounding box center [554, 341] width 762 height 485
type input "*****"
click at [437, 300] on button "Search By ID#" at bounding box center [479, 312] width 84 height 25
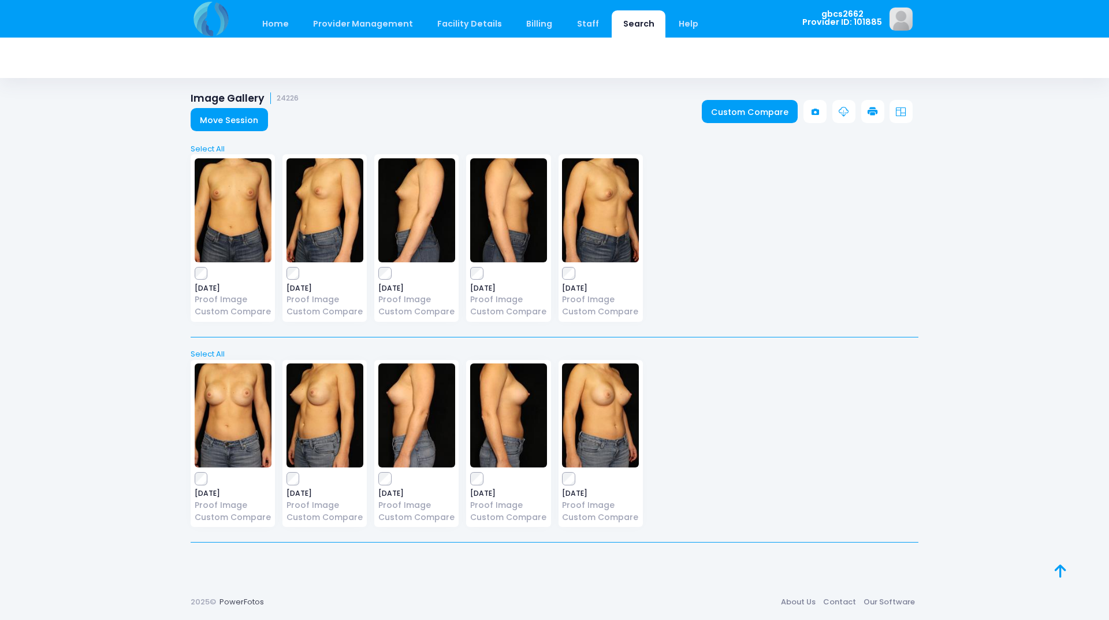
click at [866, 109] on link at bounding box center [872, 111] width 23 height 23
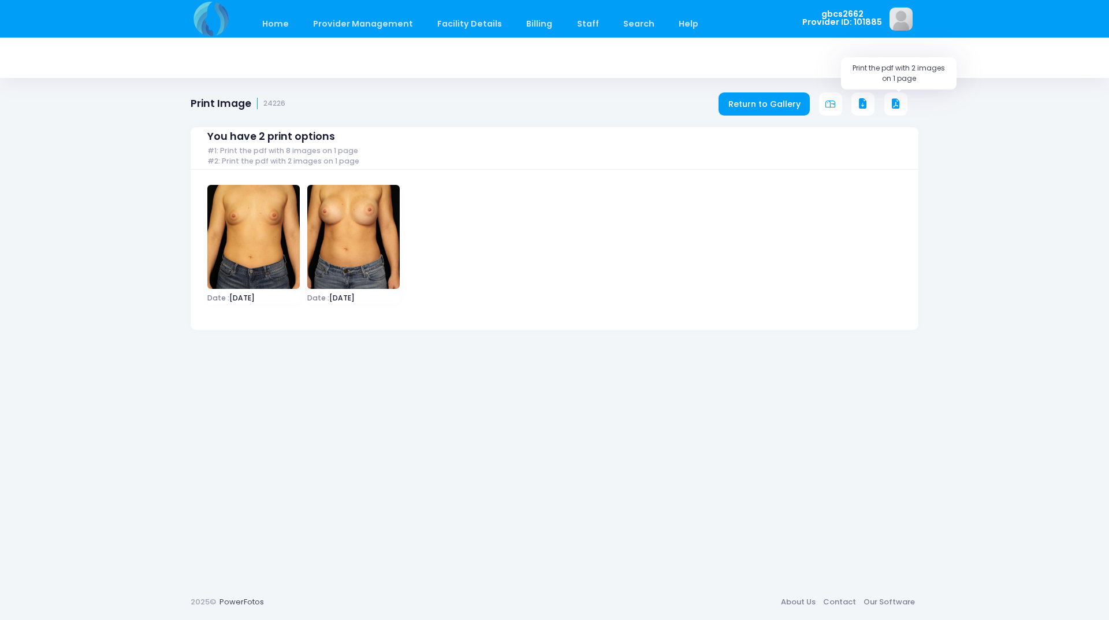
click at [895, 103] on icon at bounding box center [896, 104] width 10 height 10
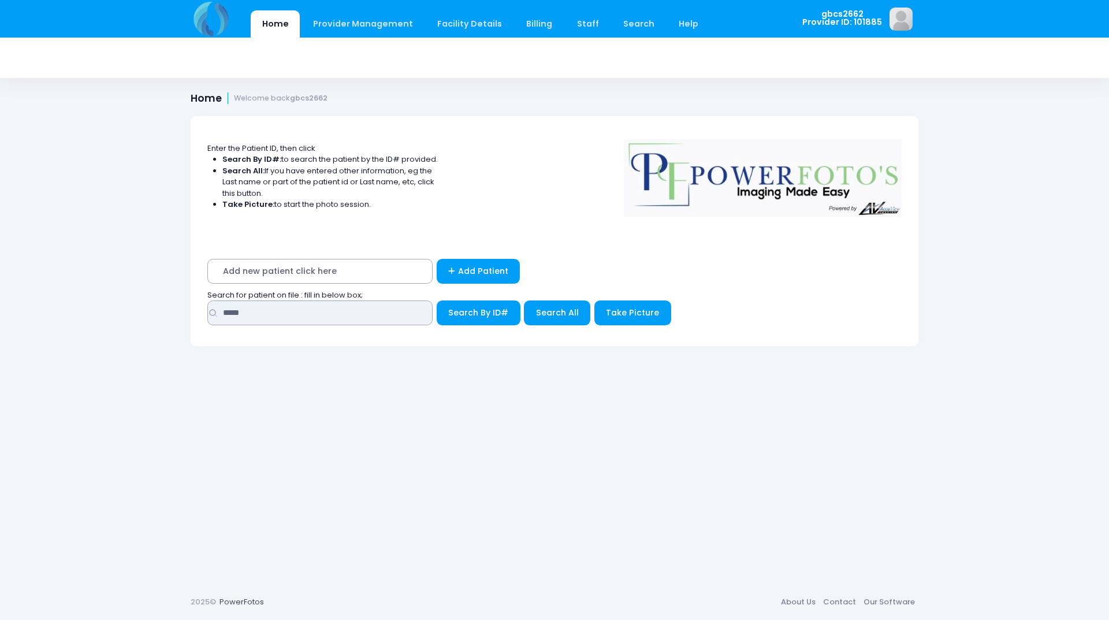
drag, startPoint x: 268, startPoint y: 306, endPoint x: 143, endPoint y: 310, distance: 124.8
click at [137, 306] on div "Home Provider Management Provider Management Add User View Users Billing" at bounding box center [554, 310] width 1109 height 620
type input "*****"
click at [437, 300] on button "Search By ID#" at bounding box center [479, 312] width 84 height 25
drag, startPoint x: 250, startPoint y: 314, endPoint x: 164, endPoint y: 312, distance: 85.5
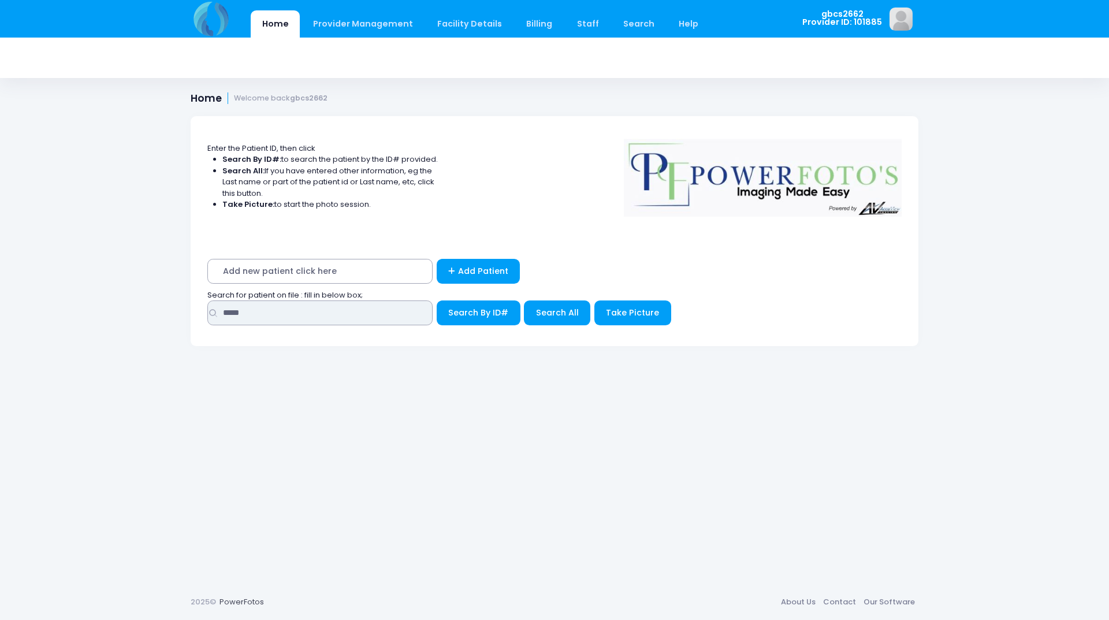
click at [164, 312] on div "Home Provider Management Provider Management Add User View Users Billing" at bounding box center [554, 310] width 1109 height 620
type input "*****"
click at [437, 300] on button "Search By ID#" at bounding box center [479, 312] width 84 height 25
drag, startPoint x: 255, startPoint y: 315, endPoint x: 171, endPoint y: 299, distance: 85.8
click at [178, 301] on div "Enter the Patient ID, then click Search By ID#: to search the patient by the ID…" at bounding box center [554, 341] width 762 height 485
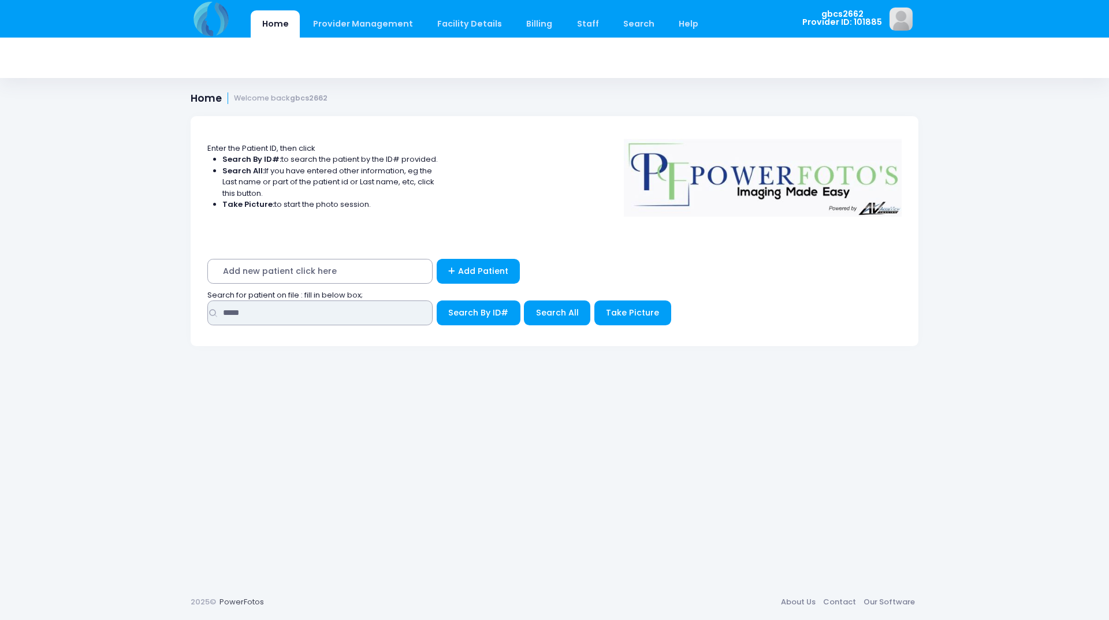
type input "*****"
click at [437, 300] on button "Search By ID#" at bounding box center [479, 312] width 84 height 25
drag, startPoint x: 253, startPoint y: 313, endPoint x: 143, endPoint y: 313, distance: 109.7
click at [143, 313] on div "Home Provider Management Provider Management Add User View Users Billing" at bounding box center [554, 310] width 1109 height 620
type input "*****"
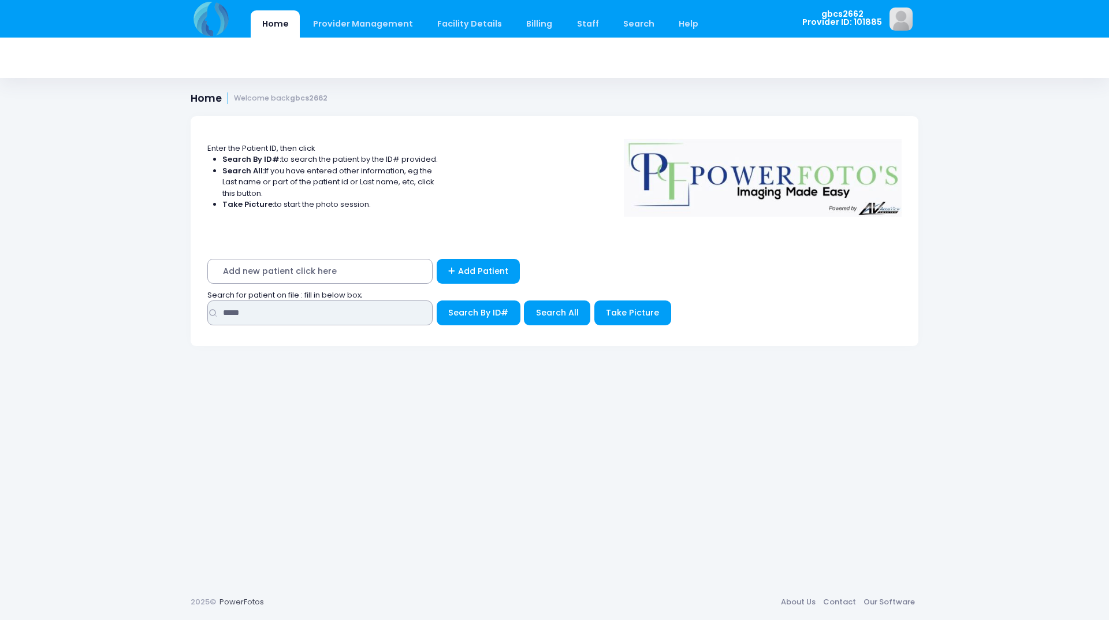
click at [437, 300] on button "Search By ID#" at bounding box center [479, 312] width 84 height 25
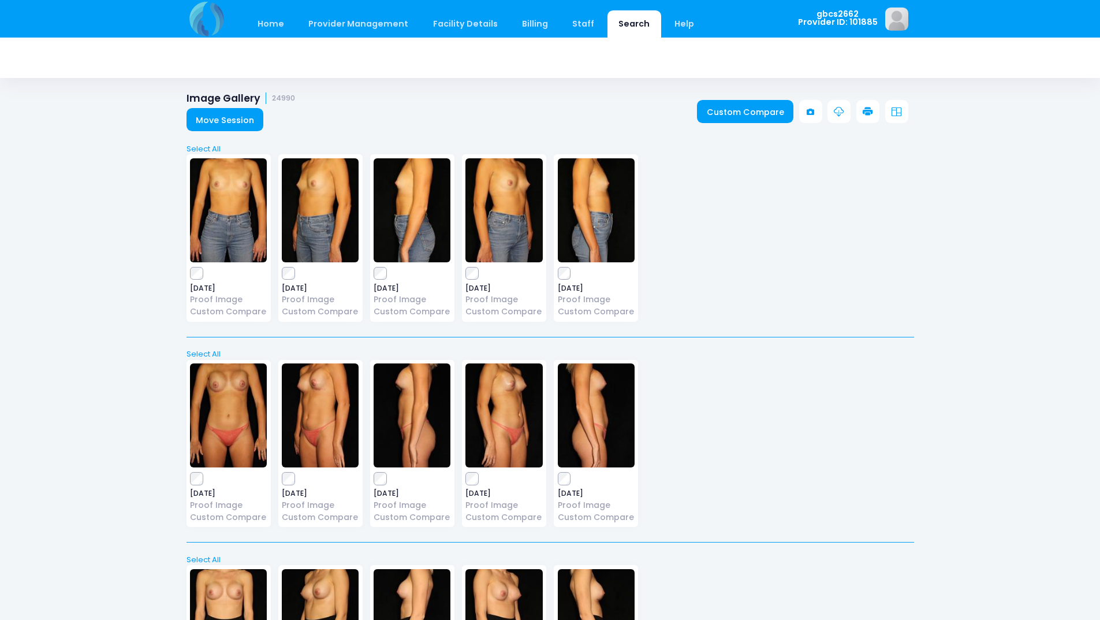
click at [877, 106] on link at bounding box center [868, 111] width 23 height 23
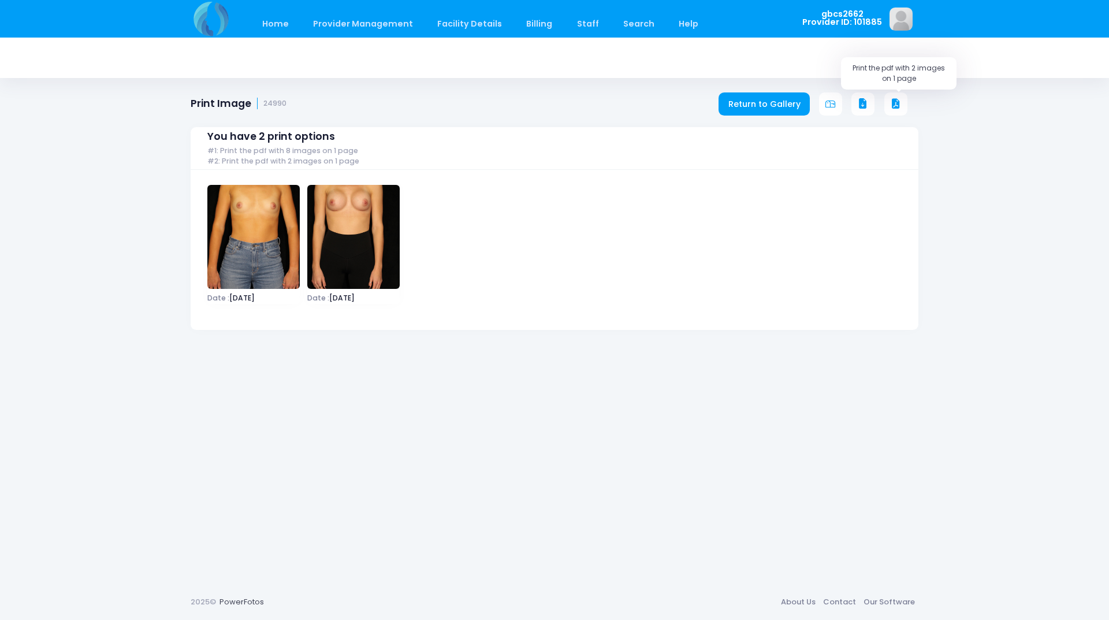
click at [895, 102] on icon at bounding box center [896, 104] width 10 height 10
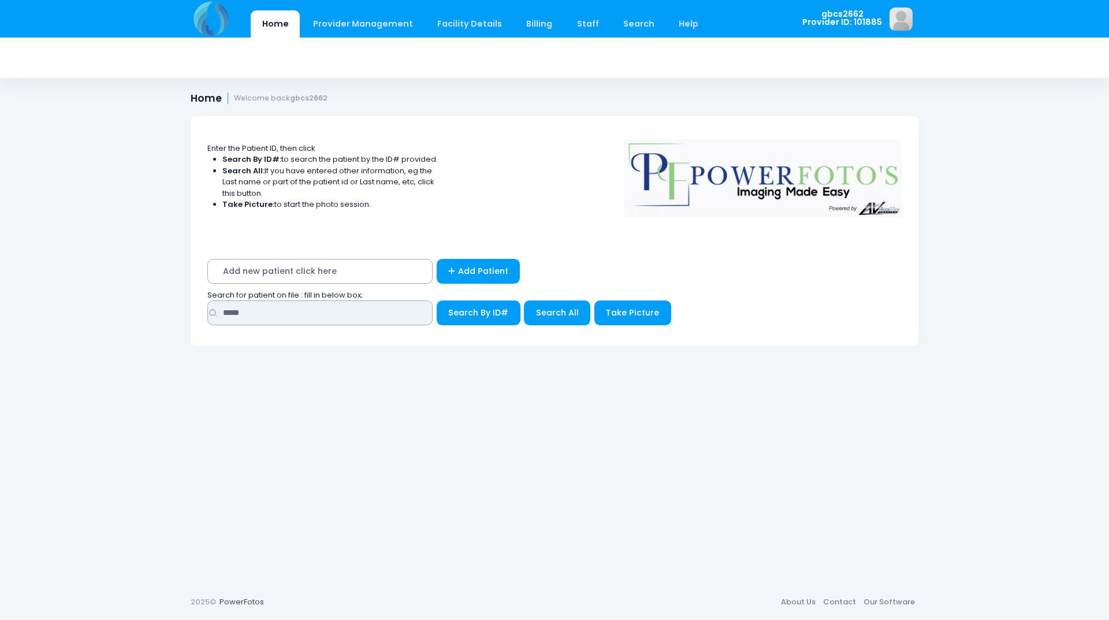
drag, startPoint x: 265, startPoint y: 312, endPoint x: 146, endPoint y: 298, distance: 120.4
click at [146, 298] on div "Home Provider Management Provider Management Add User View Users Billing" at bounding box center [554, 310] width 1109 height 620
type input "*****"
click at [437, 300] on button "Search By ID#" at bounding box center [479, 312] width 84 height 25
drag, startPoint x: 257, startPoint y: 310, endPoint x: 155, endPoint y: 304, distance: 101.8
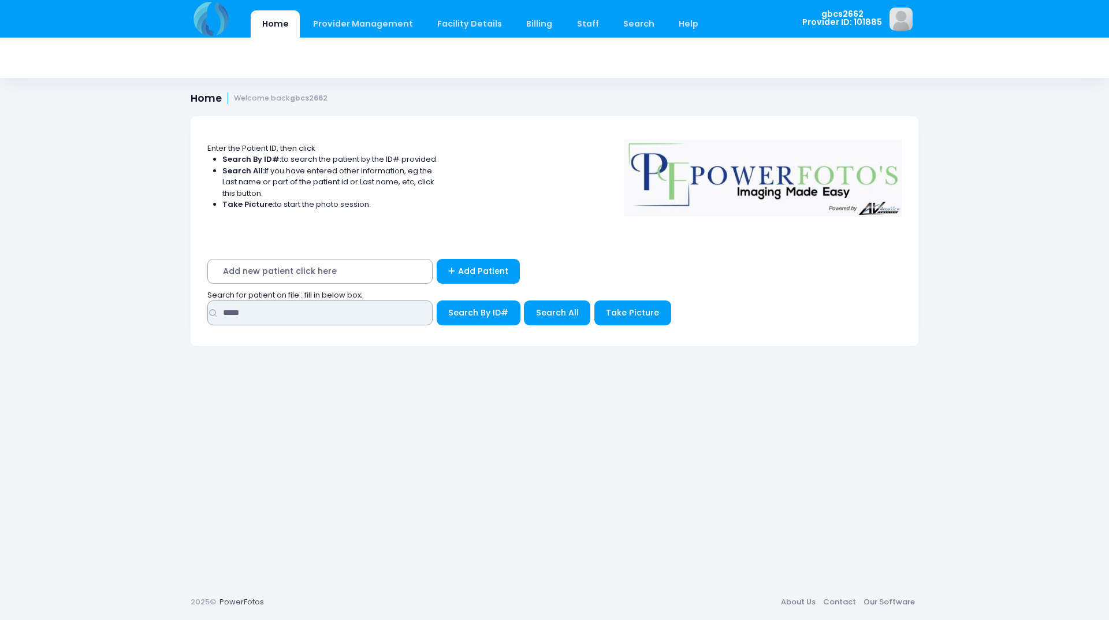
click at [155, 304] on div "Home Provider Management Provider Management Add User View Users Billing" at bounding box center [554, 310] width 1109 height 620
type input "*****"
click at [437, 300] on button "Search By ID#" at bounding box center [479, 312] width 84 height 25
drag, startPoint x: 344, startPoint y: 309, endPoint x: 146, endPoint y: 306, distance: 197.6
click at [163, 308] on div "Home Provider Management Provider Management Add User View Users Billing" at bounding box center [554, 310] width 1109 height 620
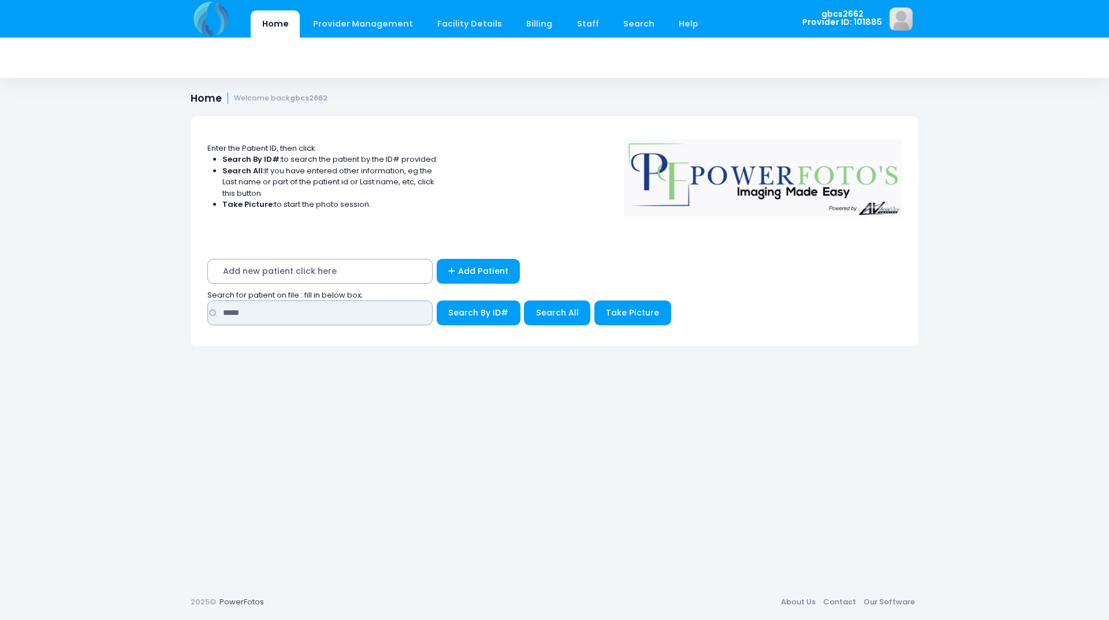
type input "*****"
click at [437, 300] on button "Search By ID#" at bounding box center [479, 312] width 84 height 25
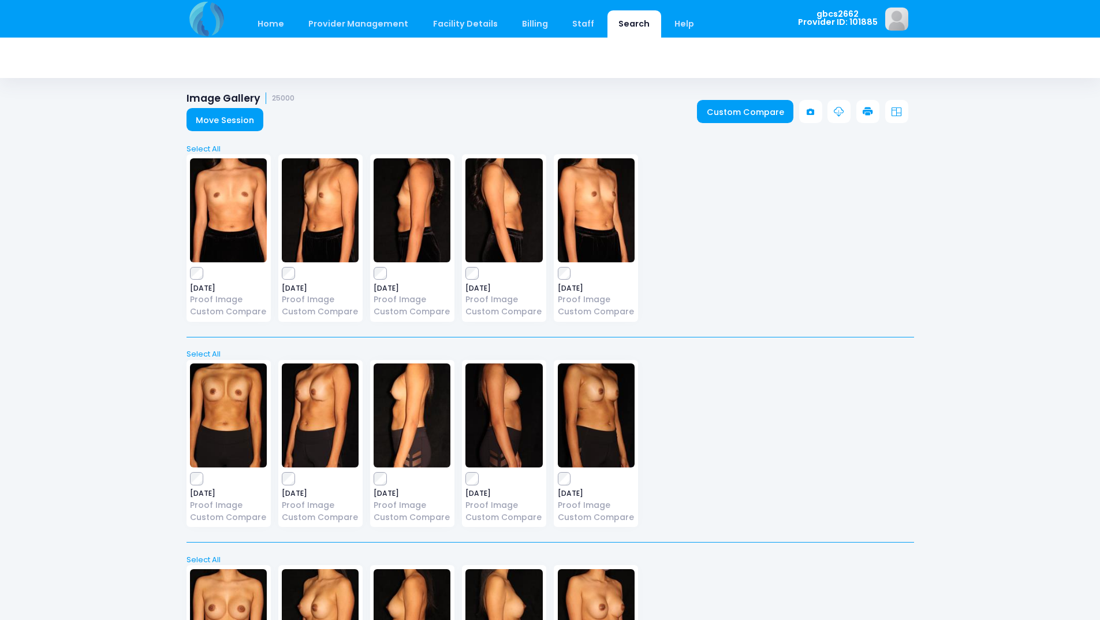
click at [872, 110] on icon at bounding box center [868, 112] width 10 height 10
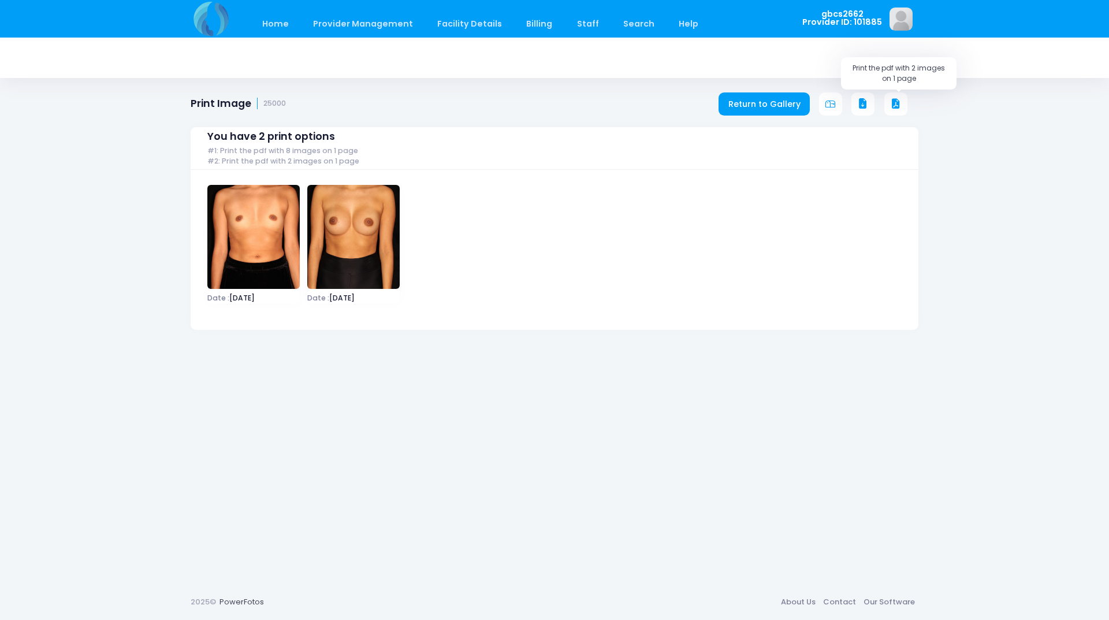
click at [894, 103] on icon at bounding box center [896, 104] width 10 height 10
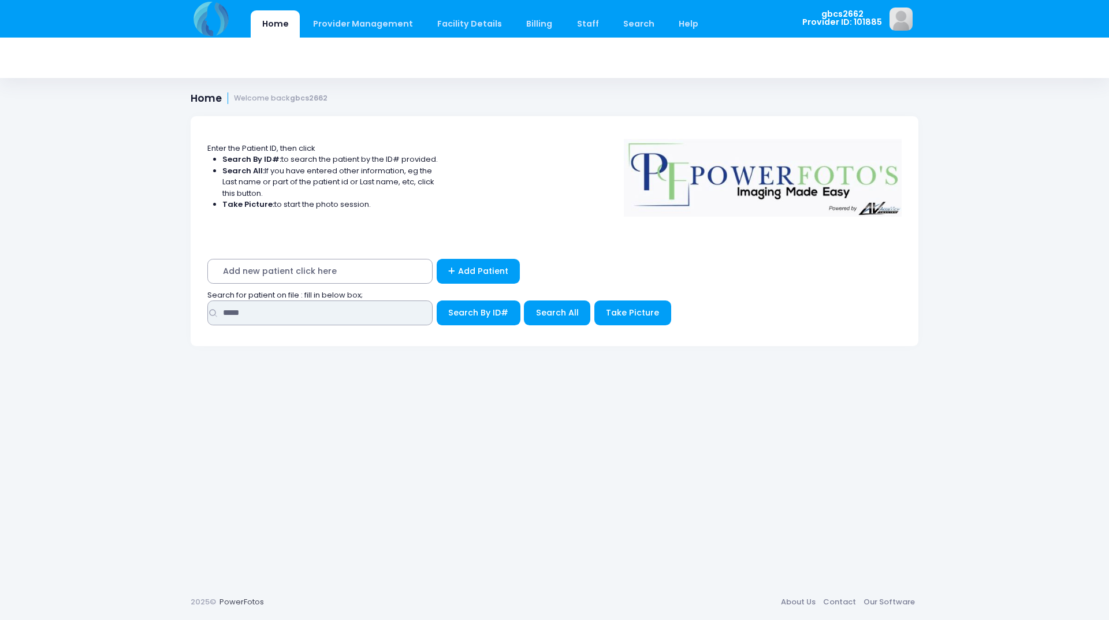
drag, startPoint x: 286, startPoint y: 309, endPoint x: 33, endPoint y: 309, distance: 252.4
click at [33, 309] on div "Home Provider Management Provider Management Add User View Users Billing" at bounding box center [554, 310] width 1109 height 620
type input "*****"
click at [437, 300] on button "Search By ID#" at bounding box center [479, 312] width 84 height 25
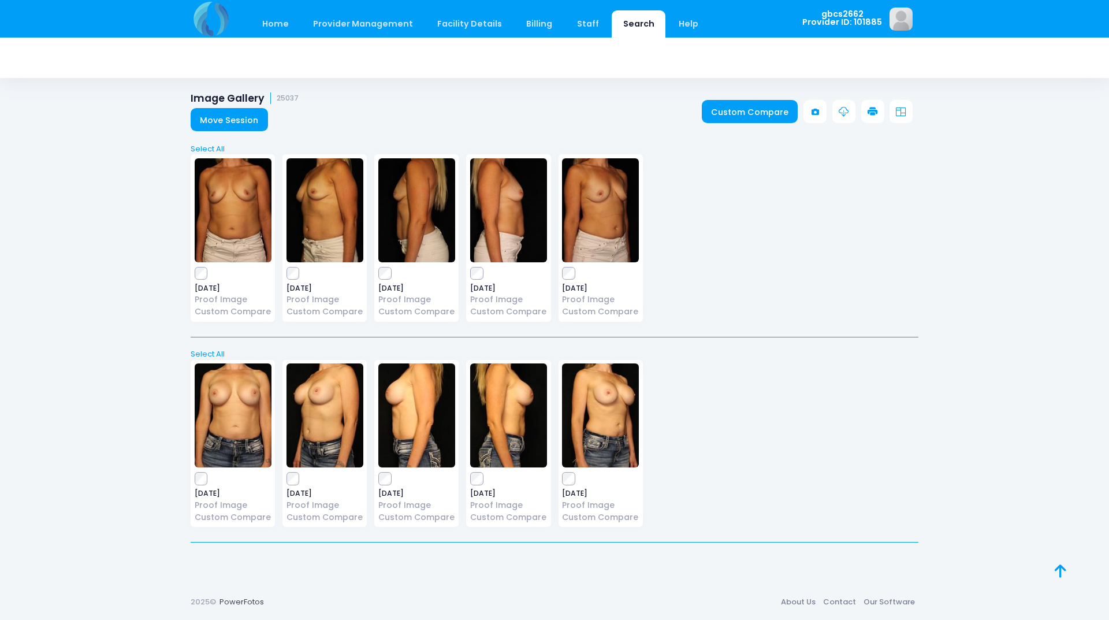
click at [872, 112] on icon at bounding box center [872, 112] width 10 height 10
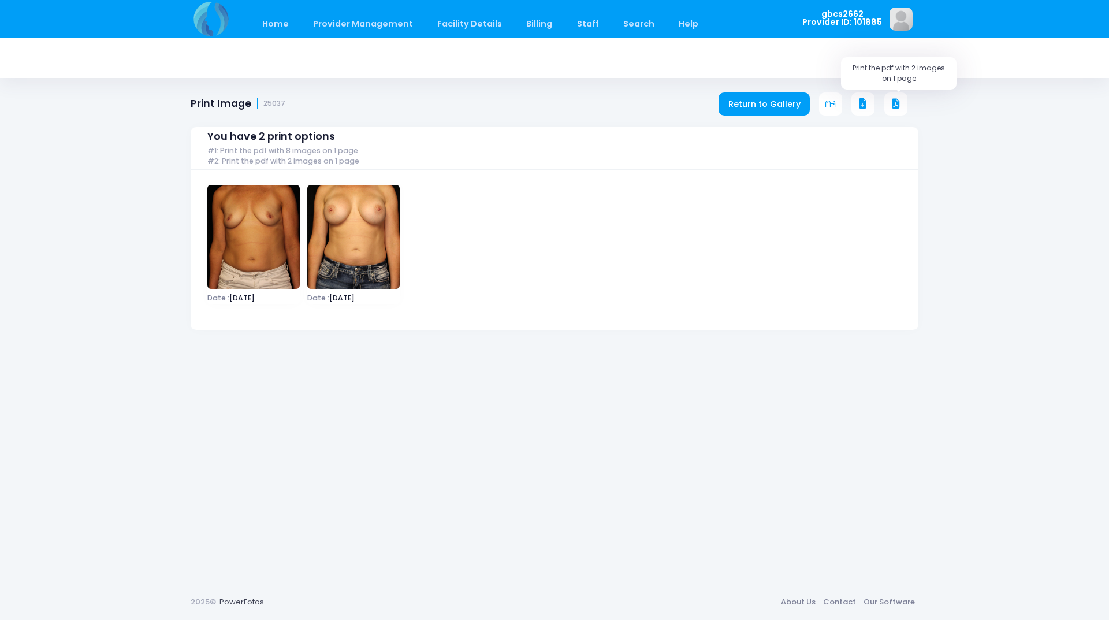
click at [899, 104] on icon at bounding box center [896, 104] width 10 height 10
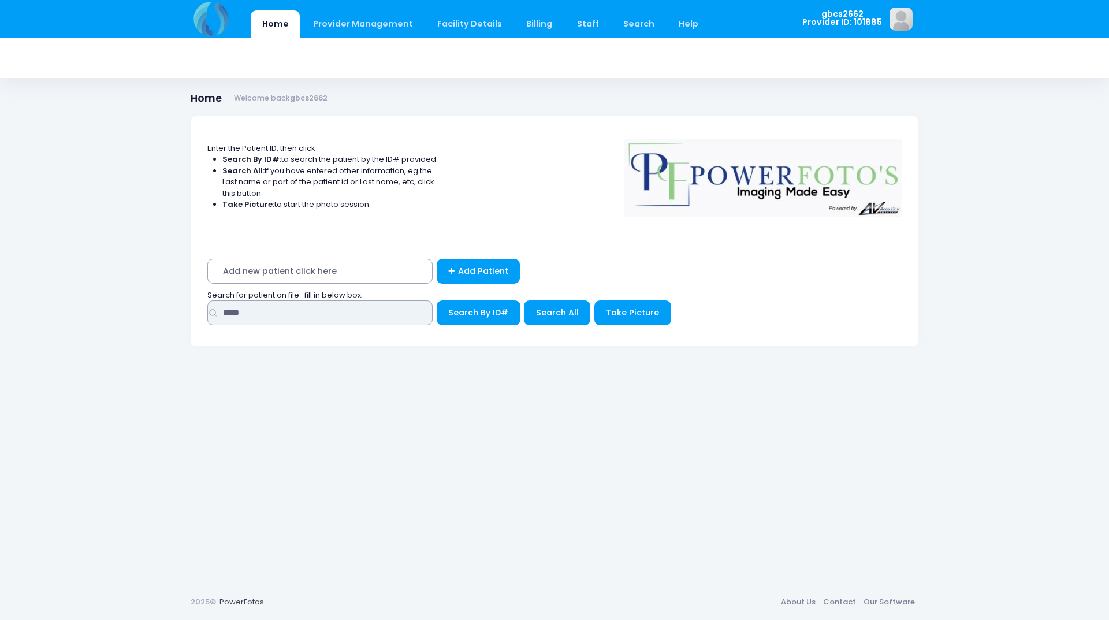
drag, startPoint x: 305, startPoint y: 320, endPoint x: 93, endPoint y: 318, distance: 212.0
click at [93, 318] on div "Home Provider Management Provider Management Add User View Users Billing" at bounding box center [554, 310] width 1109 height 620
type input "*****"
click at [437, 300] on button "Search By ID#" at bounding box center [479, 312] width 84 height 25
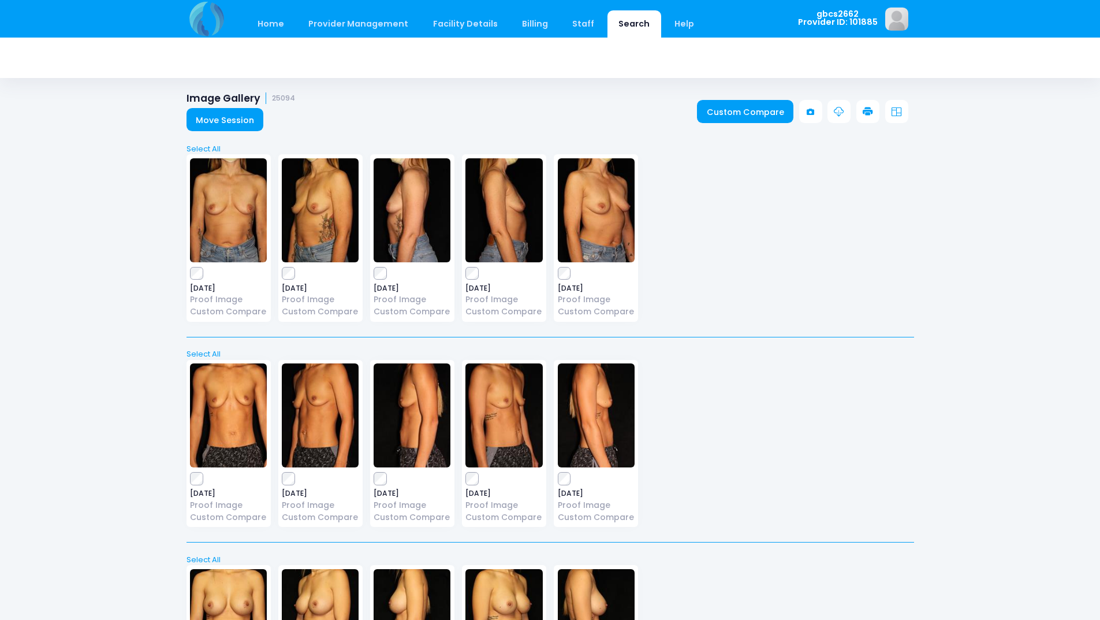
click at [869, 109] on icon at bounding box center [868, 112] width 10 height 10
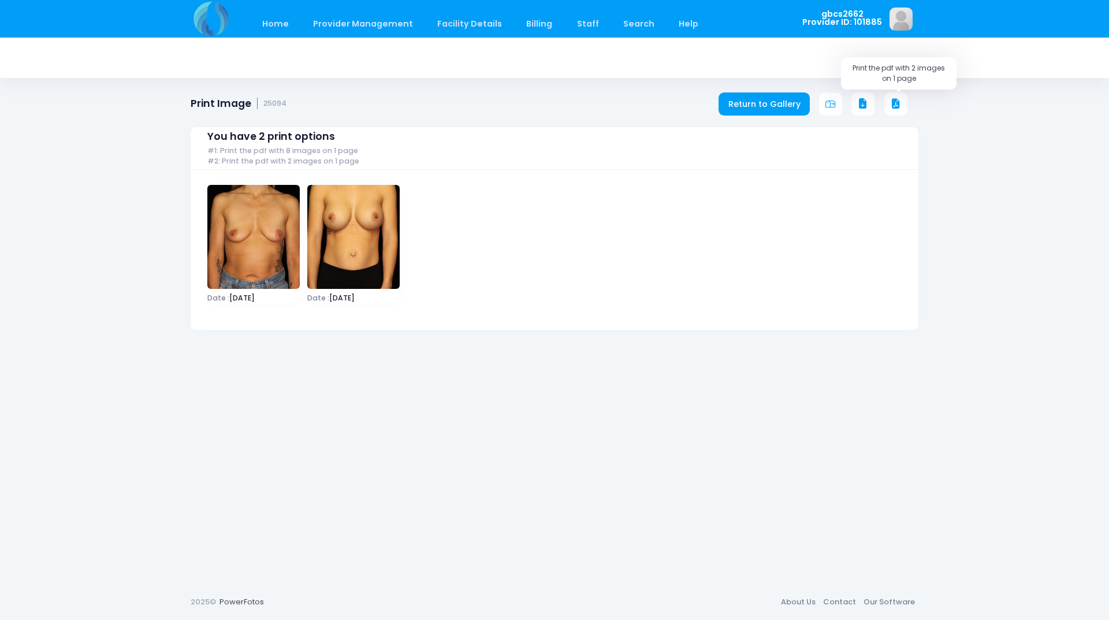
click at [896, 101] on icon at bounding box center [896, 104] width 10 height 10
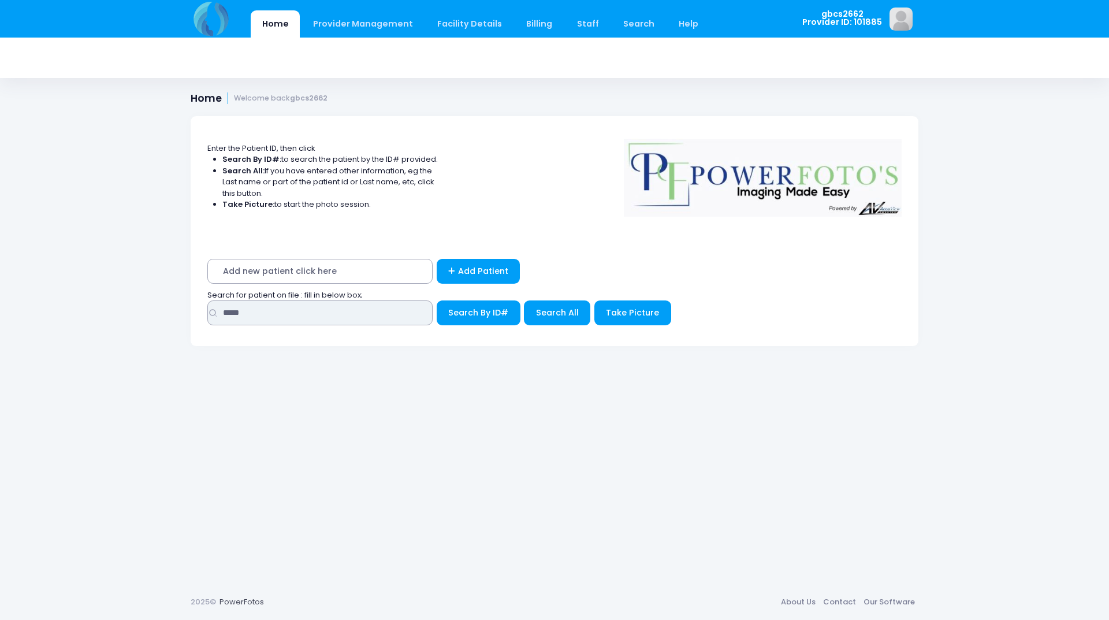
drag, startPoint x: 310, startPoint y: 311, endPoint x: 195, endPoint y: 317, distance: 115.1
click at [195, 317] on div "Add new patient click here Add Patient Search for patient on file : fill in bel…" at bounding box center [555, 295] width 728 height 102
type input "*****"
click at [437, 300] on button "Search By ID#" at bounding box center [479, 312] width 84 height 25
click at [269, 299] on span "Search for patient on file : fill in below box;" at bounding box center [284, 294] width 155 height 11
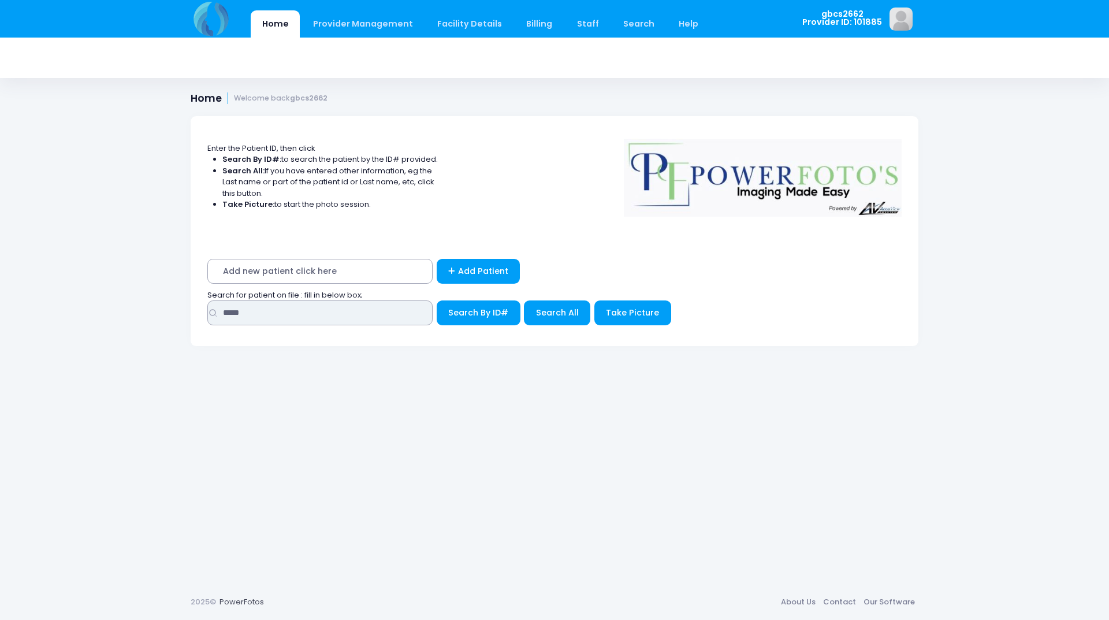
drag, startPoint x: 260, startPoint y: 308, endPoint x: 132, endPoint y: 307, distance: 128.2
click at [132, 307] on div "Home Provider Management Provider Management Add User View Users Billing" at bounding box center [554, 310] width 1109 height 620
type input "*****"
click at [437, 300] on button "Search By ID#" at bounding box center [479, 312] width 84 height 25
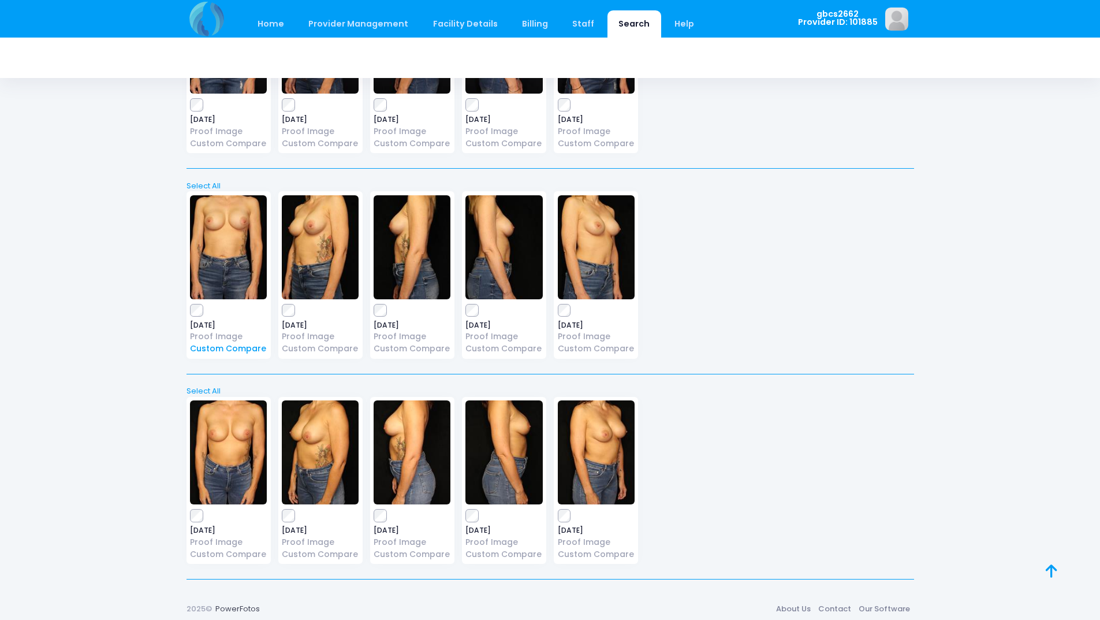
scroll to position [381, 0]
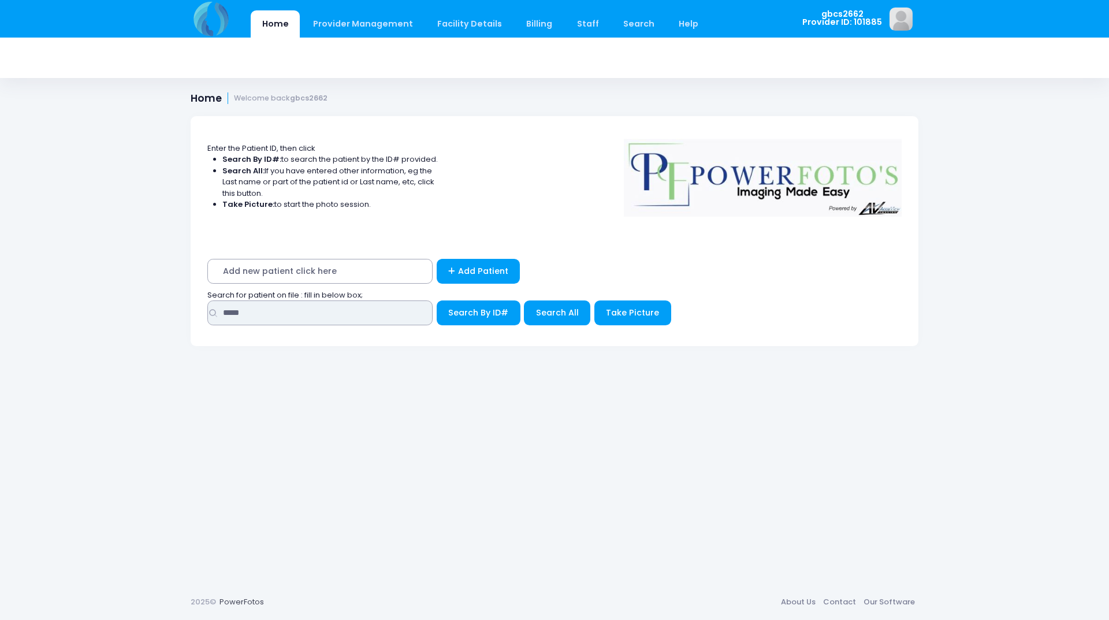
drag, startPoint x: 254, startPoint y: 315, endPoint x: 144, endPoint y: 301, distance: 110.7
click at [144, 301] on div "Home Provider Management Provider Management Add User View Users Billing" at bounding box center [554, 310] width 1109 height 620
type input "*****"
click at [437, 300] on button "Search By ID#" at bounding box center [479, 312] width 84 height 25
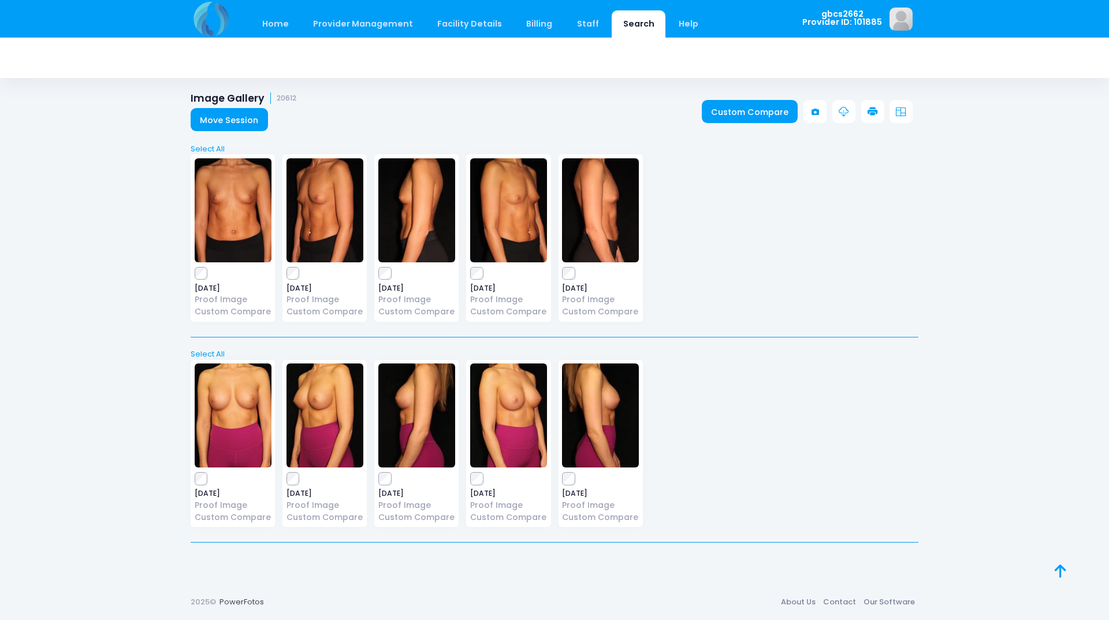
click at [872, 111] on icon at bounding box center [872, 112] width 10 height 10
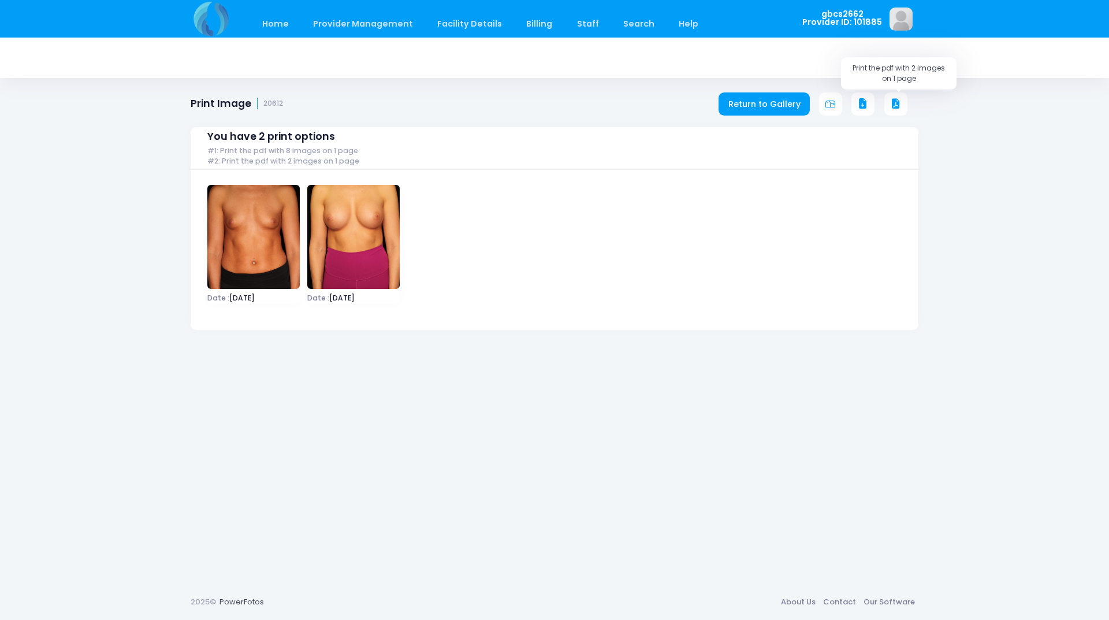
click at [896, 103] on icon at bounding box center [896, 104] width 10 height 10
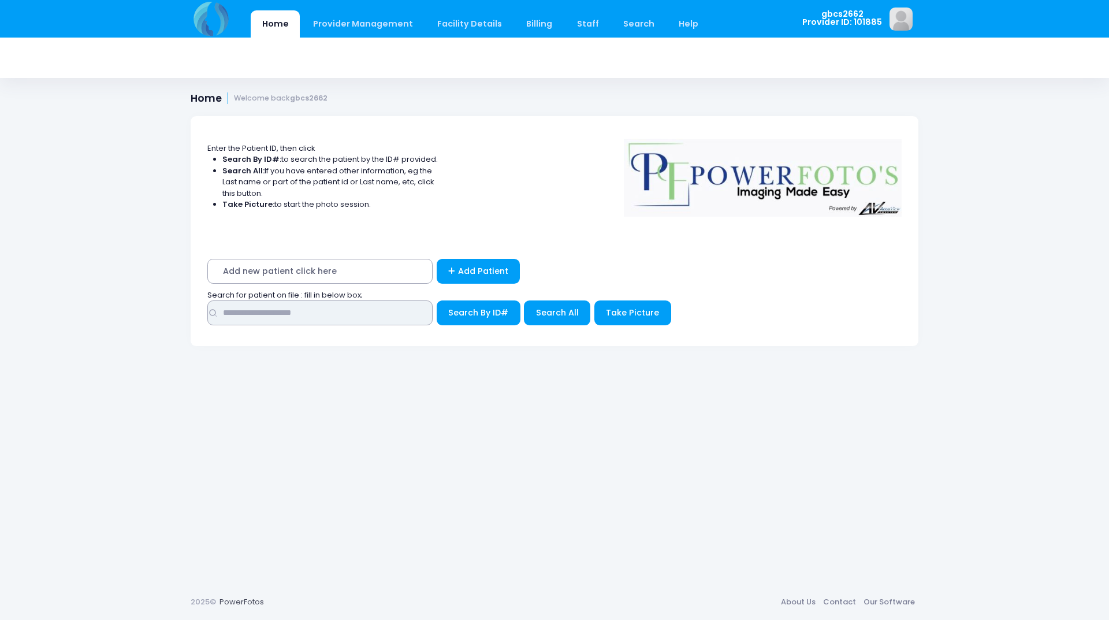
drag, startPoint x: 258, startPoint y: 313, endPoint x: 173, endPoint y: 295, distance: 86.9
click at [173, 295] on div "Enter the Patient ID, then click Search By ID#: to search the patient by the ID…" at bounding box center [554, 341] width 762 height 485
type input "*****"
click at [437, 300] on button "Search By ID#" at bounding box center [479, 312] width 84 height 25
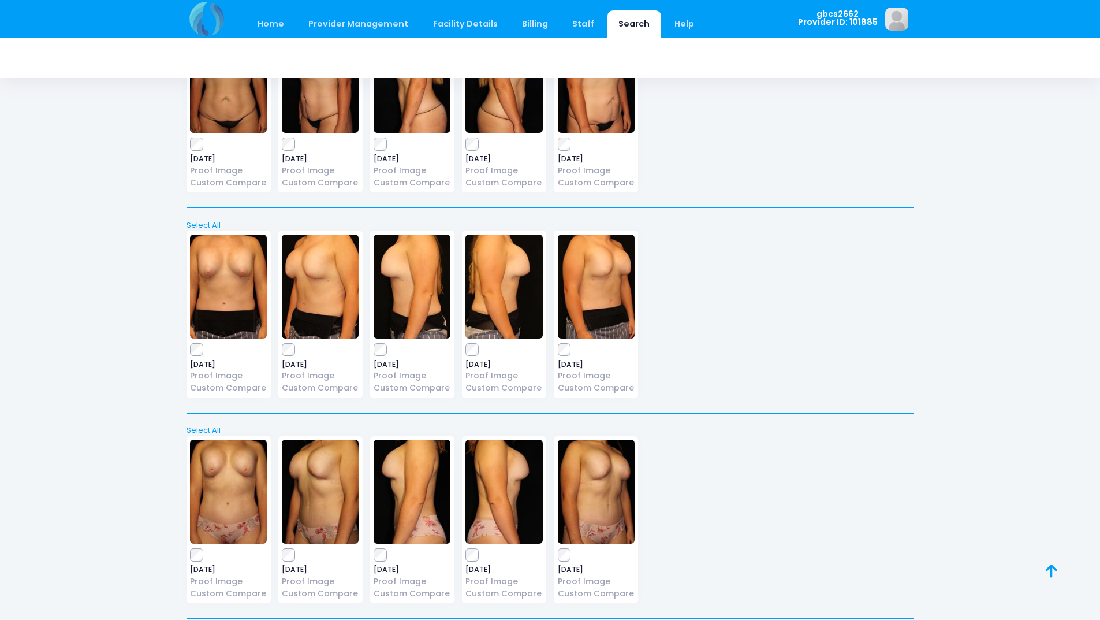
scroll to position [173, 0]
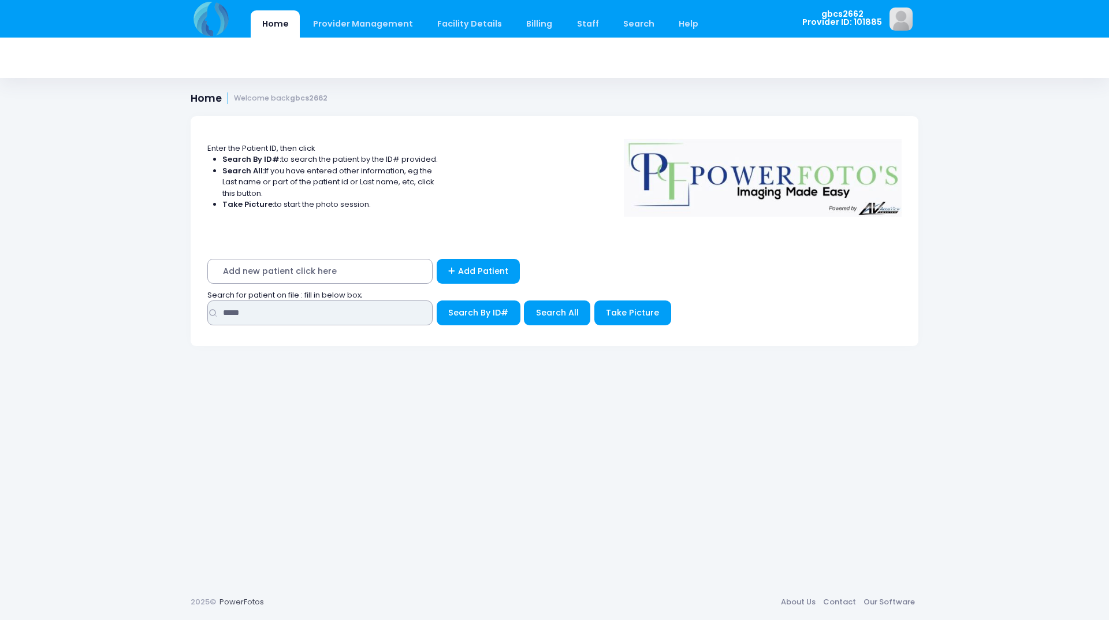
drag, startPoint x: 262, startPoint y: 315, endPoint x: 105, endPoint y: 295, distance: 158.3
click at [105, 295] on div "Home Provider Management Provider Management Add User View Users Billing" at bounding box center [554, 310] width 1109 height 620
type input "*****"
click at [437, 300] on button "Search By ID#" at bounding box center [479, 312] width 84 height 25
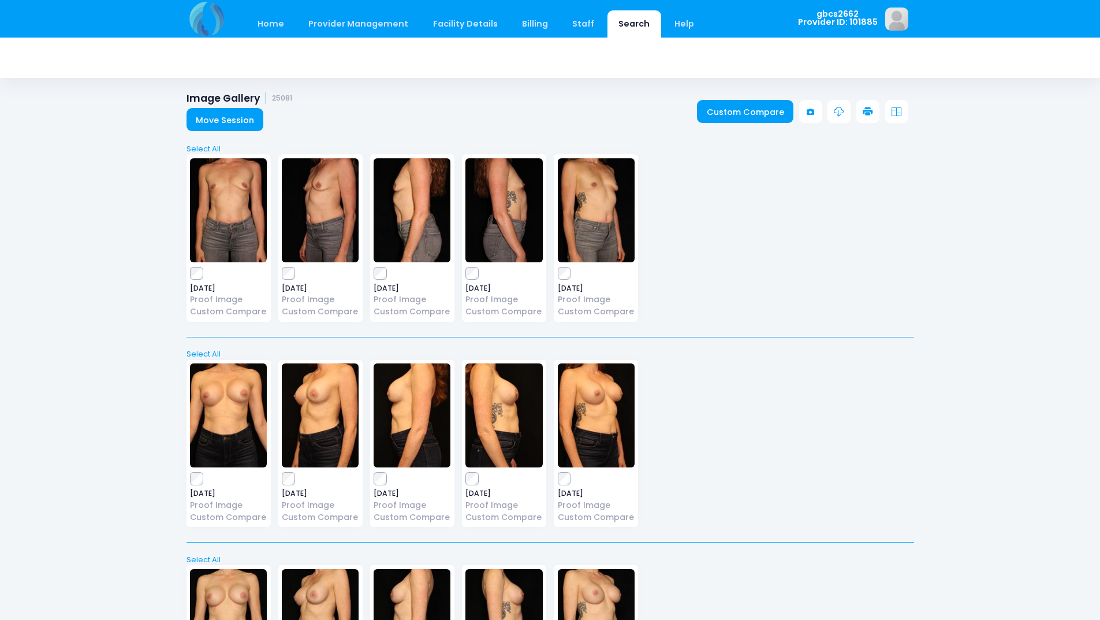
click at [868, 109] on icon at bounding box center [868, 112] width 10 height 10
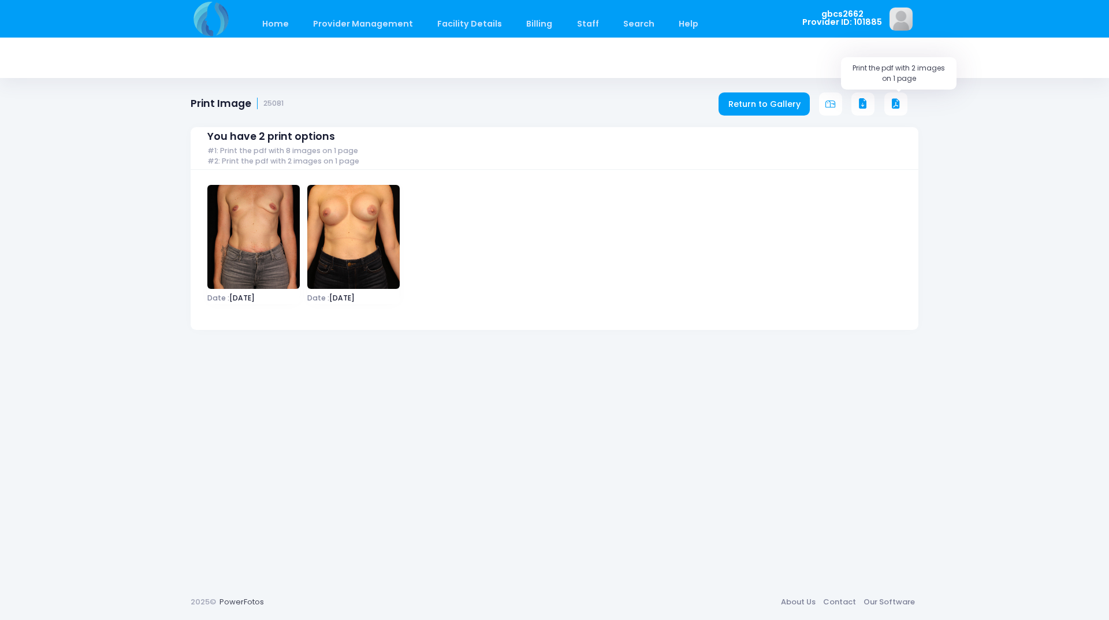
click at [899, 103] on icon at bounding box center [896, 104] width 10 height 10
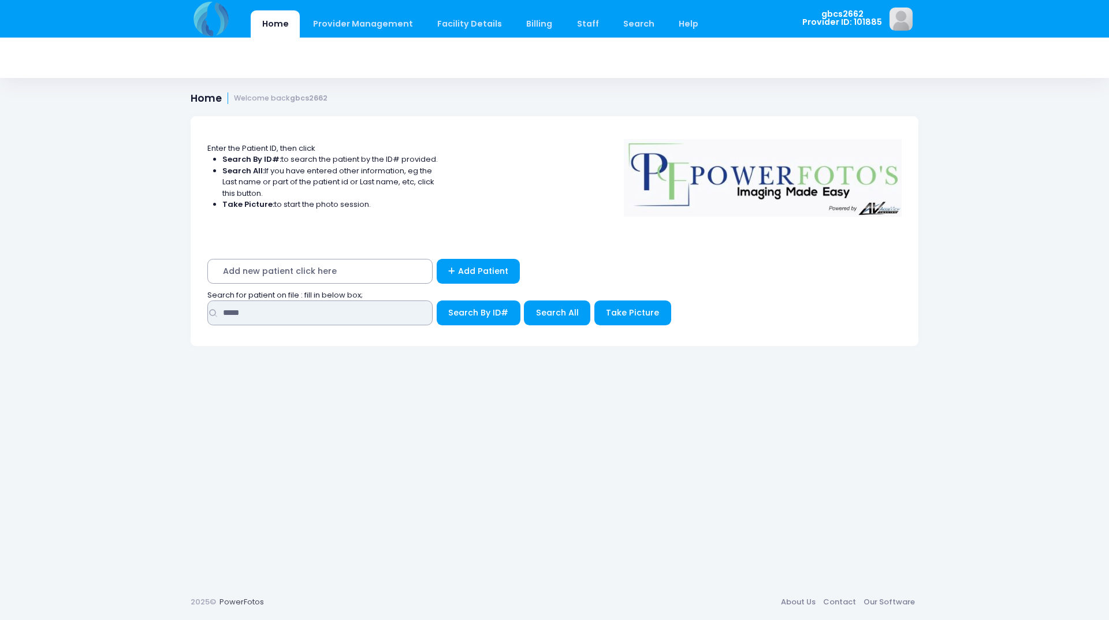
drag, startPoint x: 252, startPoint y: 318, endPoint x: 136, endPoint y: 302, distance: 117.7
click at [136, 302] on div "Home Provider Management Provider Management Add User View Users Billing" at bounding box center [554, 310] width 1109 height 620
type input "*****"
click at [437, 300] on button "Search By ID#" at bounding box center [479, 312] width 84 height 25
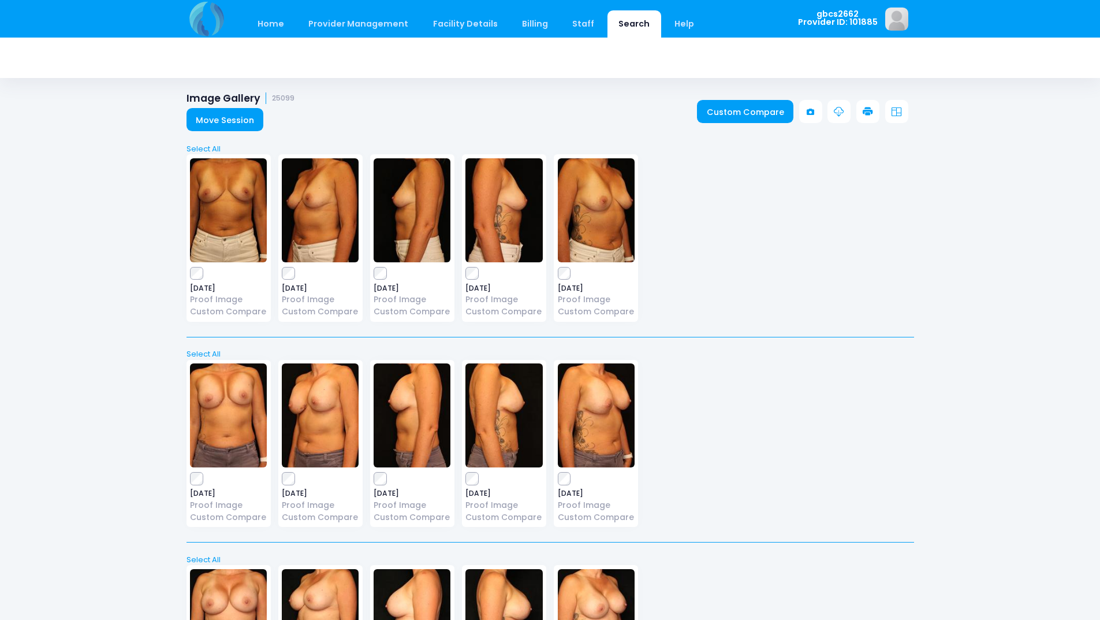
click at [866, 113] on icon at bounding box center [868, 112] width 10 height 10
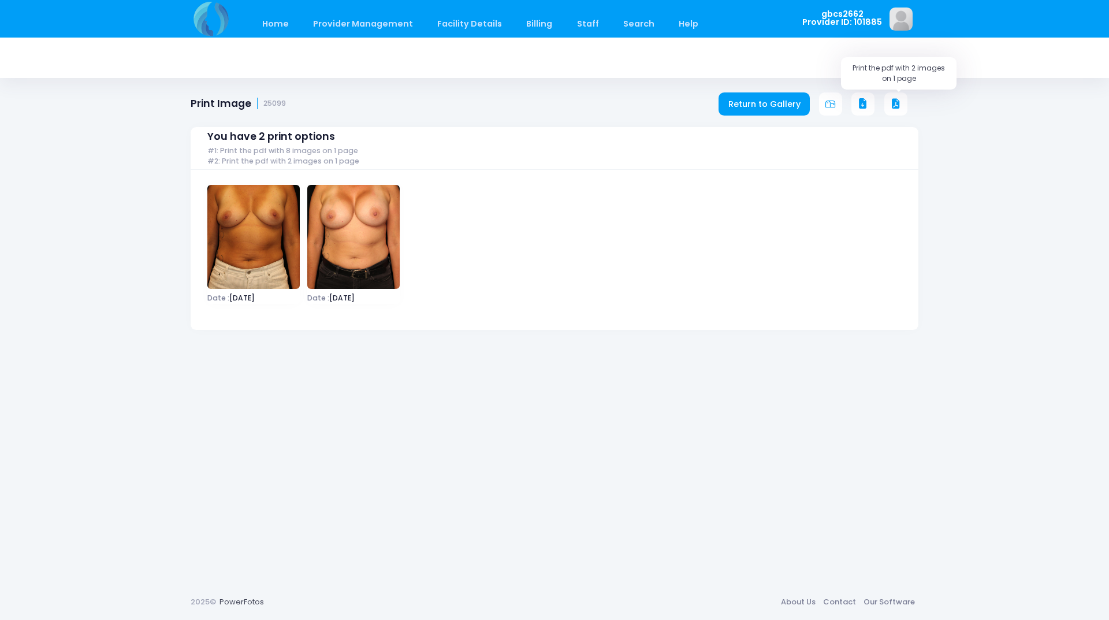
click at [895, 103] on icon at bounding box center [896, 104] width 10 height 10
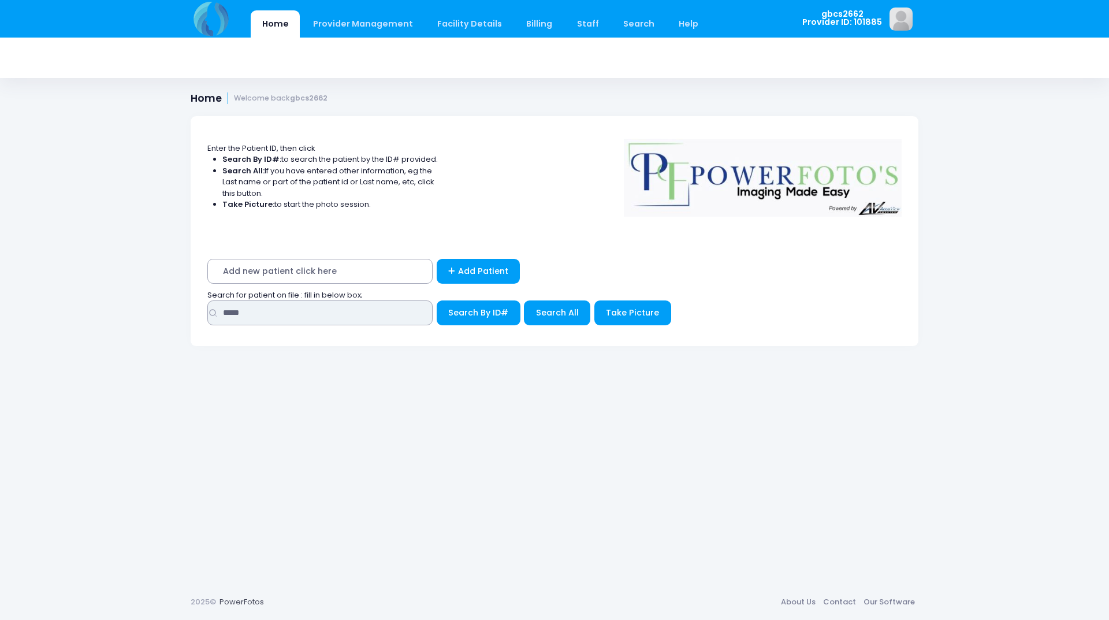
drag, startPoint x: 248, startPoint y: 313, endPoint x: 185, endPoint y: 314, distance: 63.0
click at [185, 314] on div "Enter the Patient ID, then click Search By ID#: to search the patient by the ID…" at bounding box center [554, 341] width 762 height 485
type input "******"
click at [437, 300] on button "Search By ID#" at bounding box center [479, 312] width 84 height 25
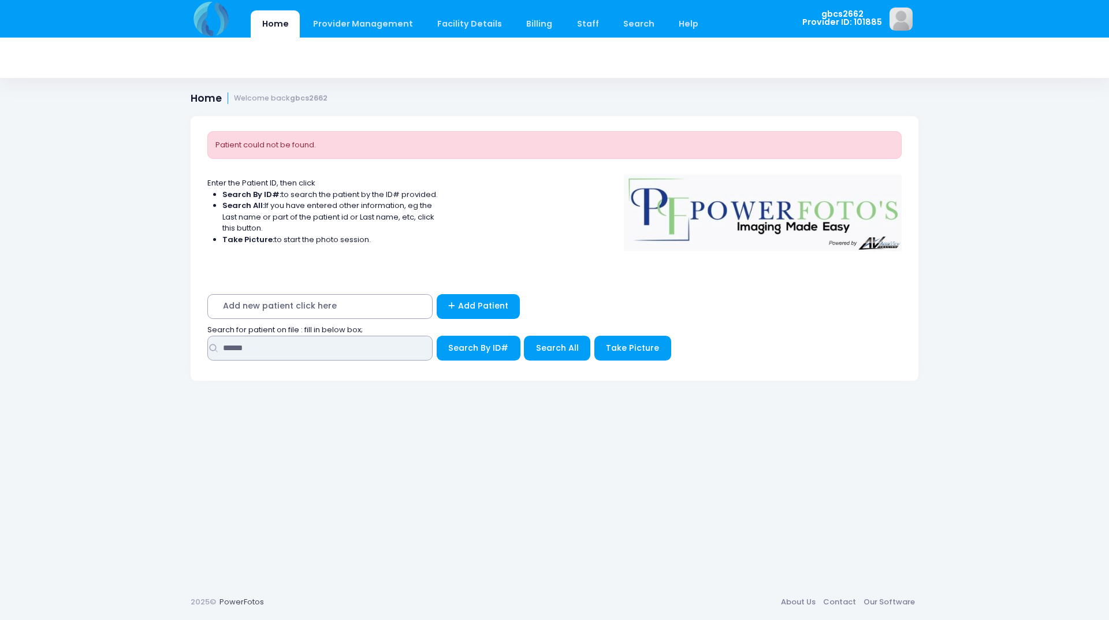
drag, startPoint x: 265, startPoint y: 349, endPoint x: 156, endPoint y: 346, distance: 109.2
click at [156, 346] on div "Home Provider Management Provider Management Add User View Users Billing" at bounding box center [554, 310] width 1109 height 620
type input "*****"
click at [437, 336] on button "Search By ID#" at bounding box center [479, 348] width 84 height 25
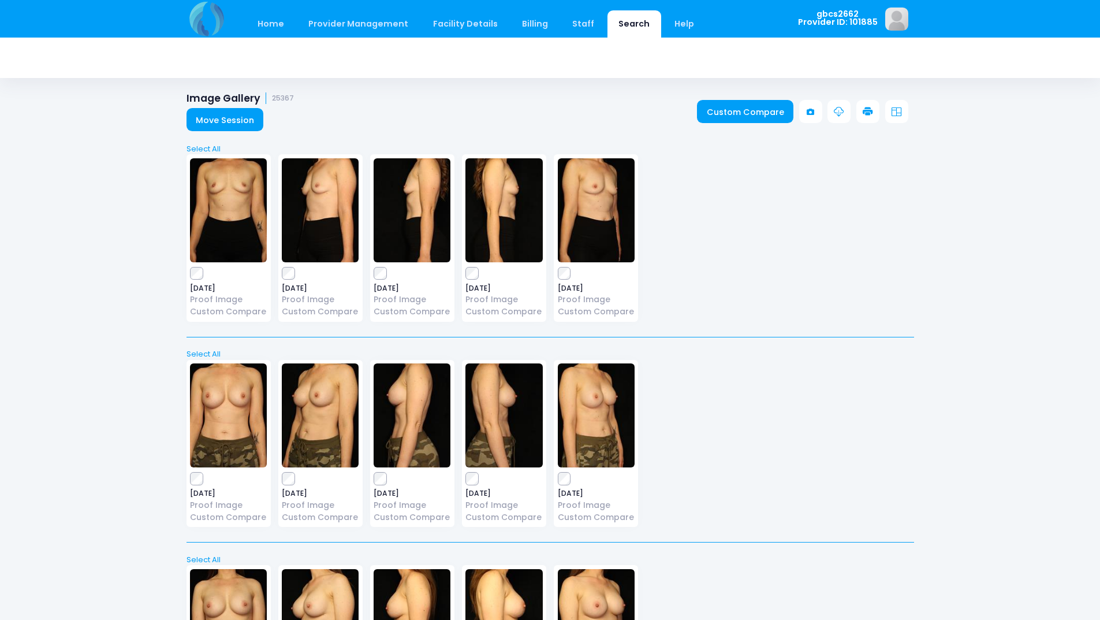
click at [869, 107] on icon at bounding box center [868, 112] width 10 height 10
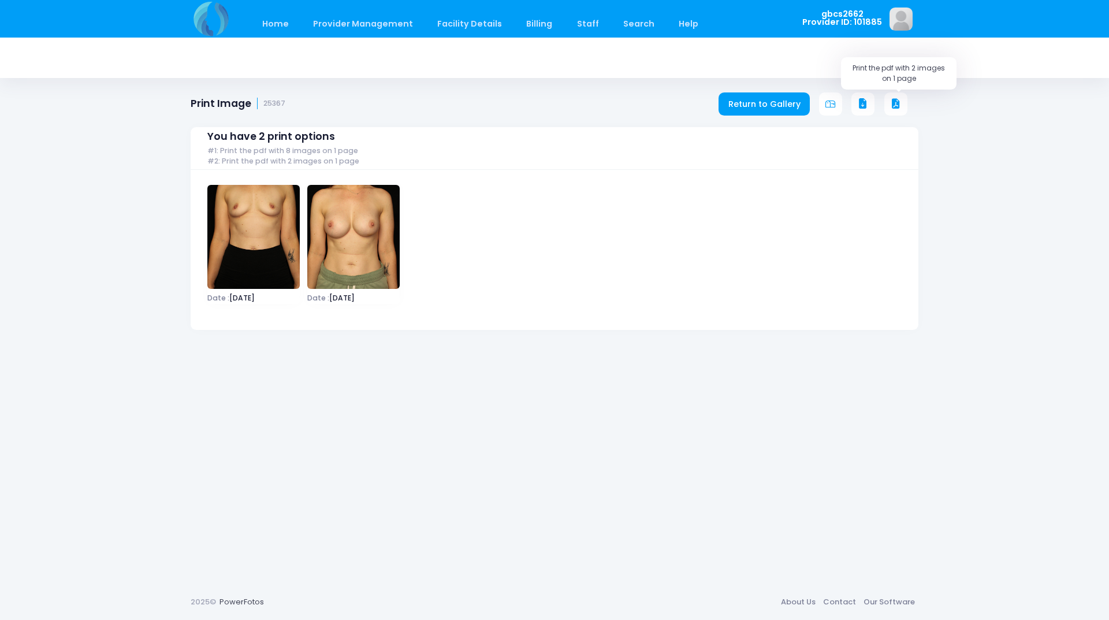
click at [895, 99] on icon at bounding box center [896, 104] width 10 height 10
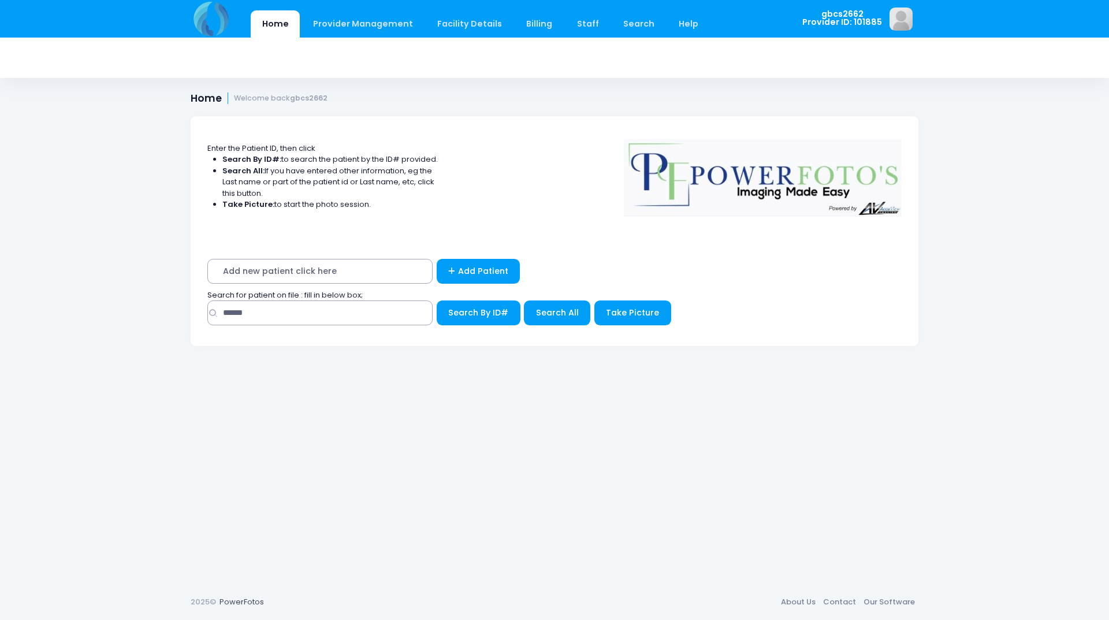
drag, startPoint x: 256, startPoint y: 297, endPoint x: 259, endPoint y: 303, distance: 6.7
click at [257, 301] on div "Search for patient on file : fill in below box; ******" at bounding box center [554, 310] width 705 height 42
click at [266, 314] on input "******" at bounding box center [319, 312] width 225 height 25
drag, startPoint x: 266, startPoint y: 314, endPoint x: 188, endPoint y: 279, distance: 85.3
click at [159, 308] on div "Home Provider Management Provider Management Add User View Users Billing" at bounding box center [554, 310] width 1109 height 620
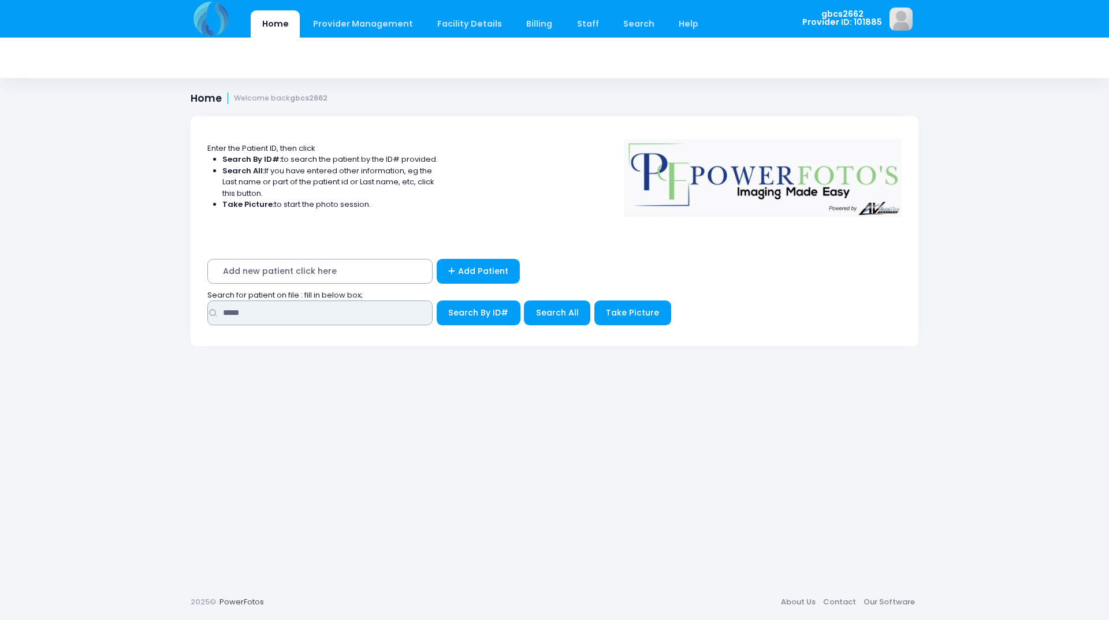
type input "*****"
click at [437, 300] on button "Search By ID#" at bounding box center [479, 312] width 84 height 25
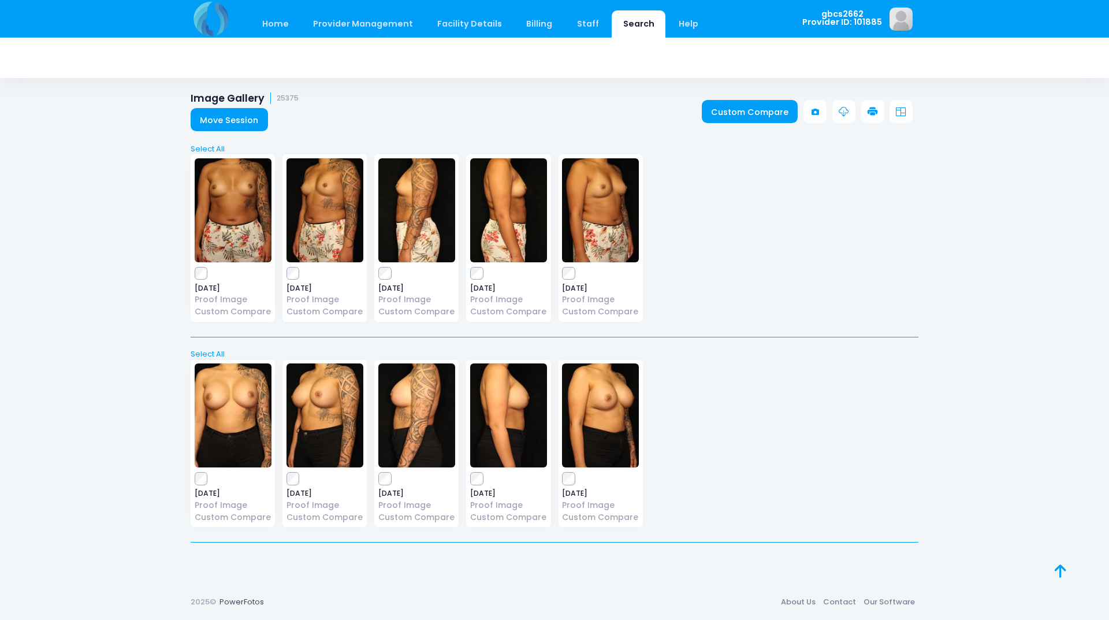
click at [869, 106] on link at bounding box center [872, 111] width 23 height 23
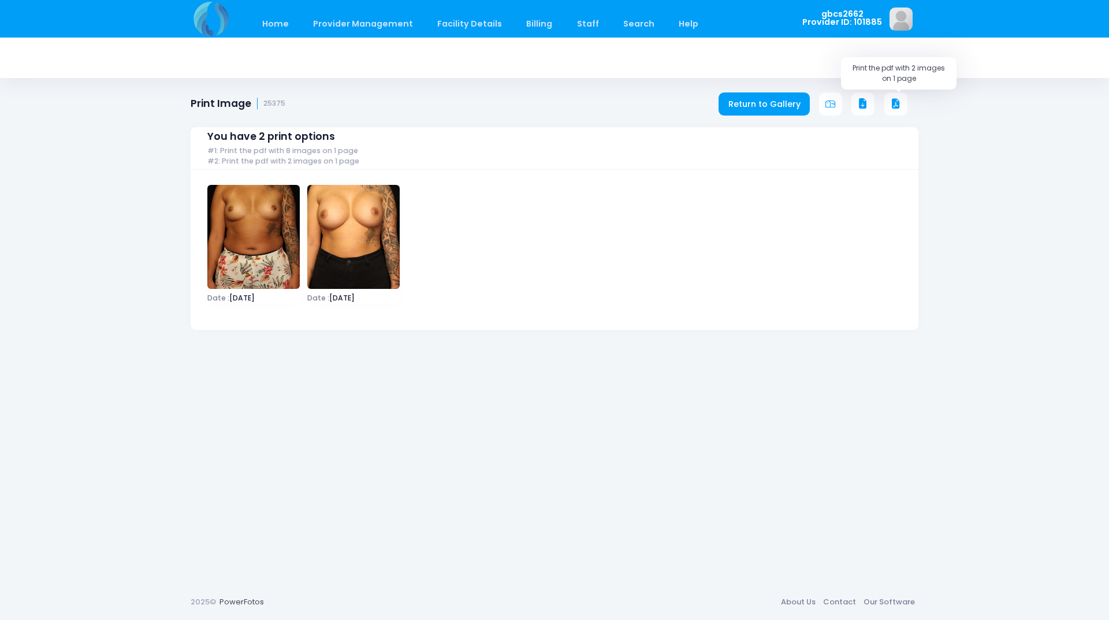
click at [894, 101] on icon at bounding box center [896, 104] width 10 height 10
click at [891, 107] on icon at bounding box center [896, 104] width 10 height 10
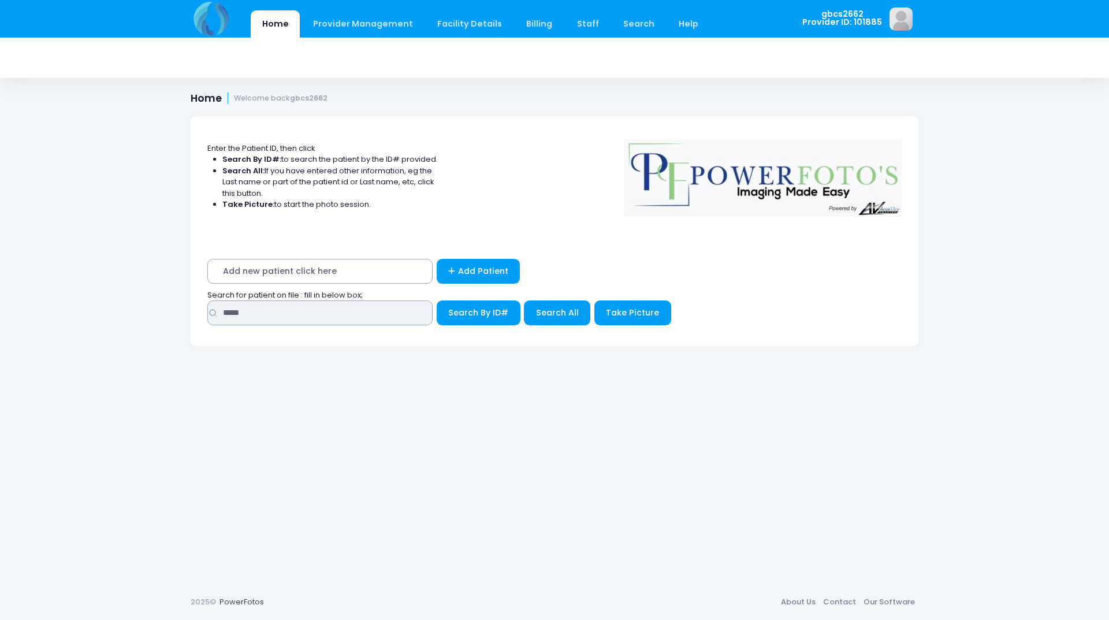
drag, startPoint x: 278, startPoint y: 316, endPoint x: 166, endPoint y: 301, distance: 113.0
click at [166, 301] on div "Home Provider Management Provider Management Add User View Users Billing" at bounding box center [554, 310] width 1109 height 620
type input "*****"
click at [437, 300] on button "Search By ID#" at bounding box center [479, 312] width 84 height 25
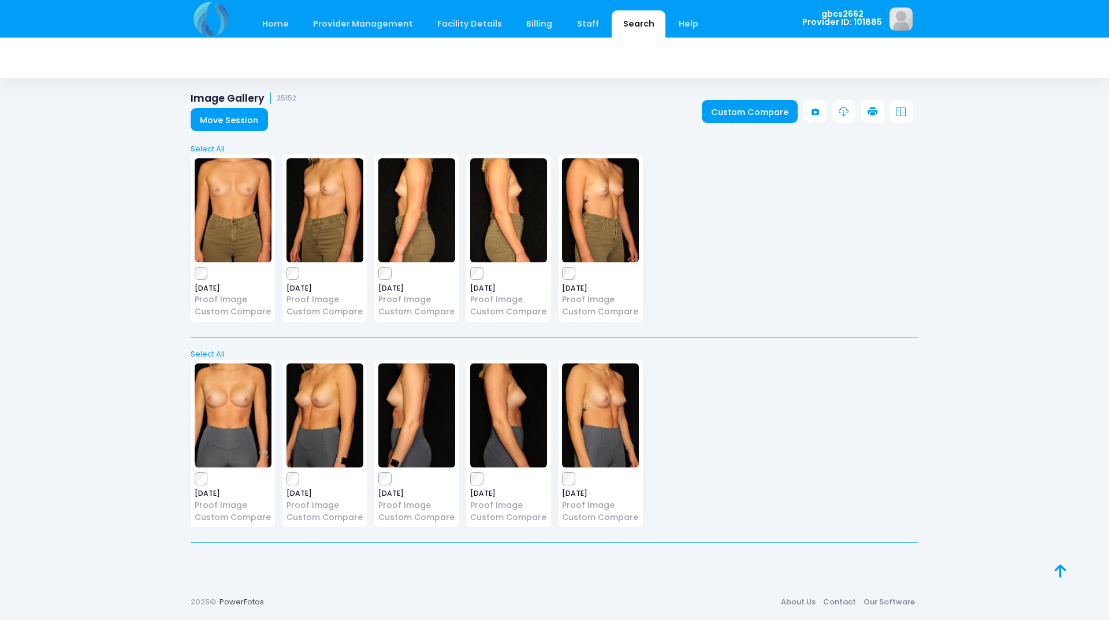
click at [874, 111] on icon at bounding box center [872, 112] width 10 height 10
click at [866, 109] on link at bounding box center [872, 111] width 23 height 23
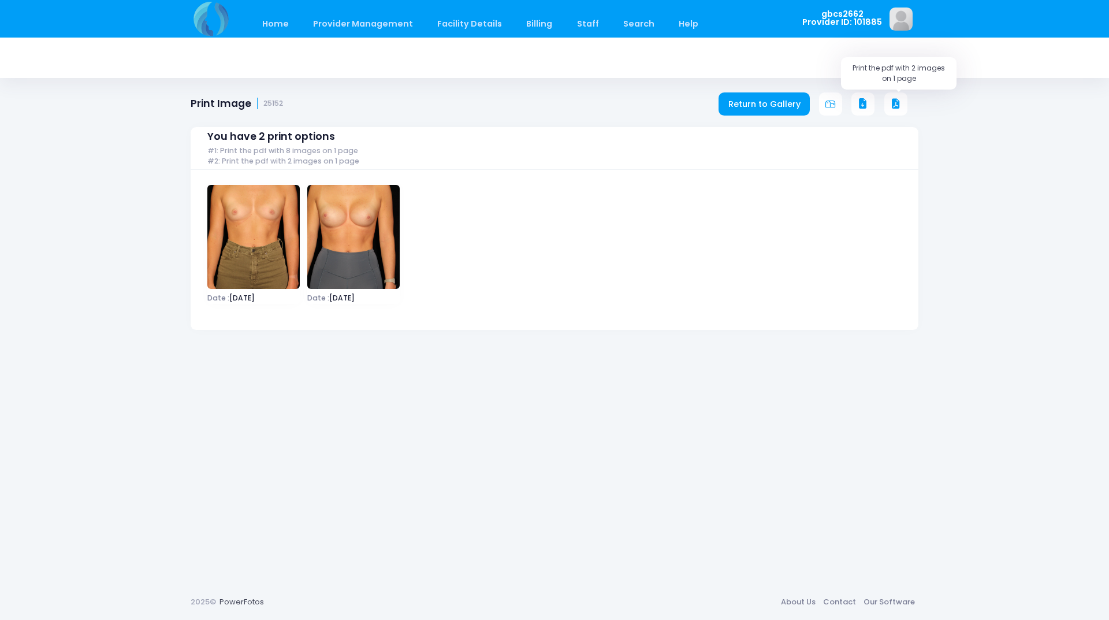
click at [893, 104] on icon at bounding box center [896, 104] width 10 height 10
click at [893, 101] on icon at bounding box center [896, 104] width 10 height 10
click at [898, 102] on icon at bounding box center [896, 104] width 10 height 10
click at [892, 106] on icon at bounding box center [896, 104] width 10 height 10
click at [893, 103] on icon at bounding box center [896, 104] width 10 height 10
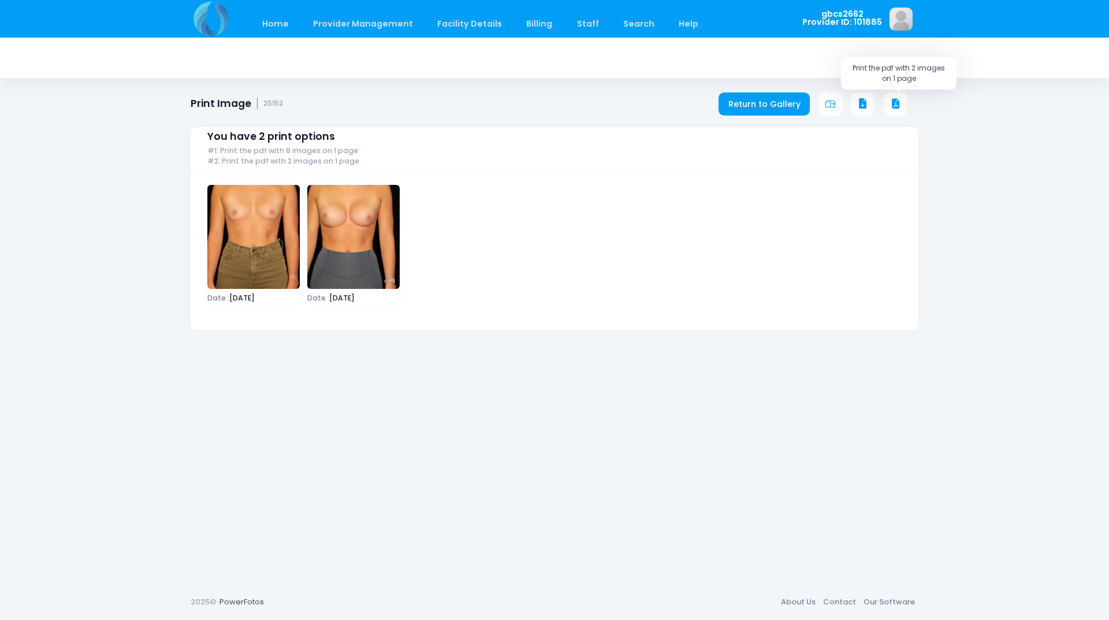
click at [892, 101] on icon at bounding box center [896, 104] width 10 height 10
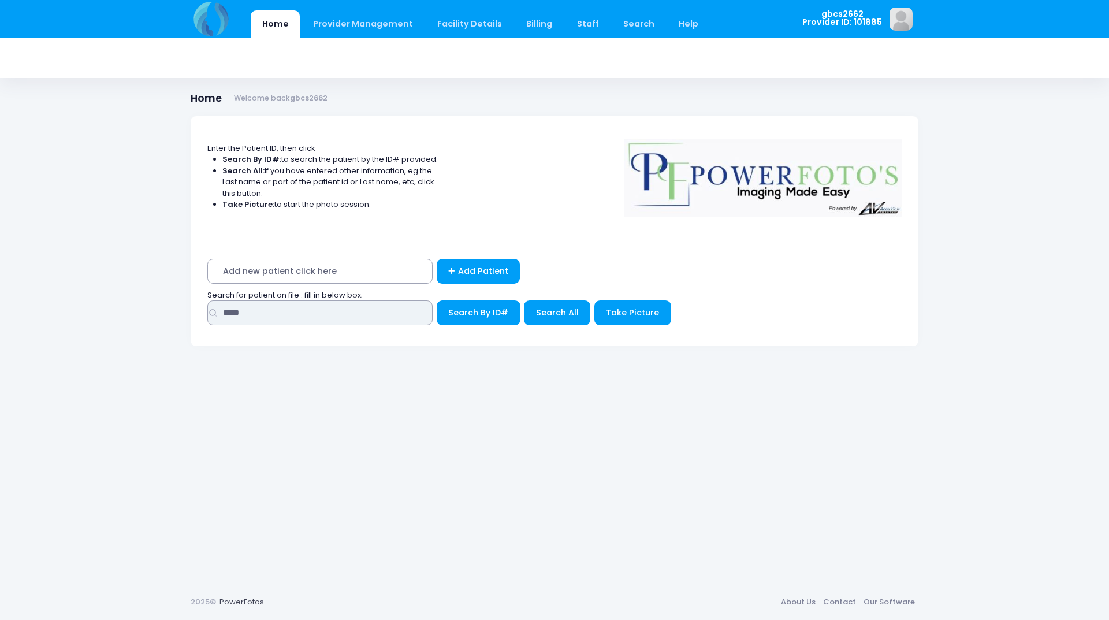
drag, startPoint x: 254, startPoint y: 312, endPoint x: 150, endPoint y: 307, distance: 103.5
click at [150, 307] on div "Home Provider Management Provider Management Add User View Users Billing" at bounding box center [554, 310] width 1109 height 620
type input "*****"
click at [437, 300] on button "Search By ID#" at bounding box center [479, 312] width 84 height 25
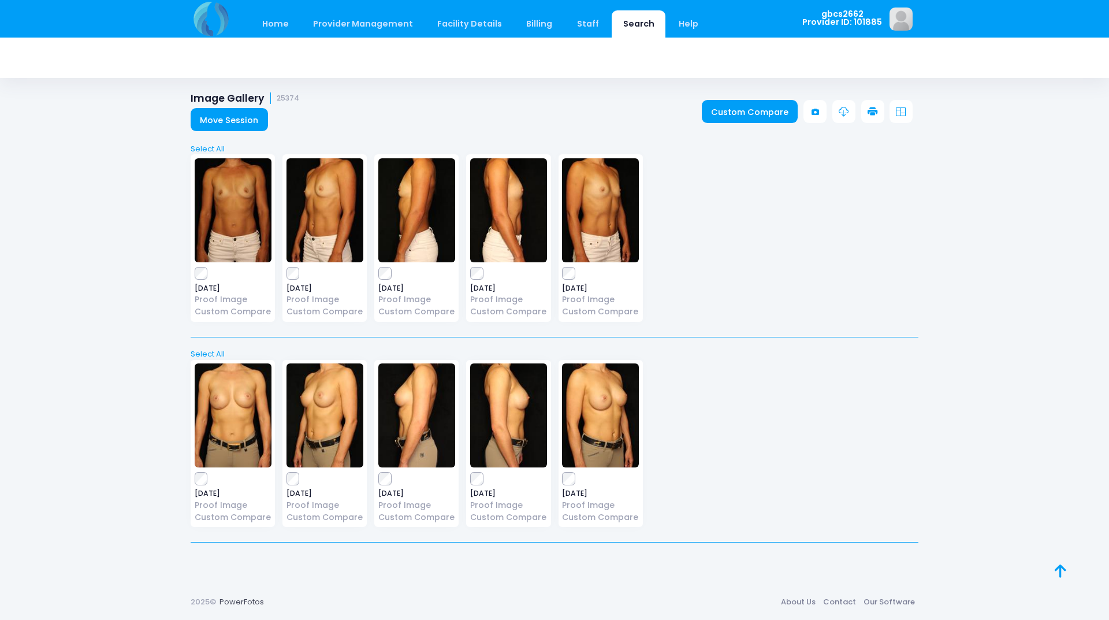
click at [871, 109] on icon at bounding box center [872, 112] width 10 height 10
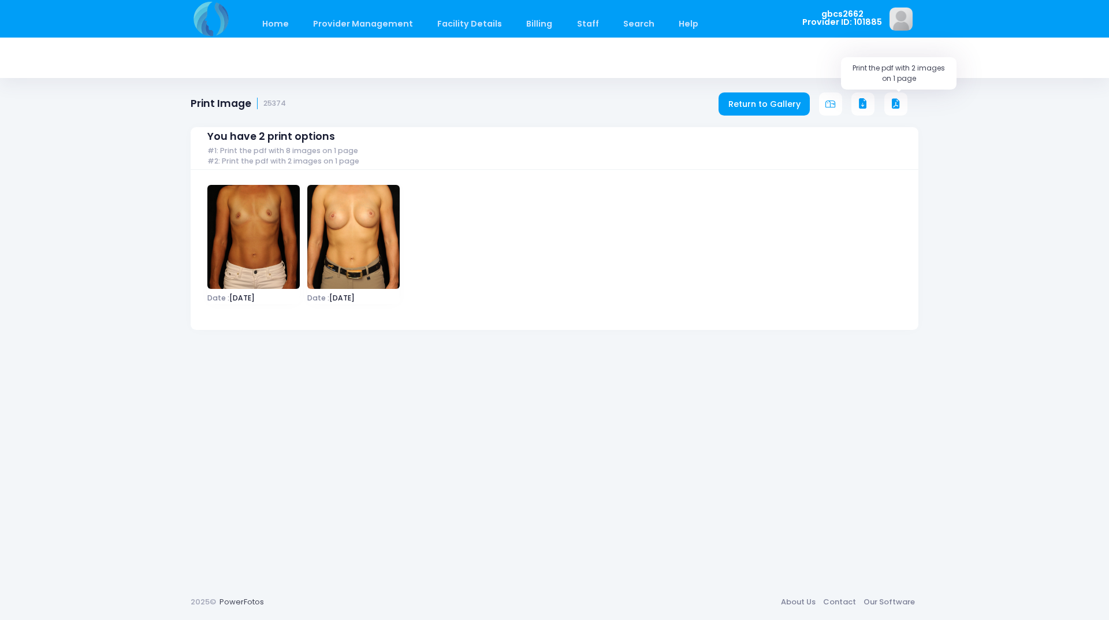
click at [892, 104] on icon at bounding box center [896, 104] width 10 height 10
click at [710, 230] on div "Date : [DATE] Date : [DATE]" at bounding box center [555, 245] width 702 height 137
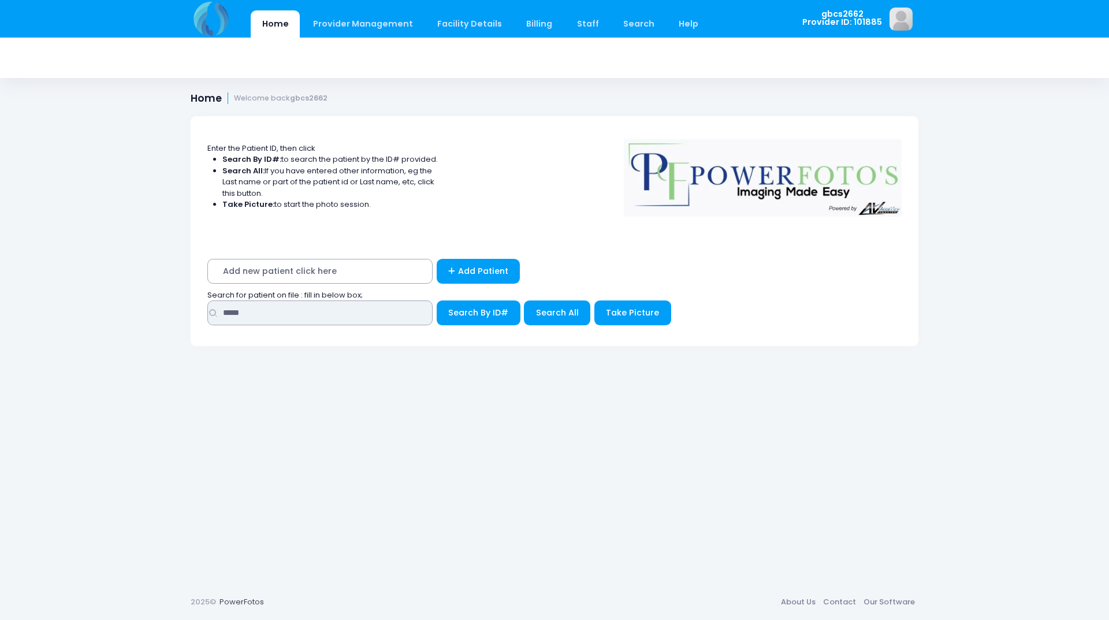
drag, startPoint x: 253, startPoint y: 309, endPoint x: 208, endPoint y: 309, distance: 44.5
click at [208, 309] on div "*****" at bounding box center [319, 312] width 225 height 25
type input "*****"
click at [437, 300] on button "Search By ID#" at bounding box center [479, 312] width 84 height 25
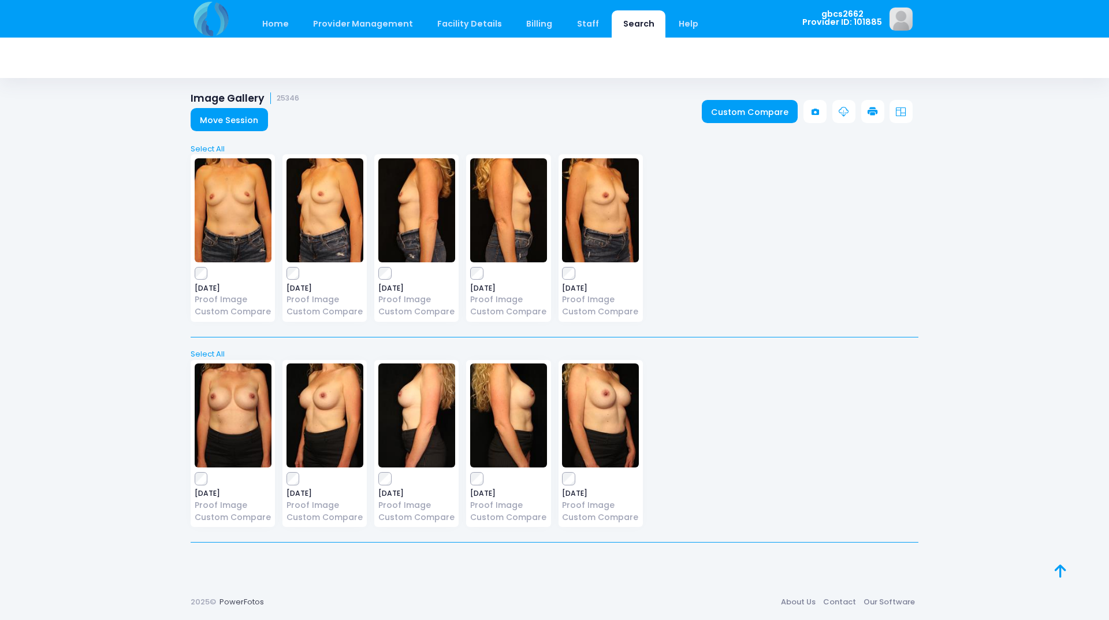
click at [872, 111] on icon at bounding box center [872, 112] width 10 height 10
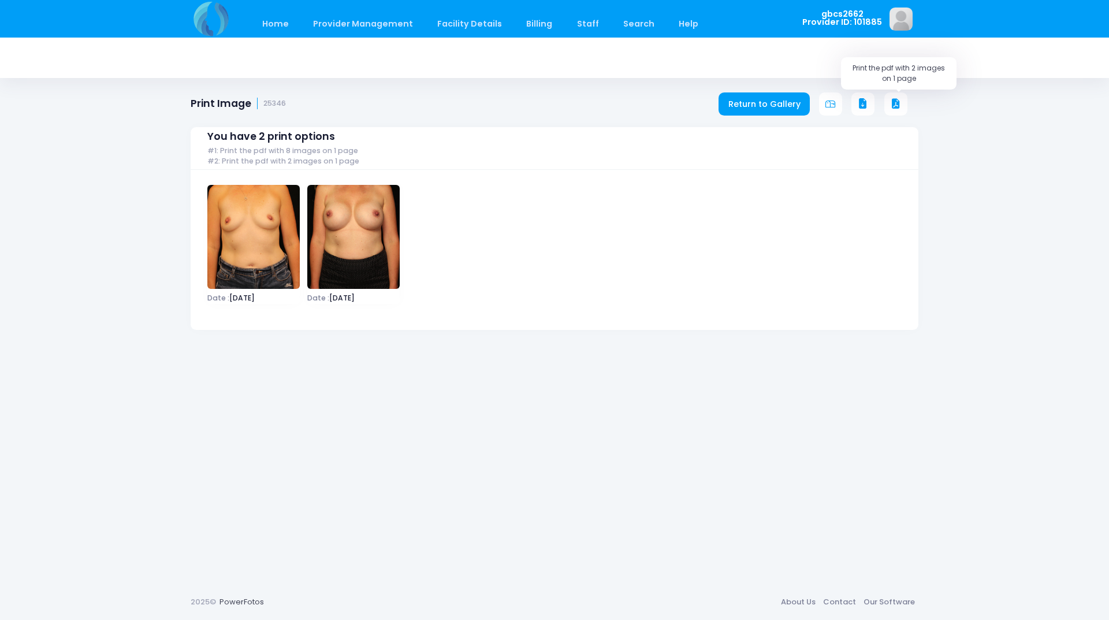
click at [893, 98] on button at bounding box center [895, 103] width 23 height 23
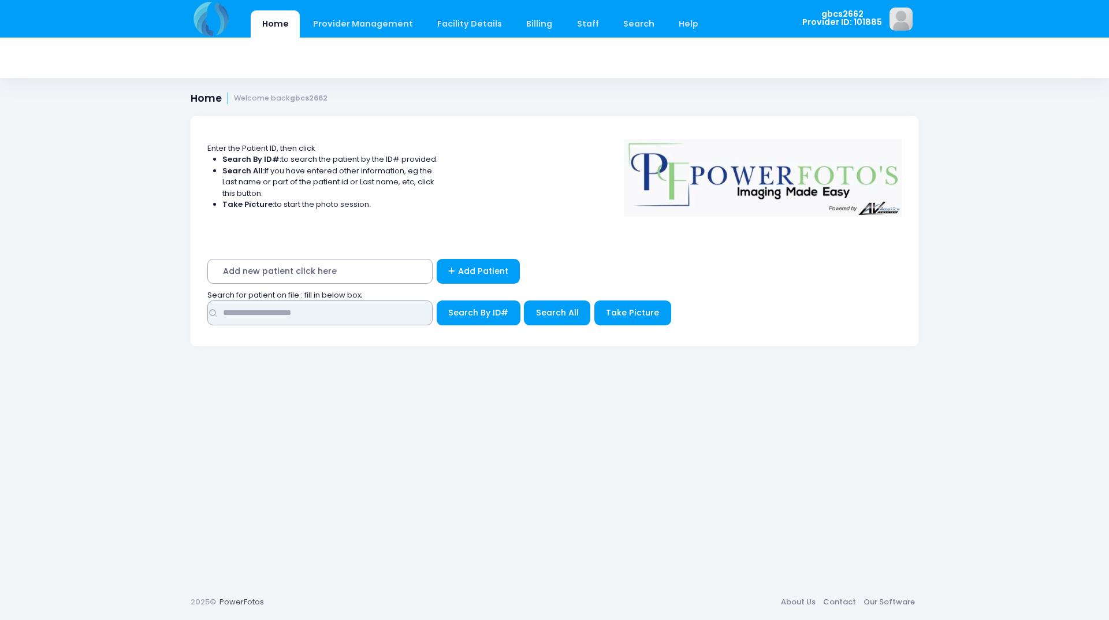
click at [299, 317] on input "text" at bounding box center [319, 312] width 225 height 25
type input "*****"
click at [437, 300] on button "Search By ID#" at bounding box center [479, 312] width 84 height 25
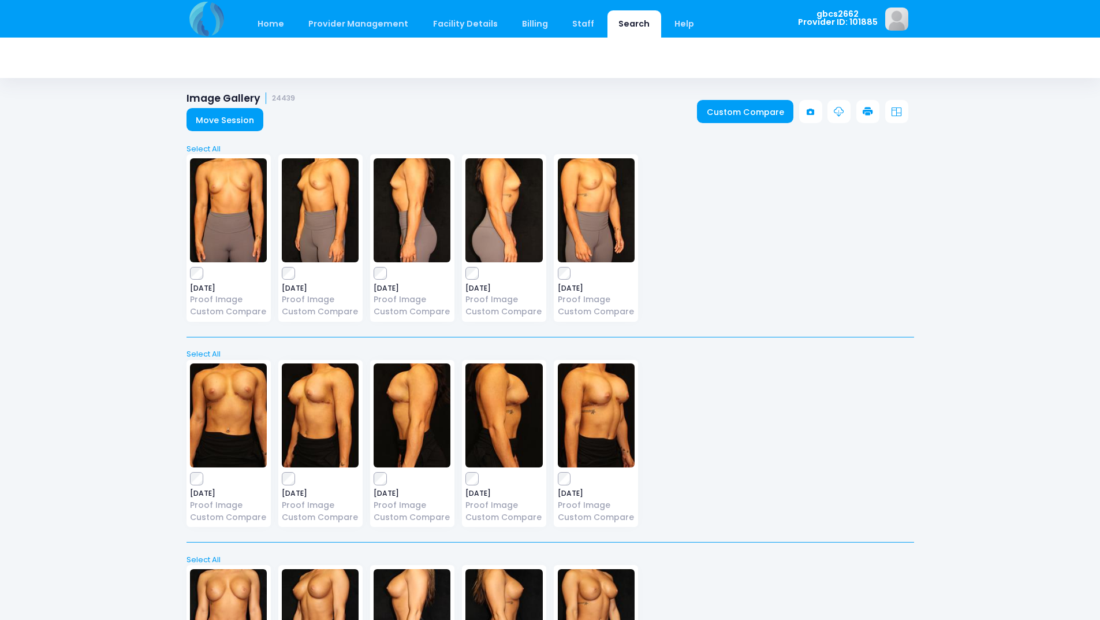
click at [867, 109] on icon at bounding box center [868, 112] width 10 height 10
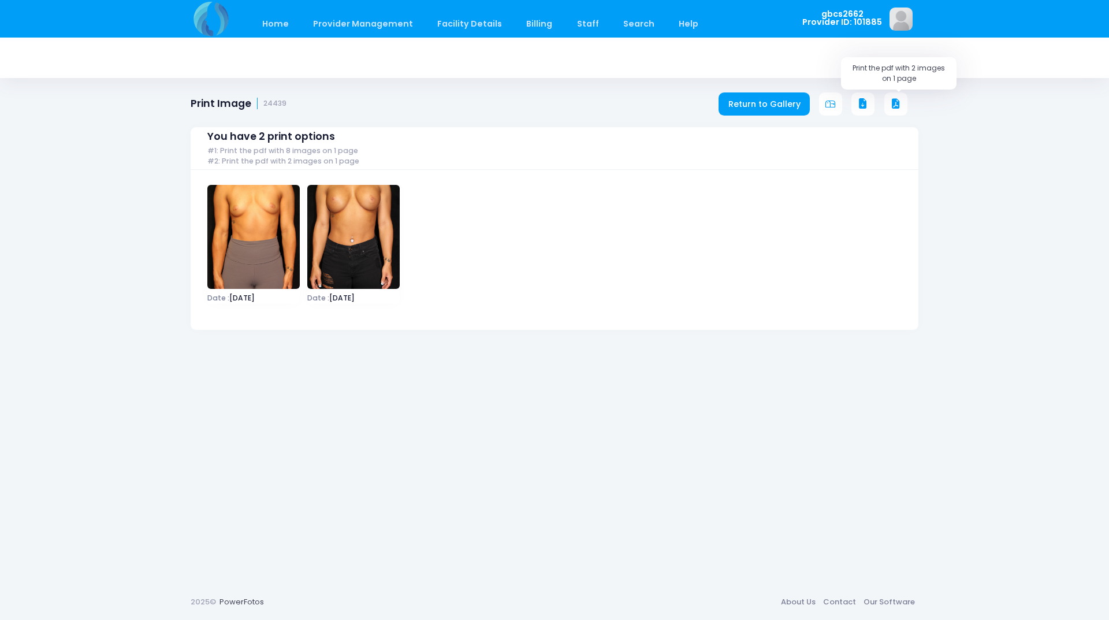
click at [895, 99] on icon at bounding box center [896, 104] width 10 height 10
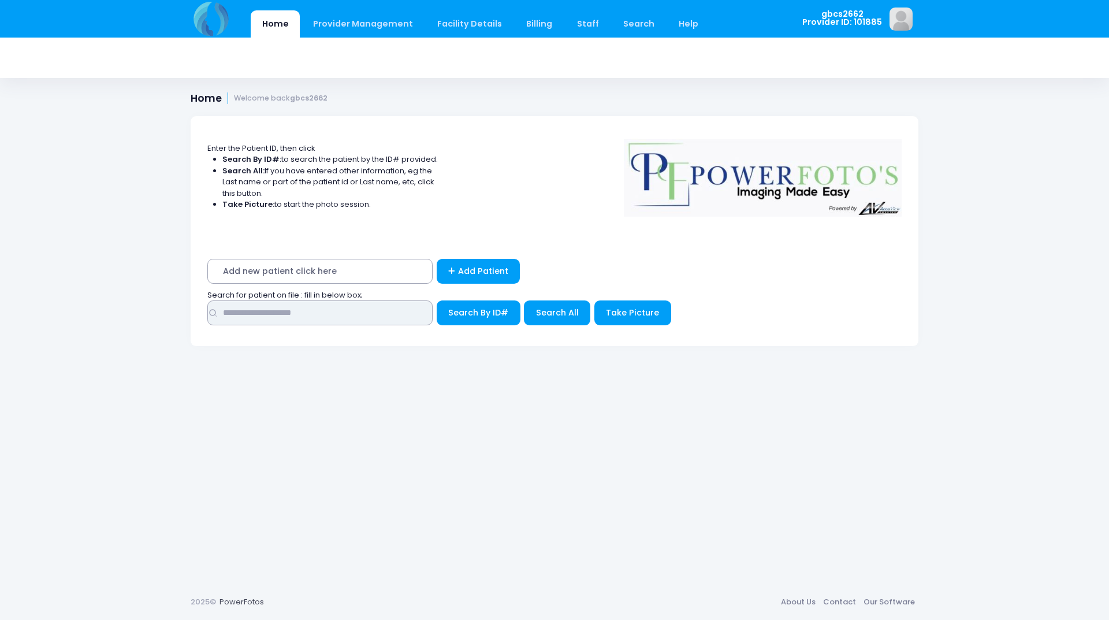
click at [277, 316] on input "text" at bounding box center [319, 312] width 225 height 25
type input "*****"
click at [437, 300] on button "Search By ID#" at bounding box center [479, 312] width 84 height 25
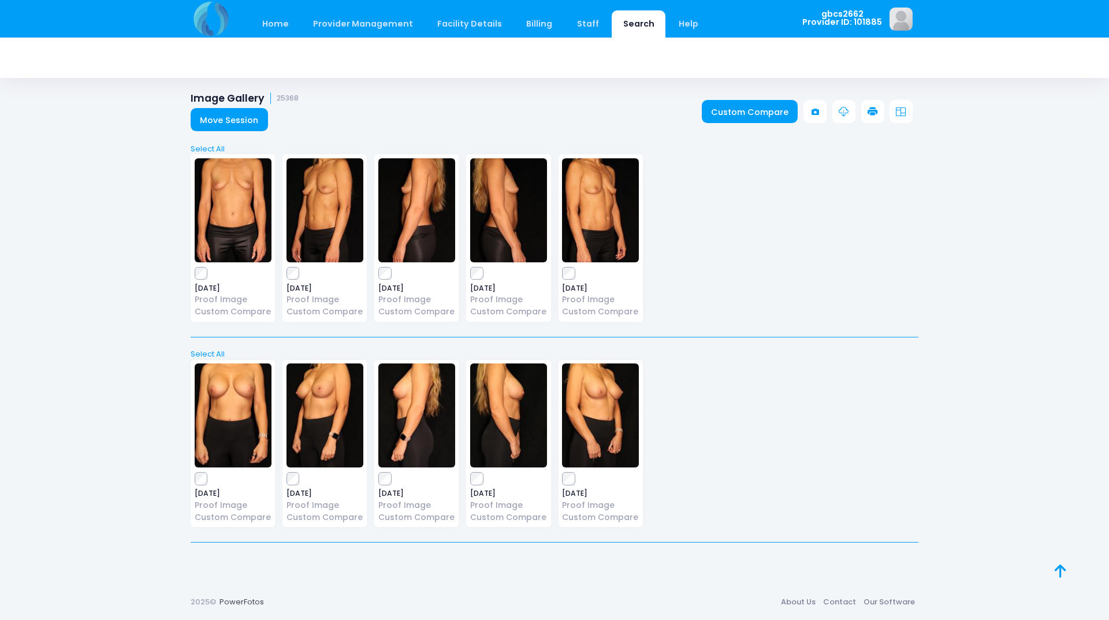
click at [872, 108] on icon at bounding box center [872, 112] width 10 height 10
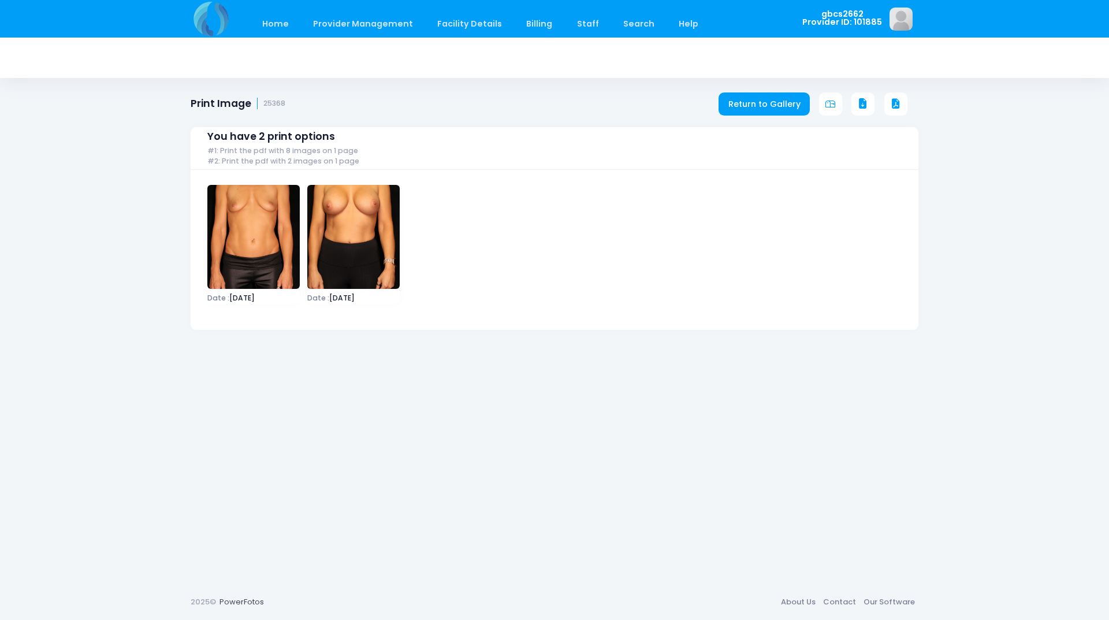
click at [710, 210] on div "Date : [DATE] Date : [DATE]" at bounding box center [555, 245] width 702 height 137
click at [893, 103] on icon at bounding box center [896, 104] width 10 height 10
